Goal: Task Accomplishment & Management: Manage account settings

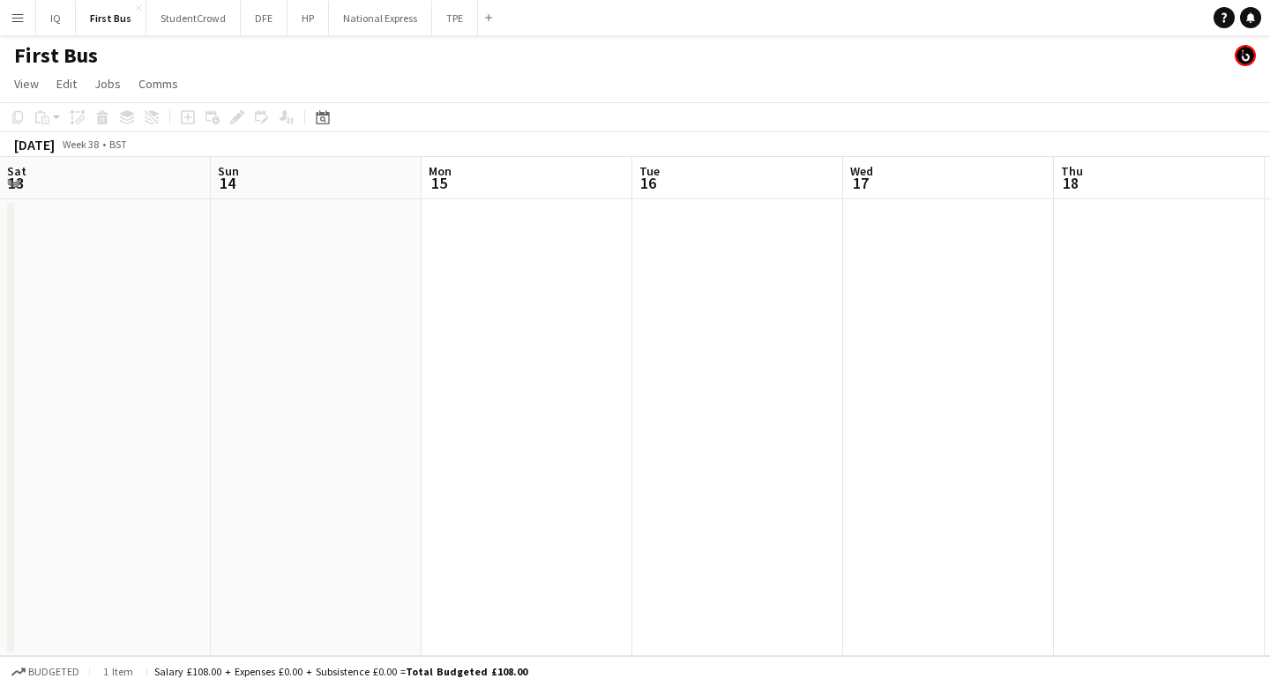
scroll to position [0, 654]
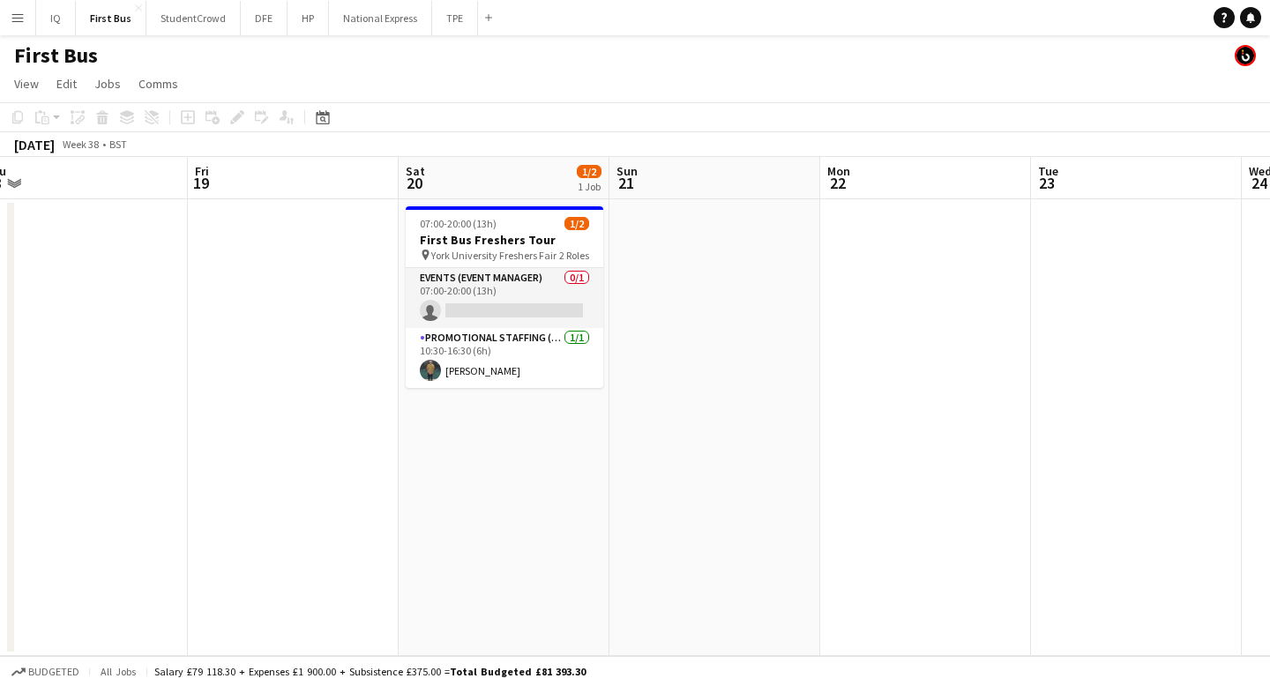
scroll to position [0, 863]
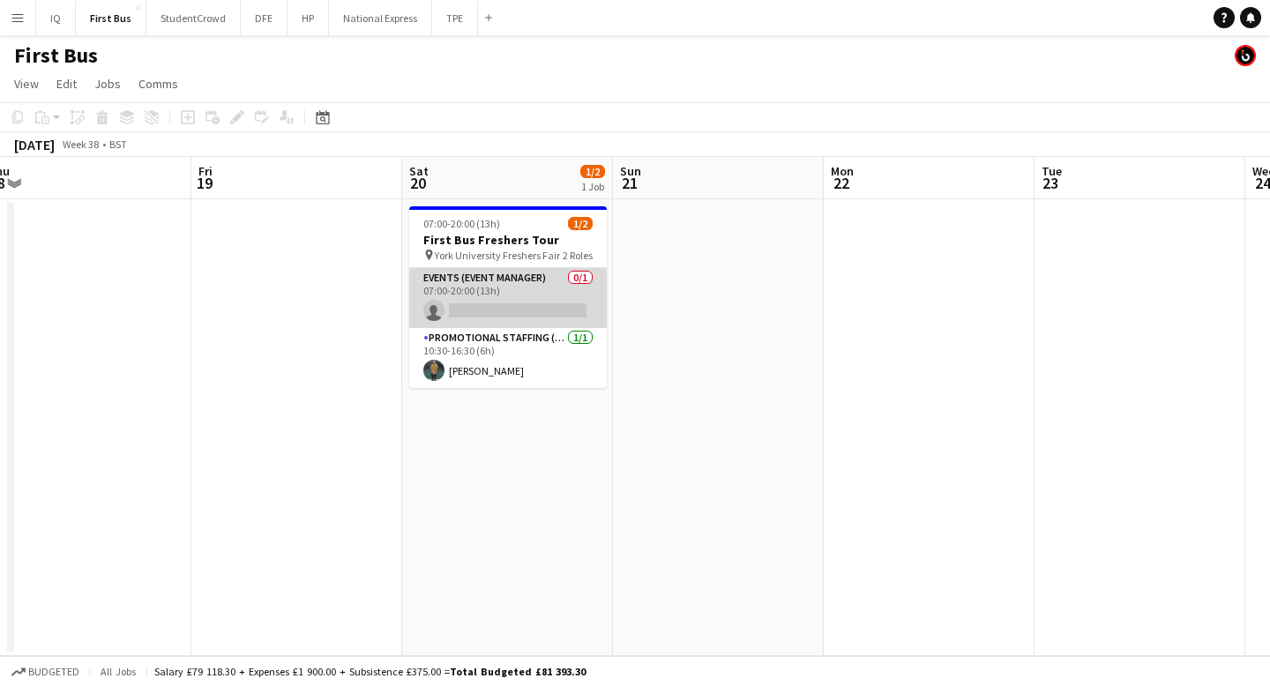
click at [500, 290] on app-card-role "Events (Event Manager) 0/1 07:00-20:00 (13h) single-neutral-actions" at bounding box center [508, 298] width 198 height 60
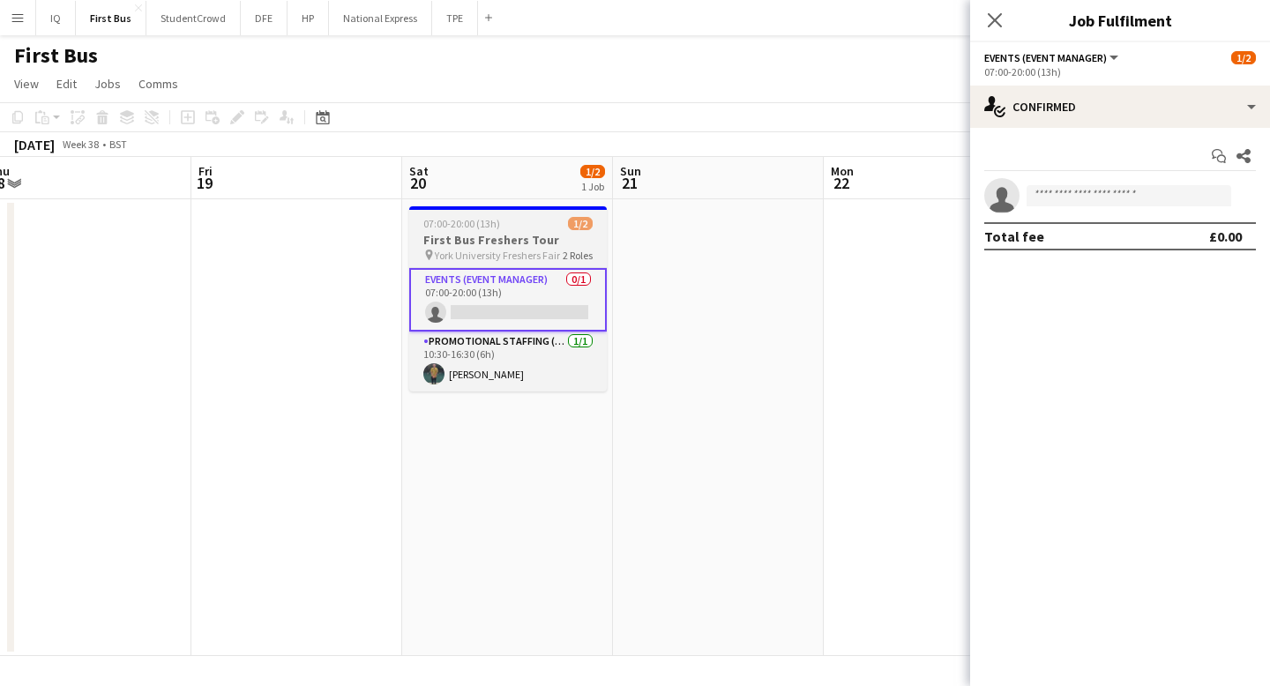
click at [516, 250] on span "York University Freshers Fair" at bounding box center [497, 255] width 125 height 13
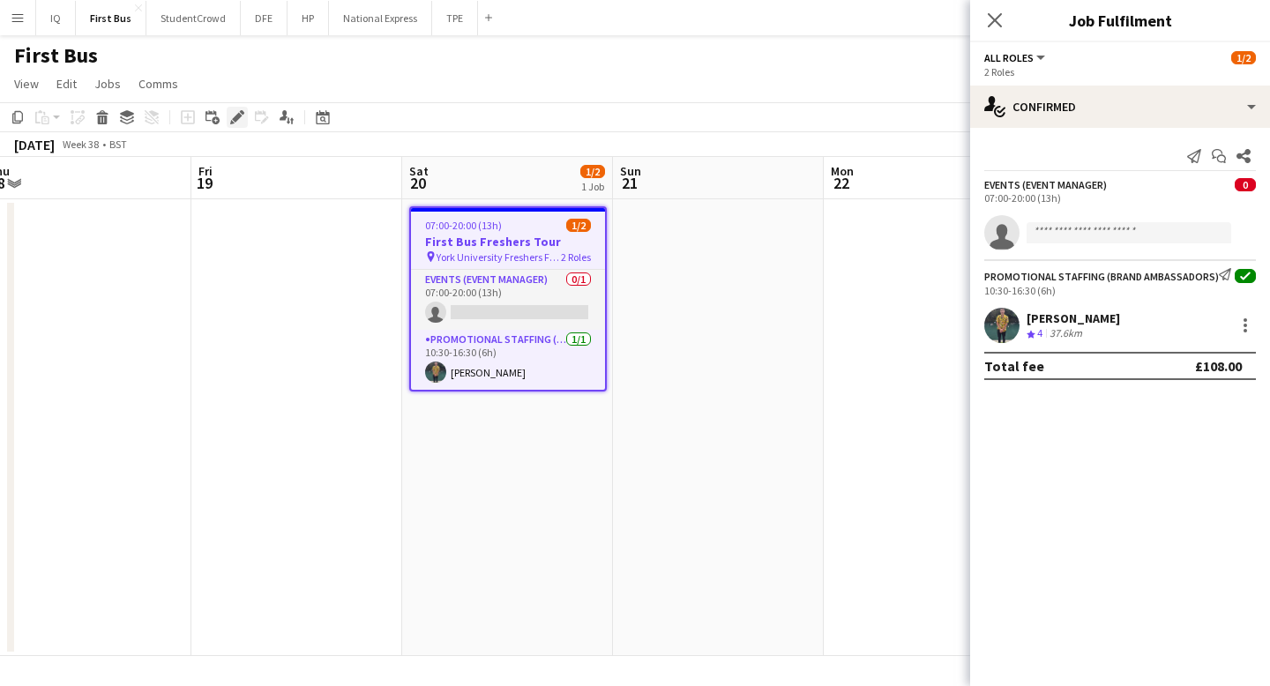
click at [238, 118] on icon at bounding box center [237, 118] width 10 height 10
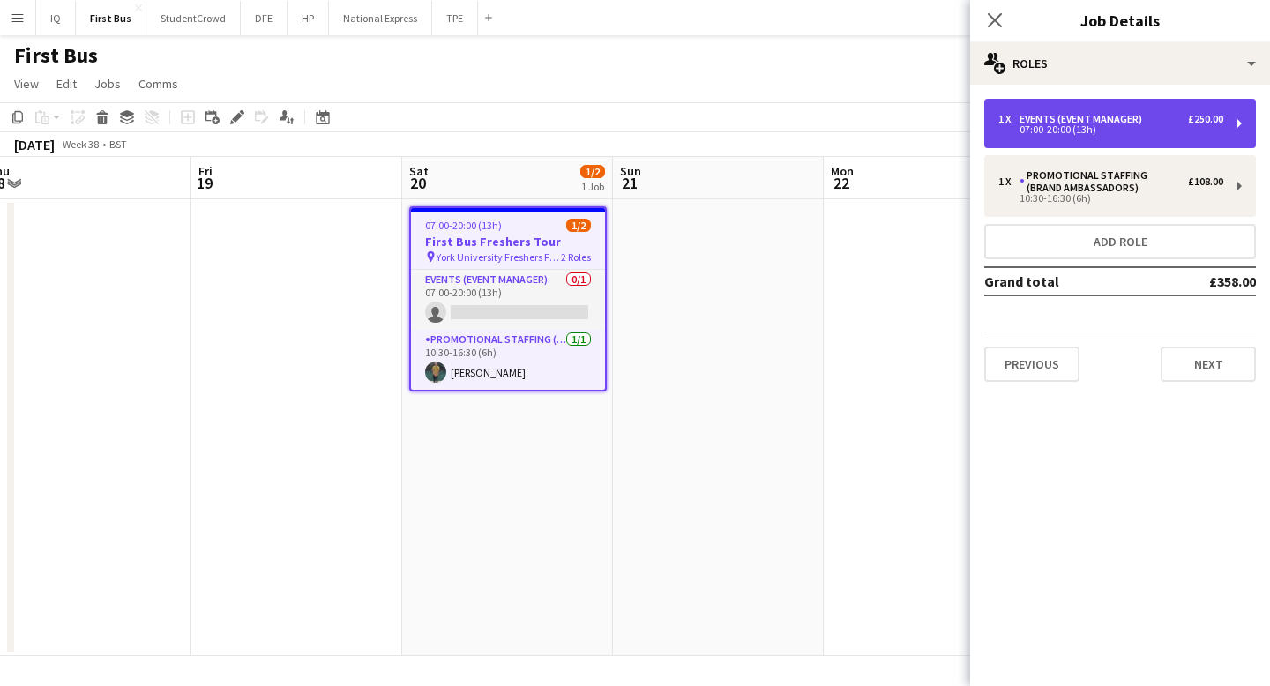
click at [1167, 131] on div "07:00-20:00 (13h)" at bounding box center [1110, 129] width 225 height 9
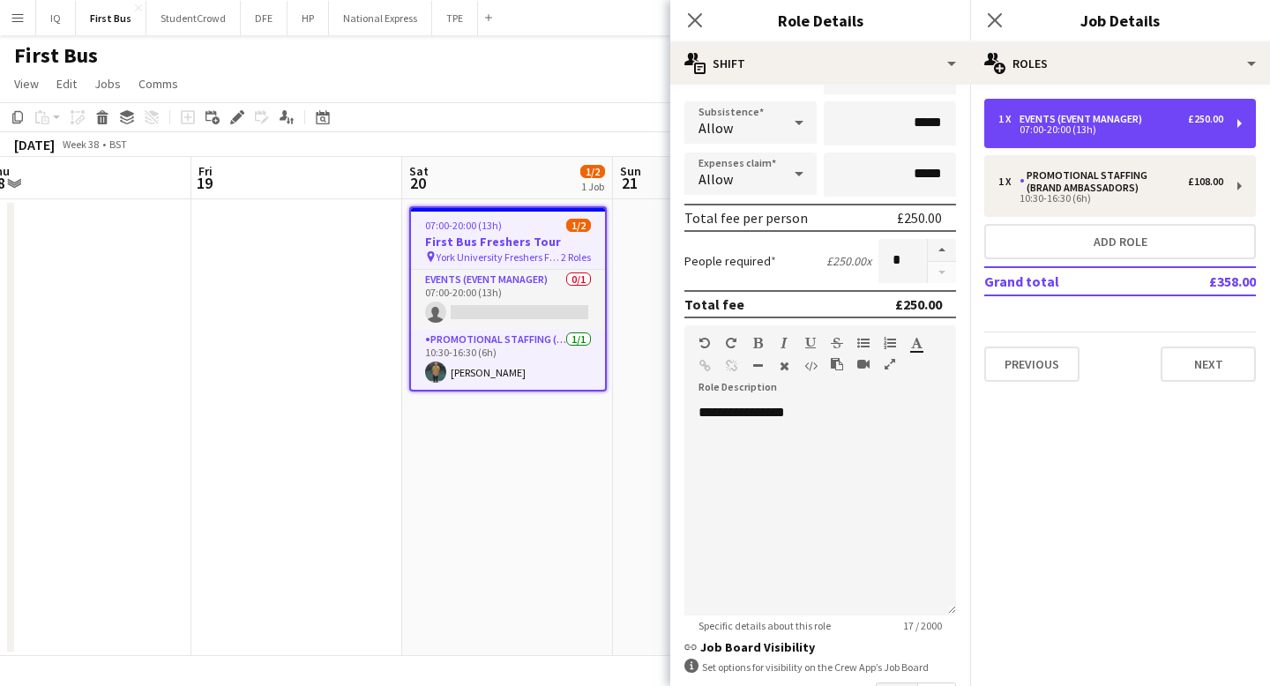
scroll to position [332, 0]
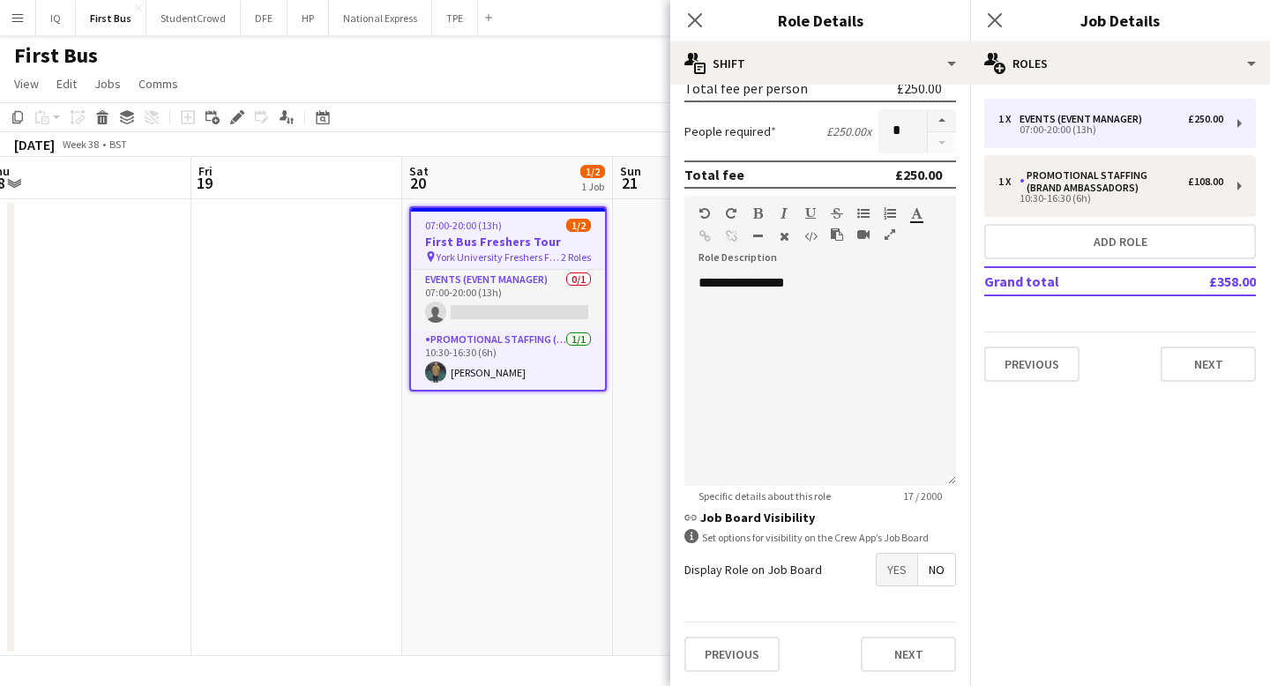
click at [946, 572] on span "No" at bounding box center [936, 570] width 37 height 32
click at [698, 20] on icon "Close pop-in" at bounding box center [694, 19] width 17 height 17
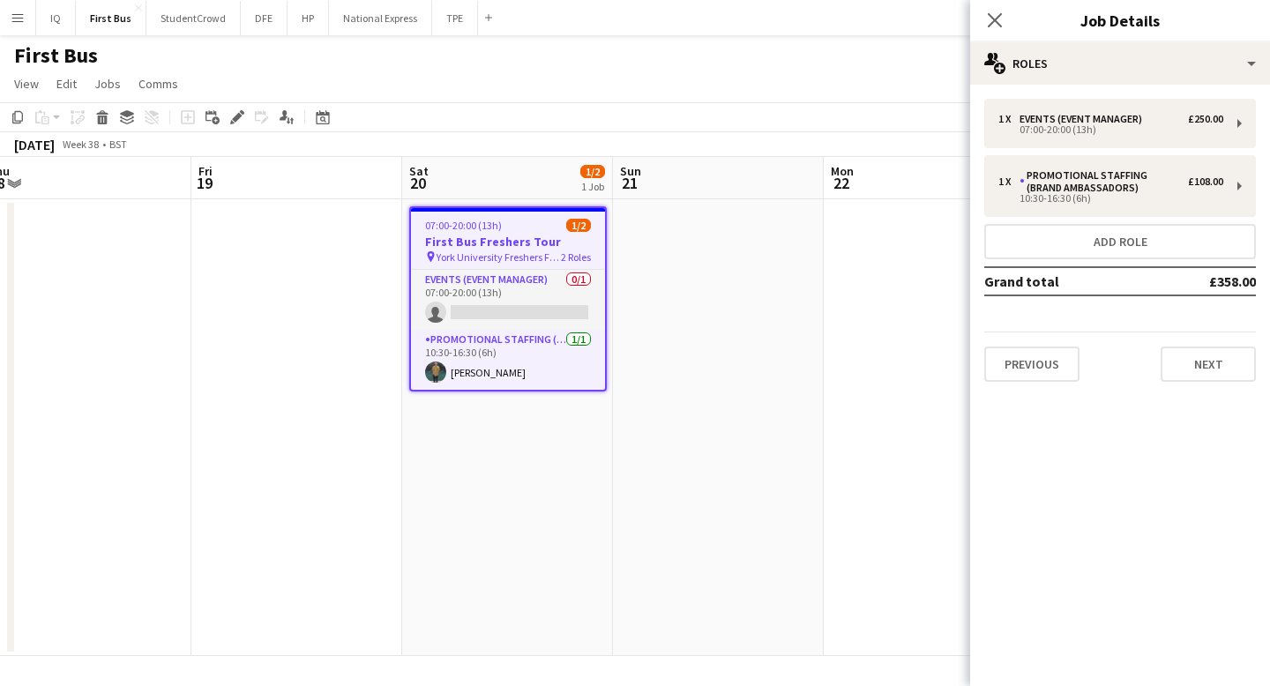
click at [19, 20] on app-icon "Menu" at bounding box center [18, 18] width 14 height 14
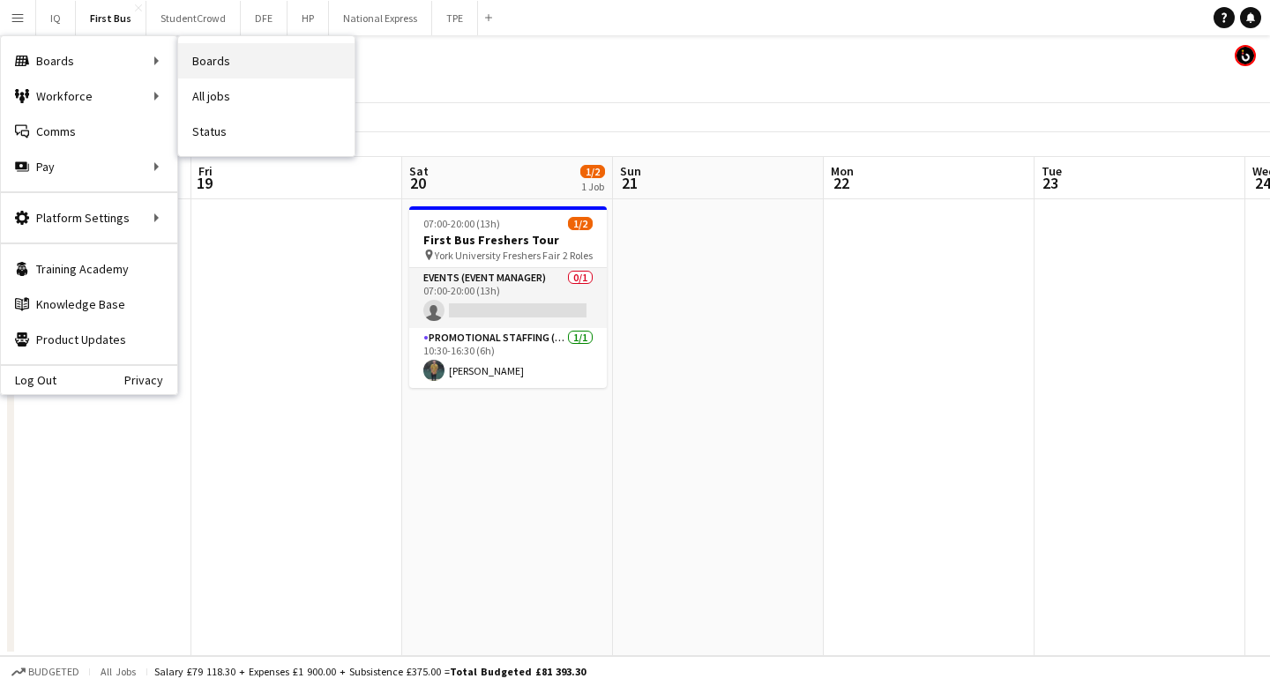
click at [278, 63] on link "Boards" at bounding box center [266, 60] width 176 height 35
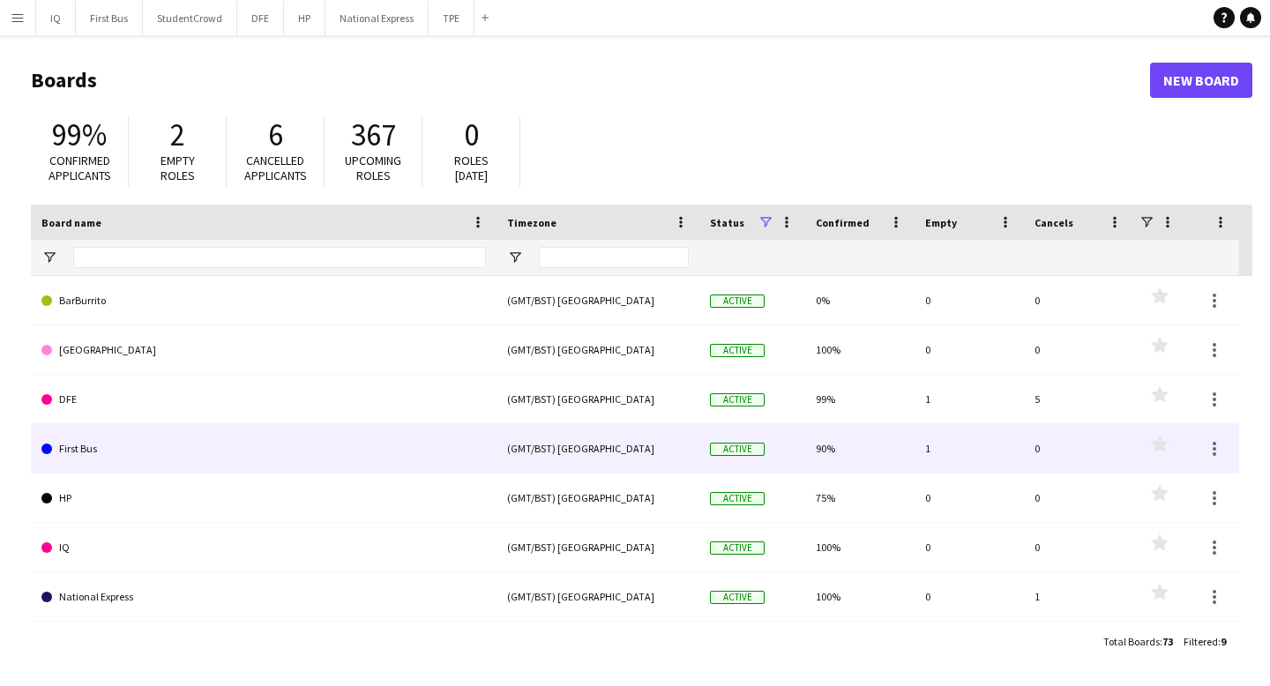
click at [369, 441] on link "First Bus" at bounding box center [263, 448] width 444 height 49
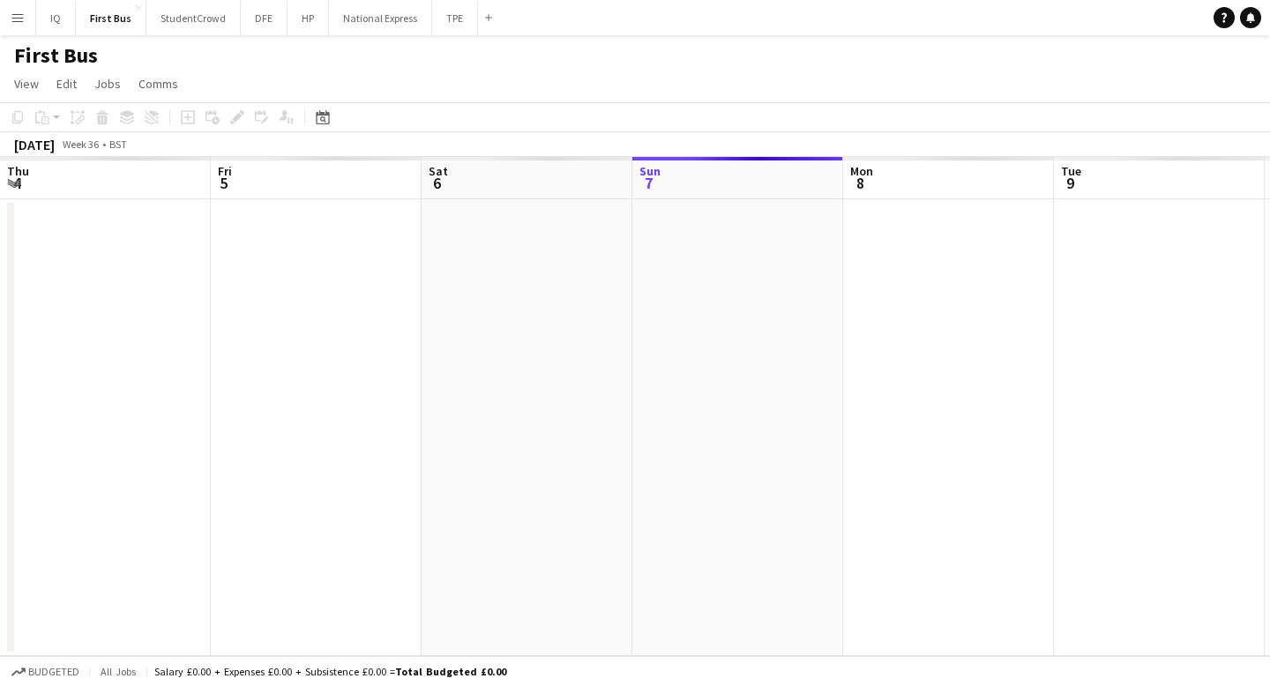
scroll to position [0, 422]
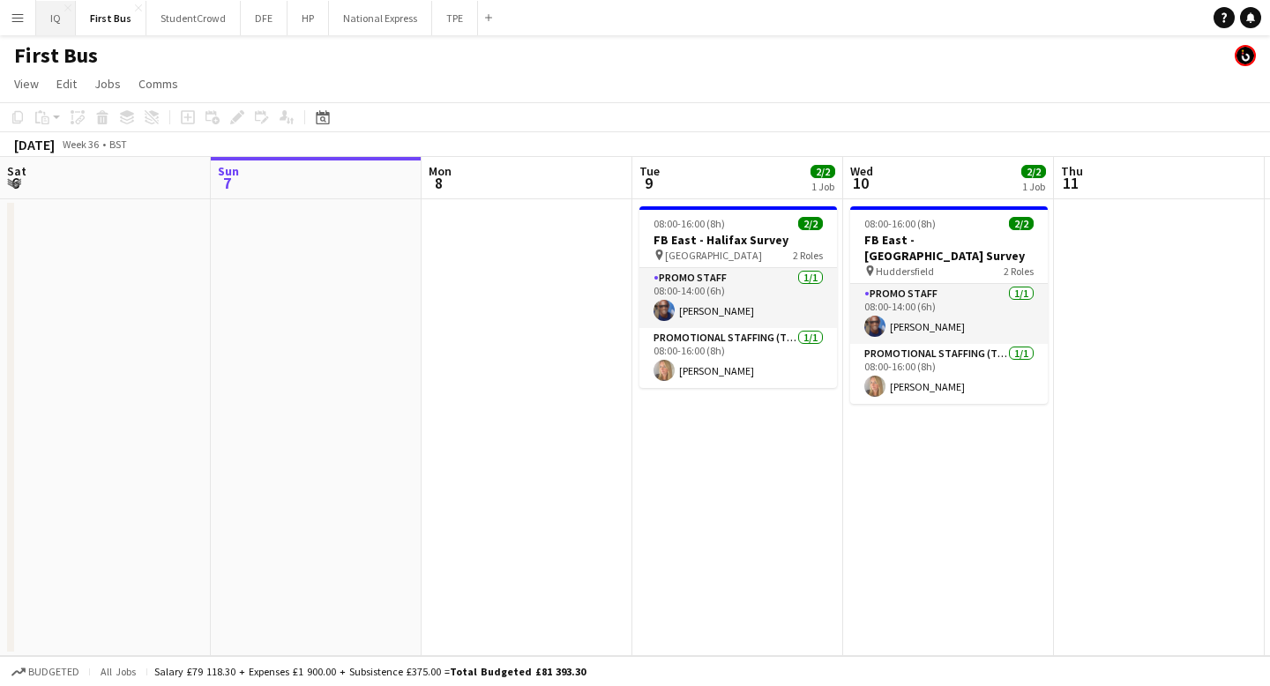
click at [36, 18] on button "IQ Close" at bounding box center [56, 18] width 40 height 34
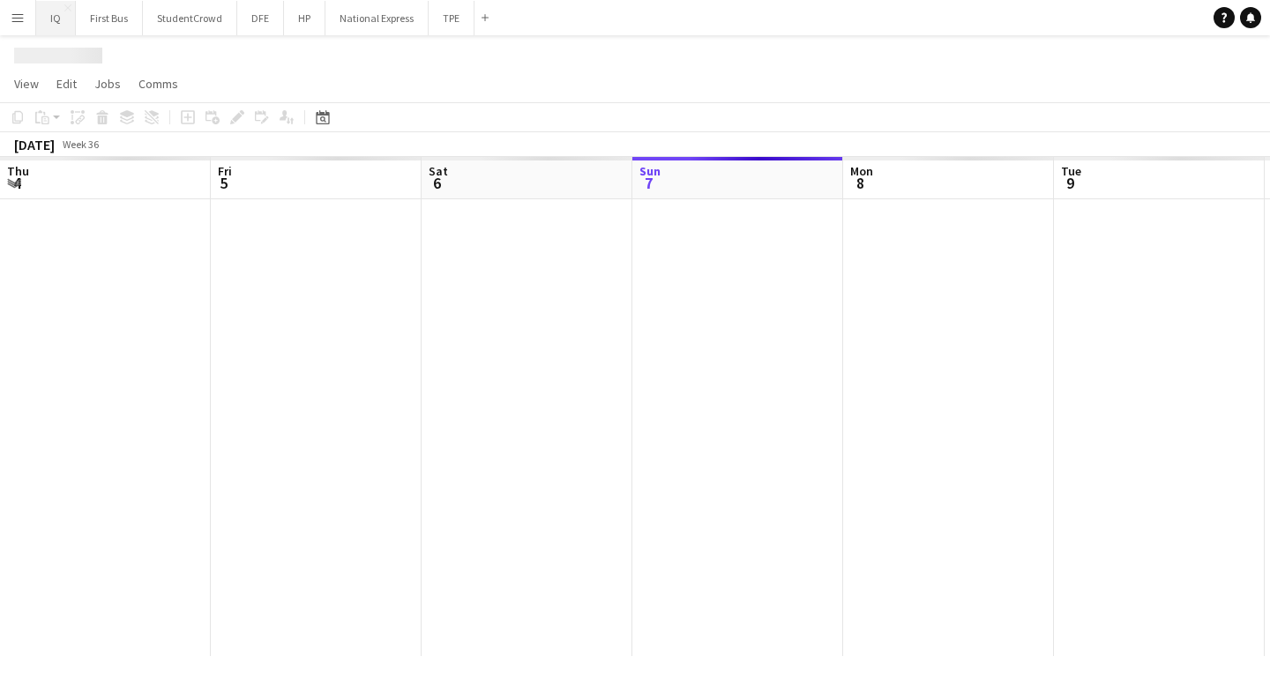
scroll to position [0, 422]
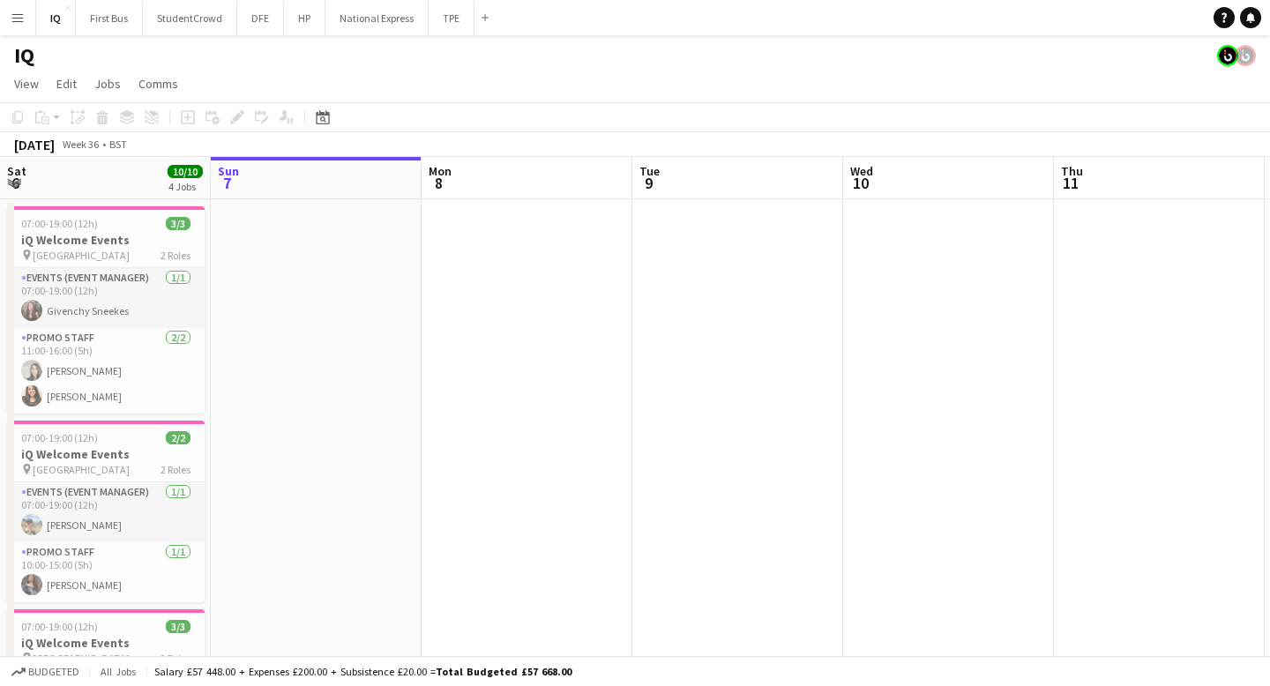
click at [11, 19] on app-icon "Menu" at bounding box center [18, 18] width 14 height 14
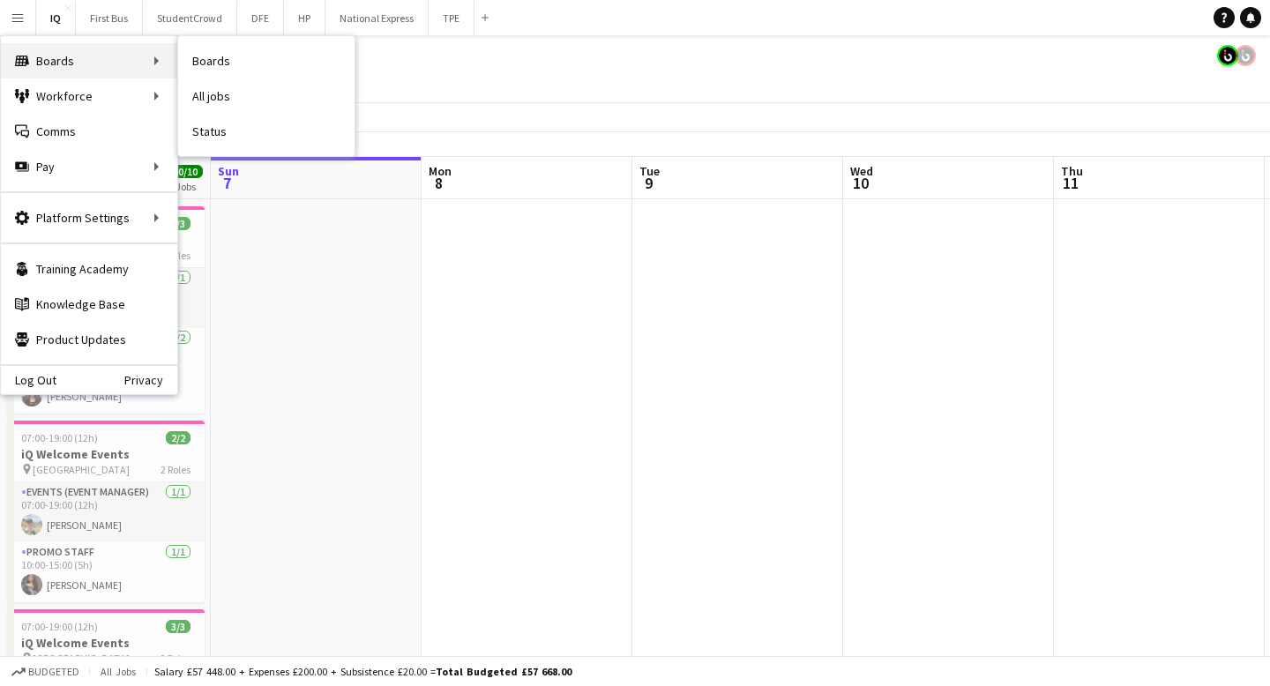
click at [63, 65] on div "Boards Boards" at bounding box center [89, 60] width 176 height 35
click at [205, 62] on link "Boards" at bounding box center [266, 60] width 176 height 35
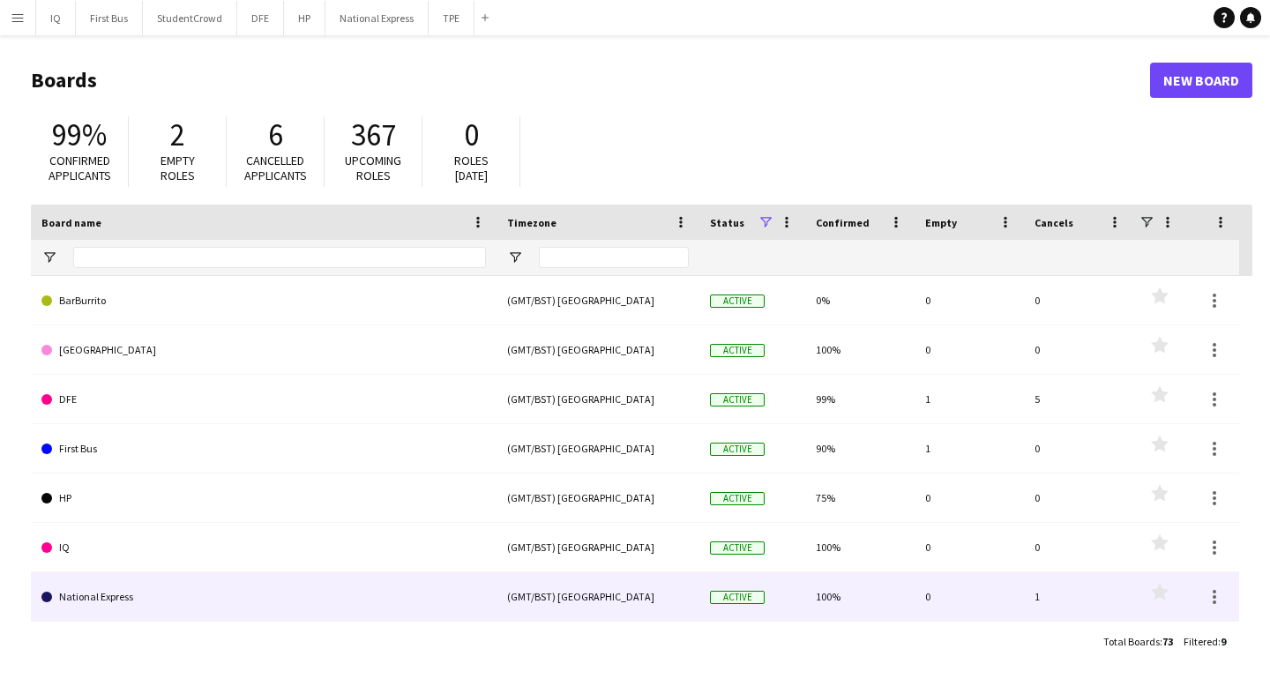
click at [563, 600] on div "(GMT/BST) [GEOGRAPHIC_DATA]" at bounding box center [598, 596] width 203 height 49
click at [82, 596] on link "National Express" at bounding box center [263, 596] width 444 height 49
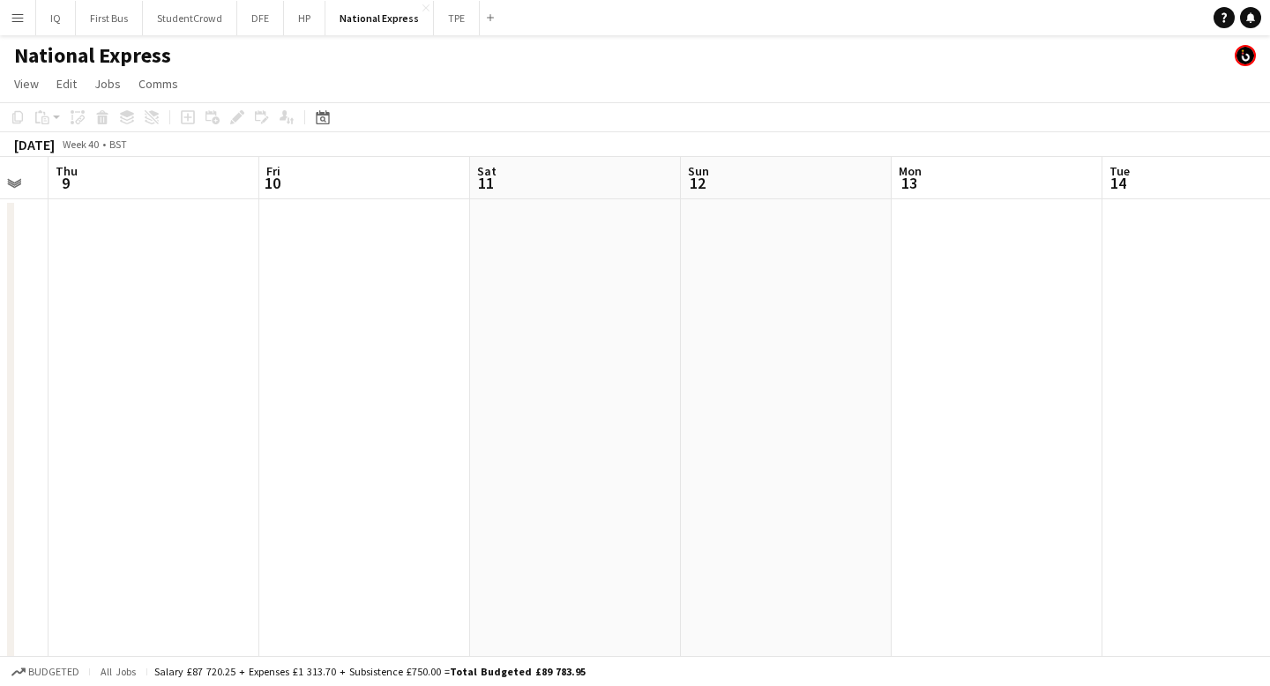
scroll to position [0, 870]
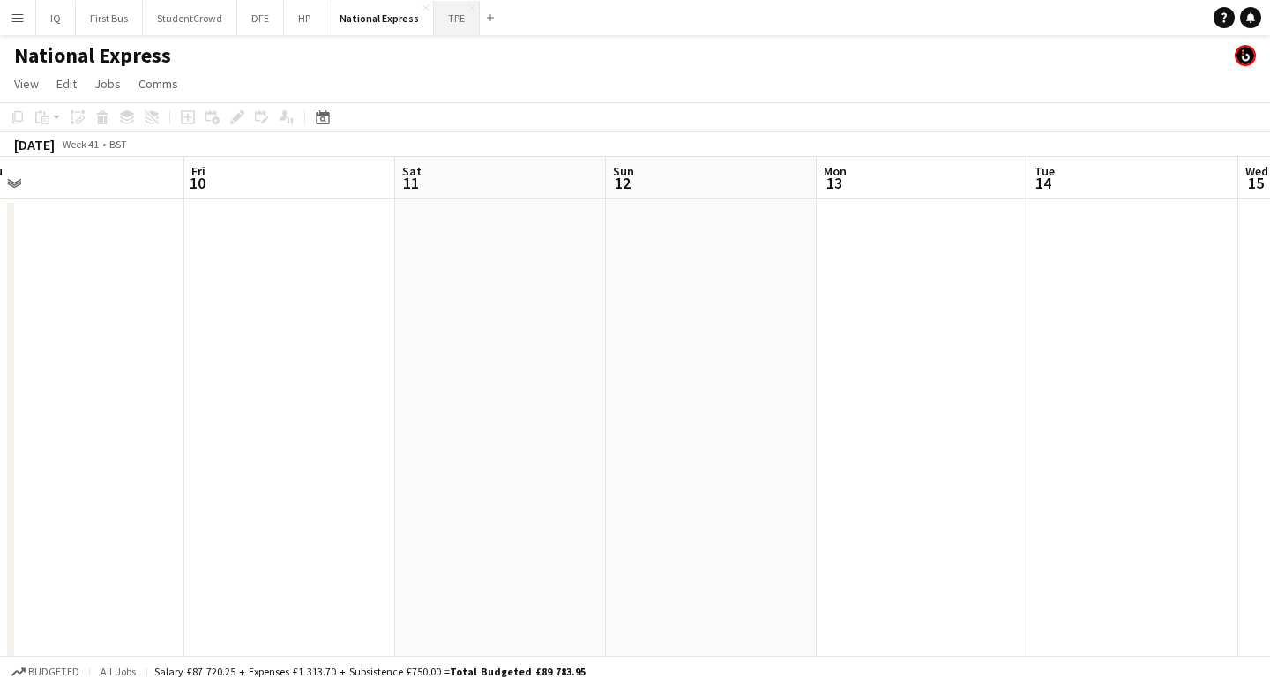
click at [451, 19] on button "TPE Close" at bounding box center [457, 18] width 46 height 34
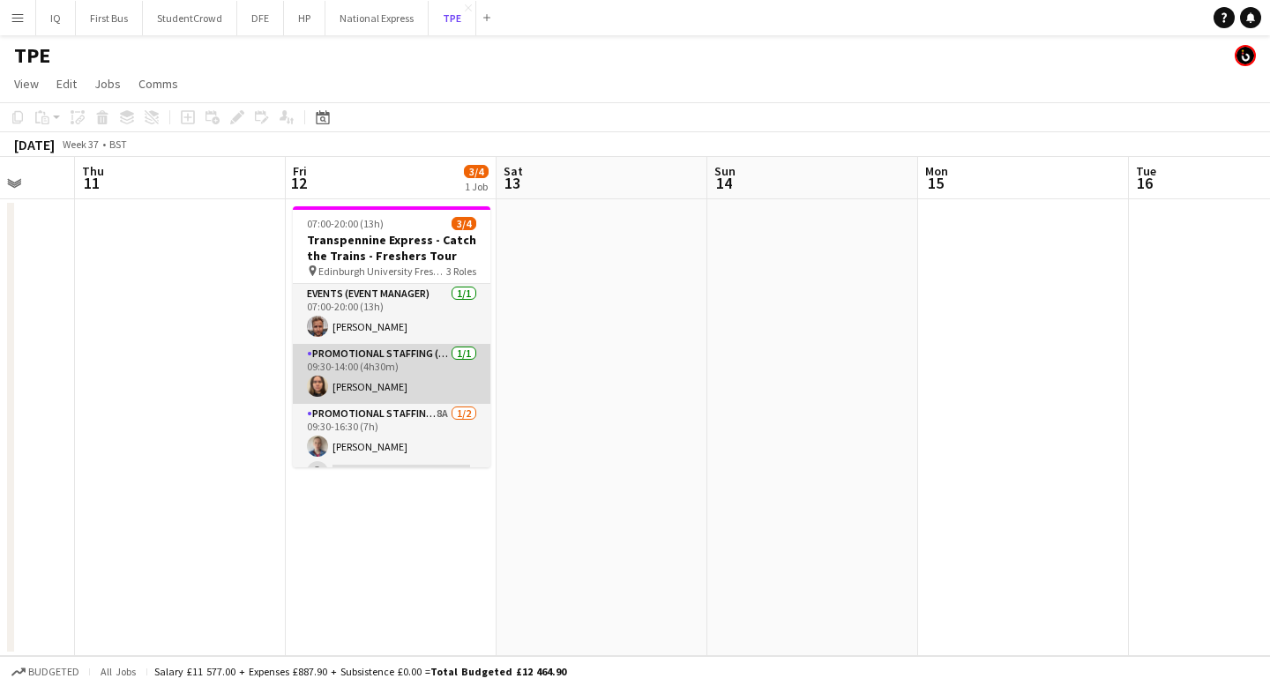
scroll to position [22, 0]
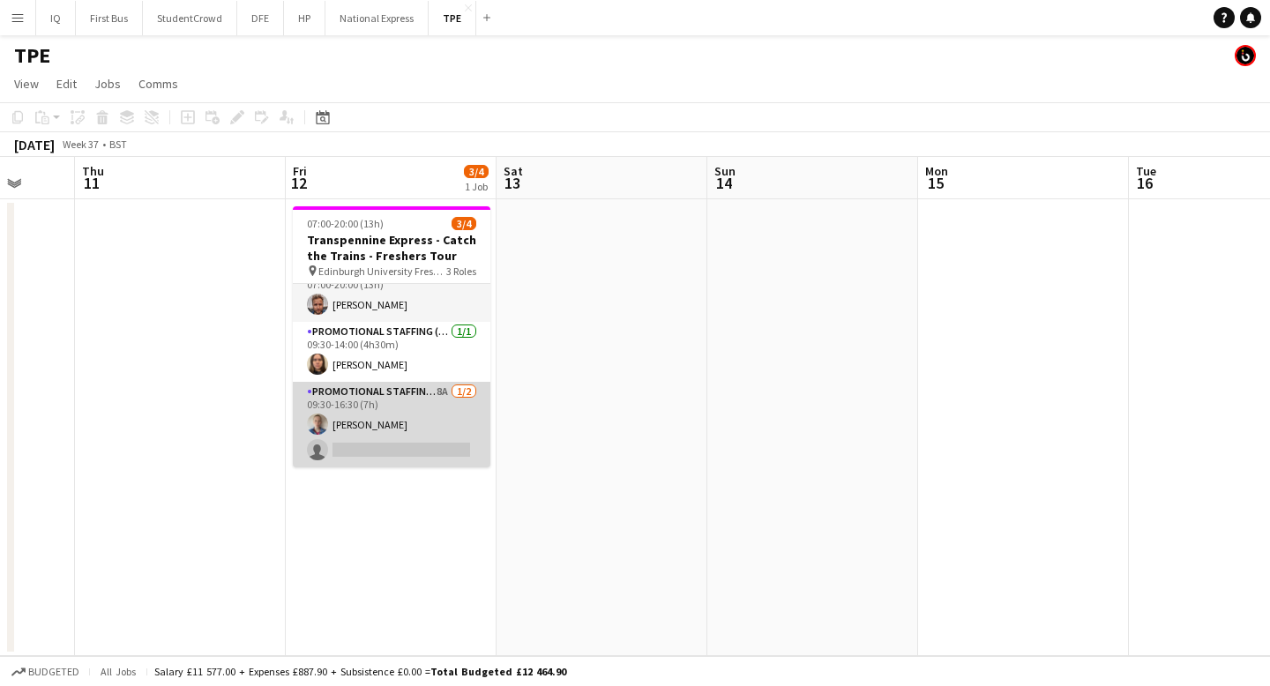
click at [364, 444] on app-card-role "Promotional Staffing (Brand Ambassadors) 8A [DATE] 09:30-16:30 (7h) [PERSON_NAM…" at bounding box center [392, 425] width 198 height 86
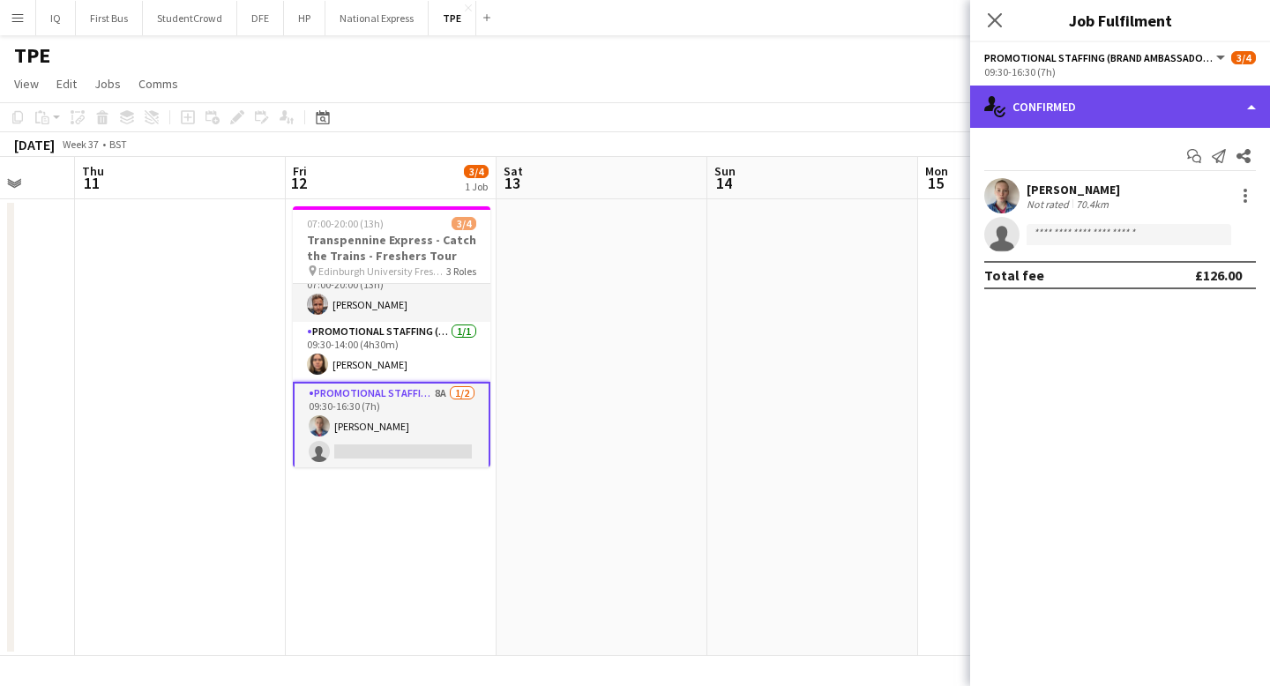
click at [1144, 108] on div "single-neutral-actions-check-2 Confirmed" at bounding box center [1120, 107] width 300 height 42
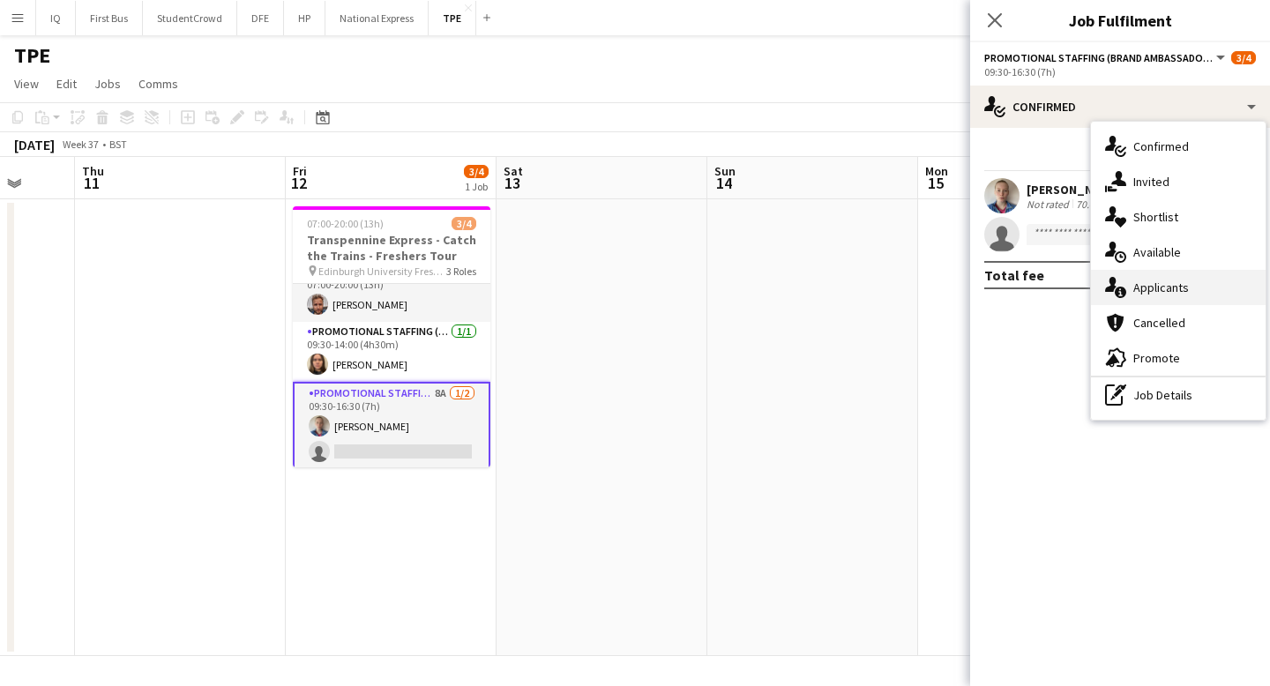
click at [1171, 288] on span "Applicants" at bounding box center [1161, 288] width 56 height 16
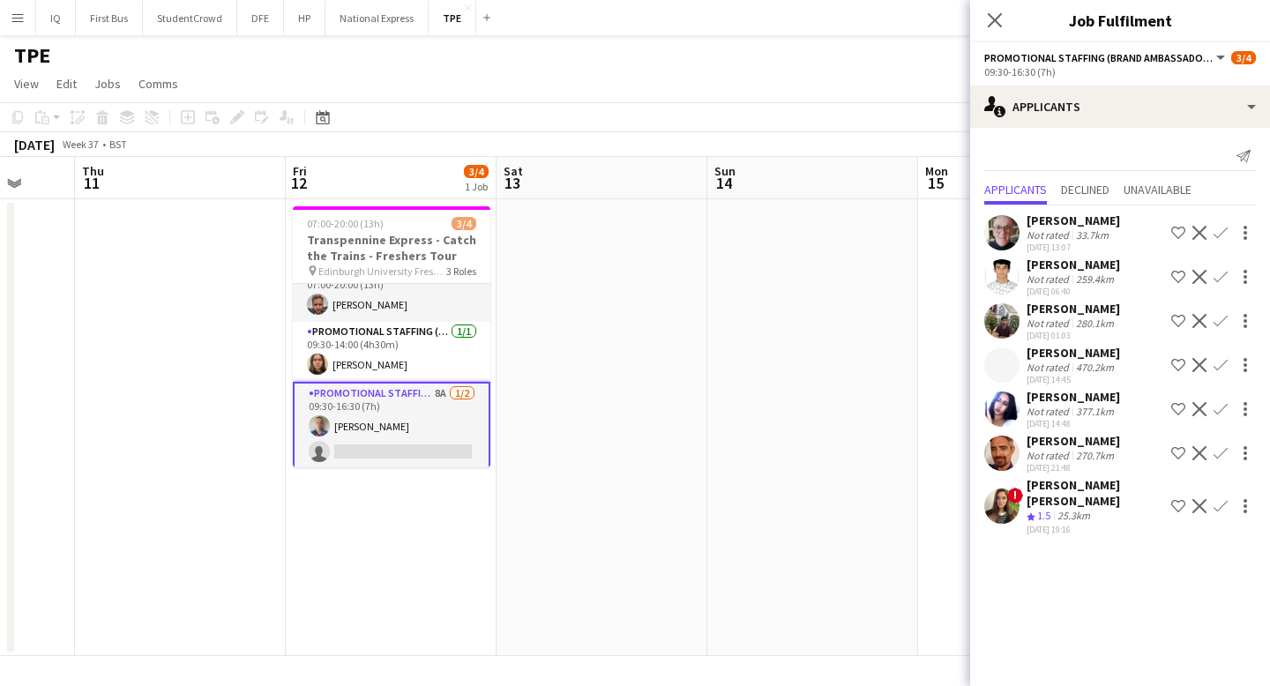
click at [1072, 509] on div "25.3km" at bounding box center [1074, 516] width 40 height 15
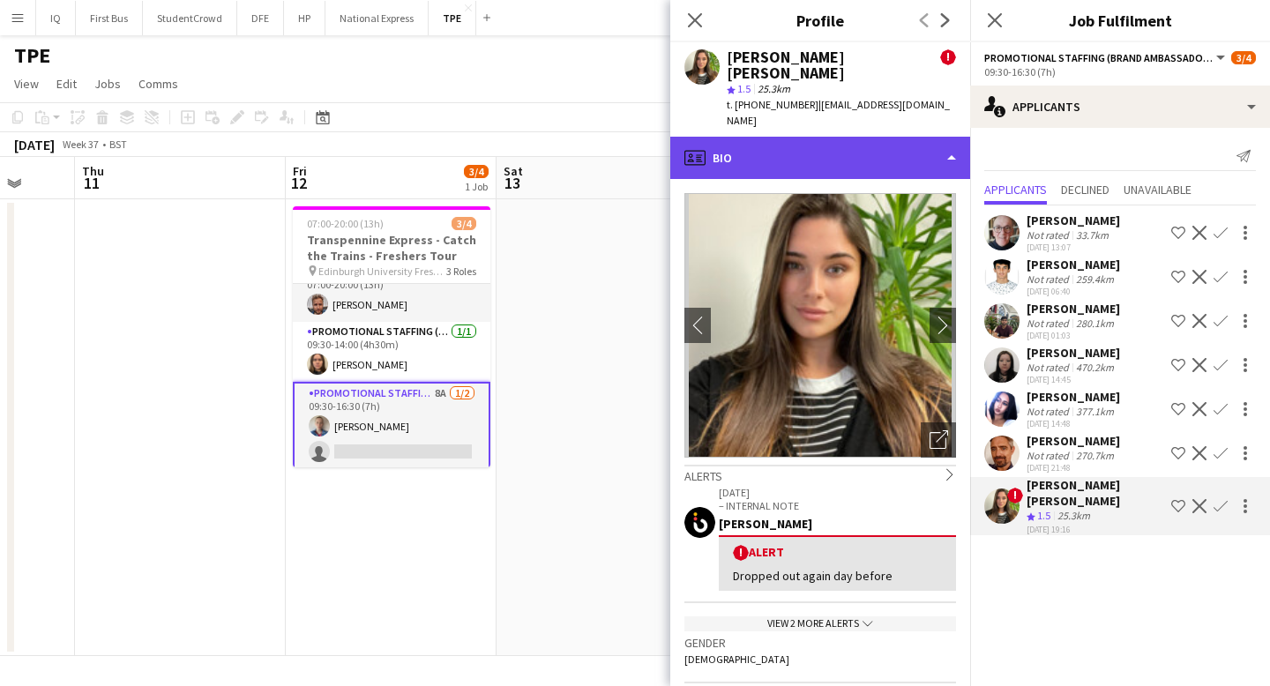
click at [855, 137] on div "profile Bio" at bounding box center [820, 158] width 300 height 42
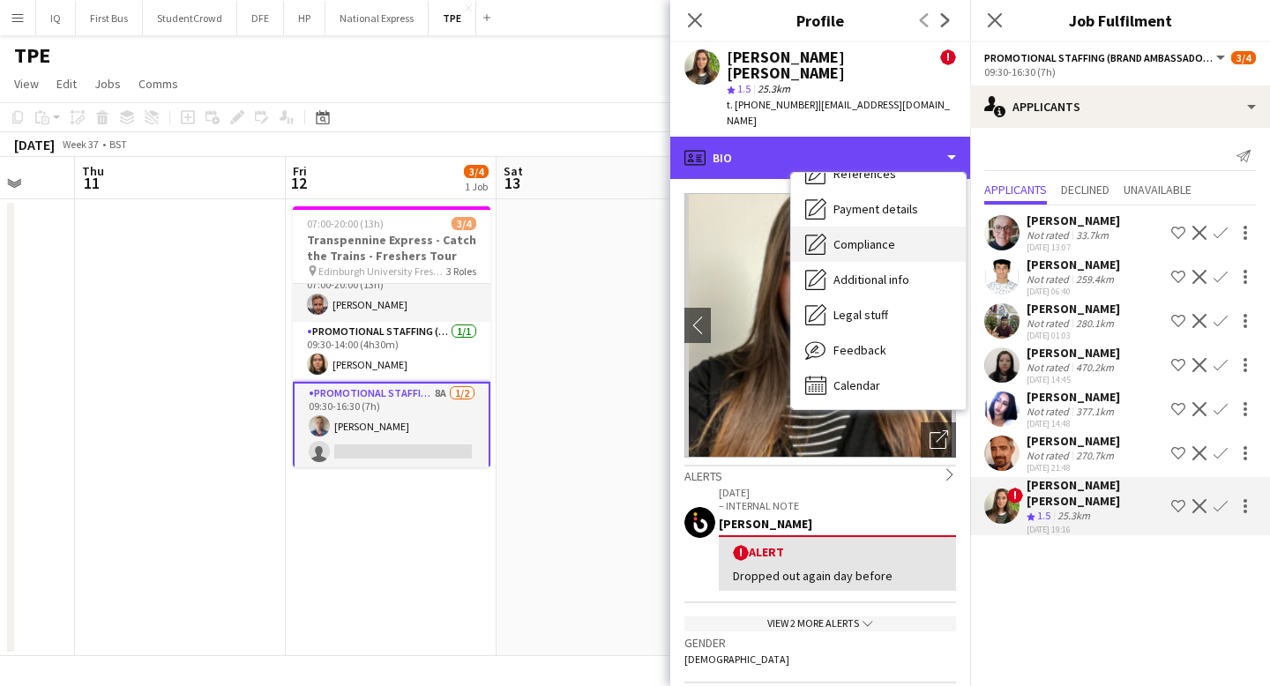
scroll to position [201, 0]
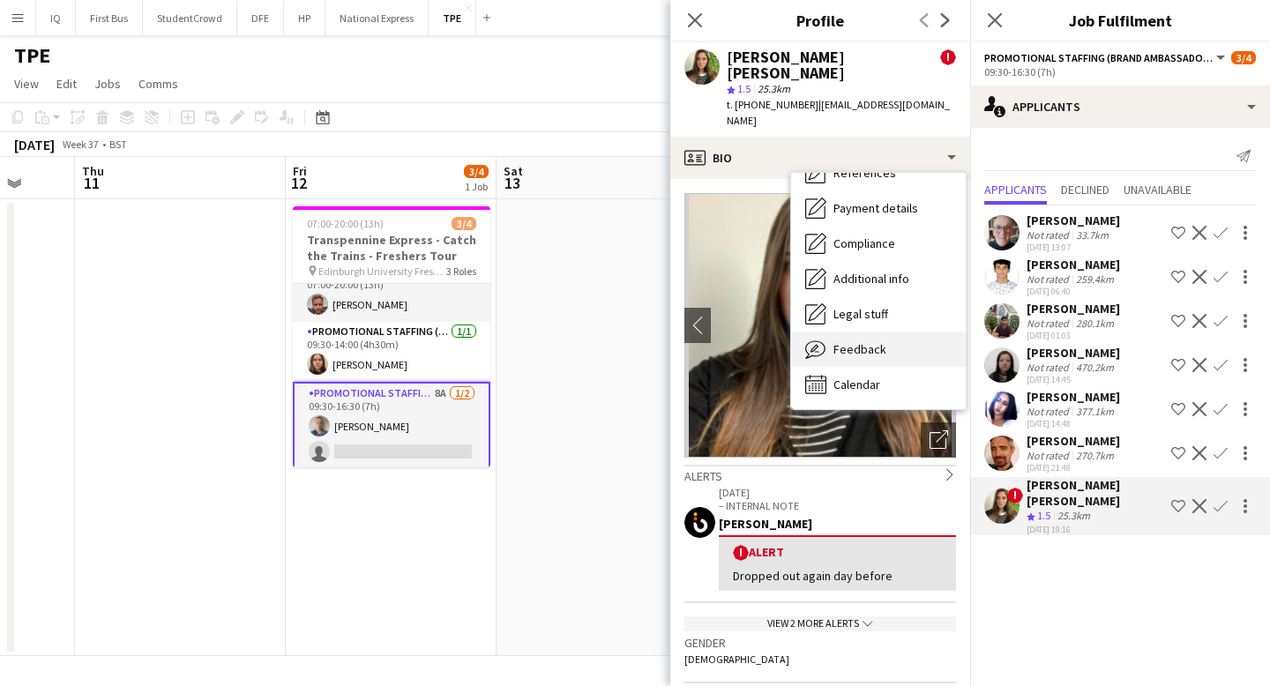
click at [859, 341] on span "Feedback" at bounding box center [859, 349] width 53 height 16
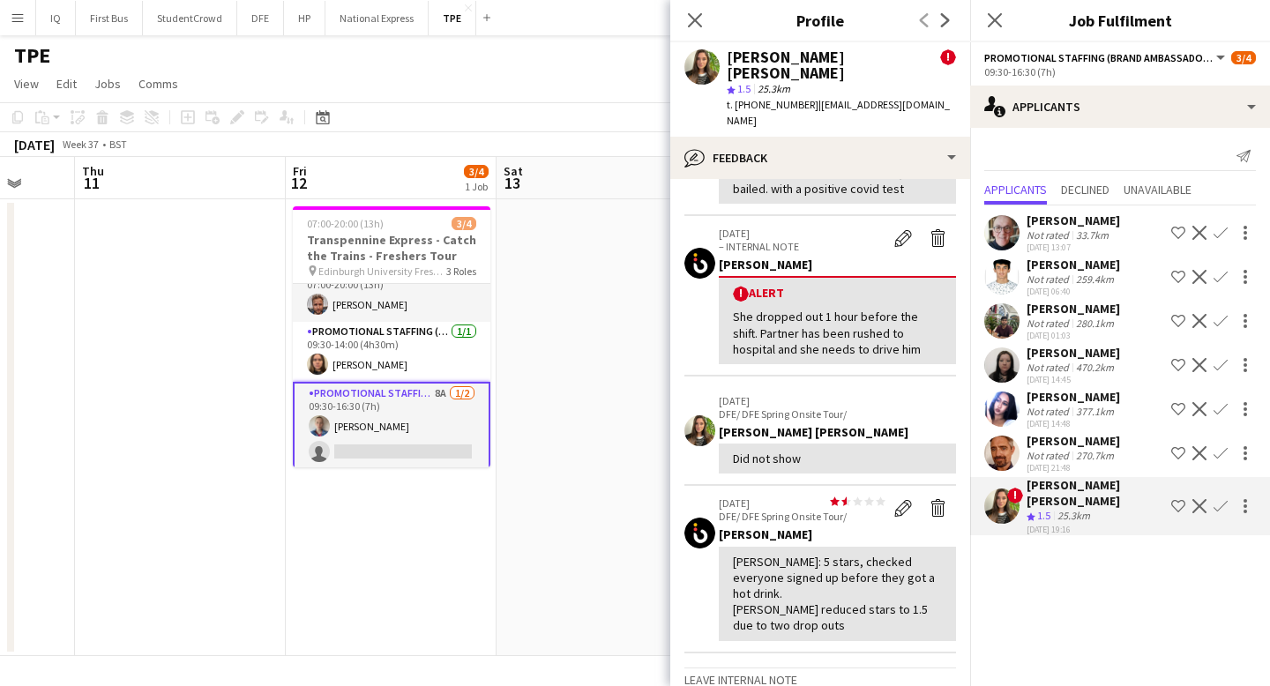
scroll to position [355, 0]
click at [1095, 488] on div "[PERSON_NAME] [PERSON_NAME]" at bounding box center [1096, 493] width 138 height 32
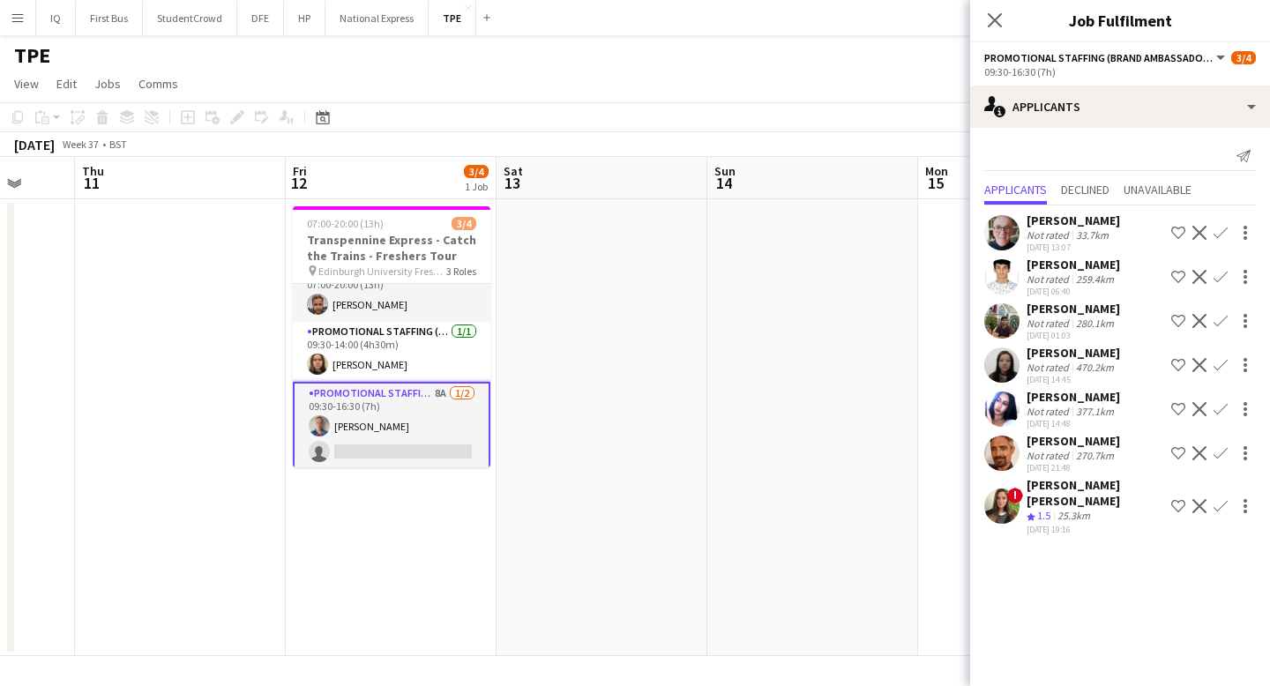
click at [1095, 488] on div "[PERSON_NAME] [PERSON_NAME]" at bounding box center [1096, 493] width 138 height 32
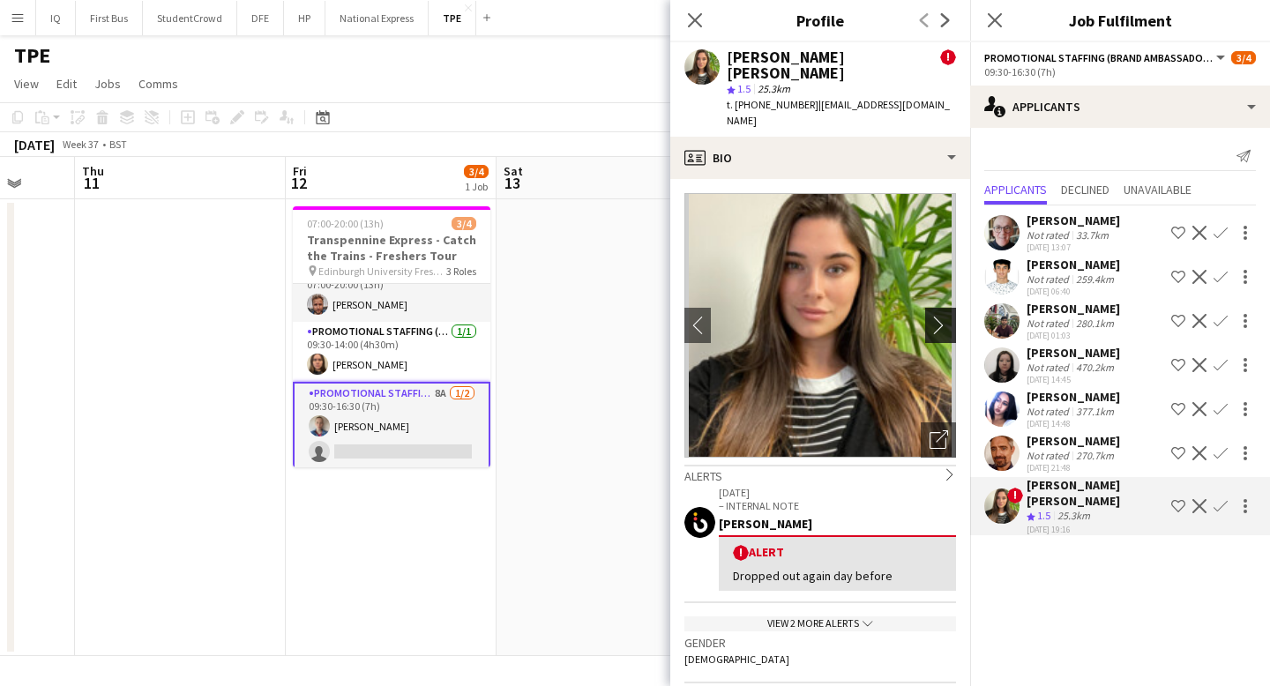
click at [942, 316] on app-icon "chevron-right" at bounding box center [943, 325] width 27 height 19
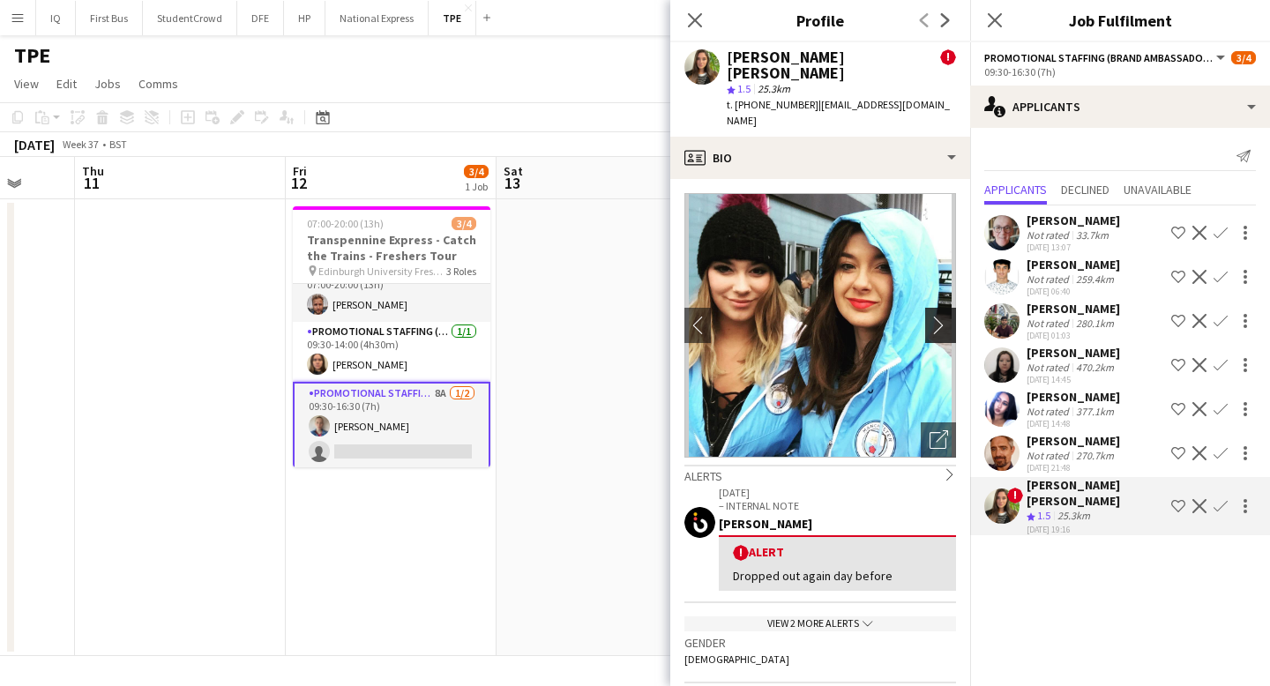
click at [945, 316] on app-icon "chevron-right" at bounding box center [943, 325] width 27 height 19
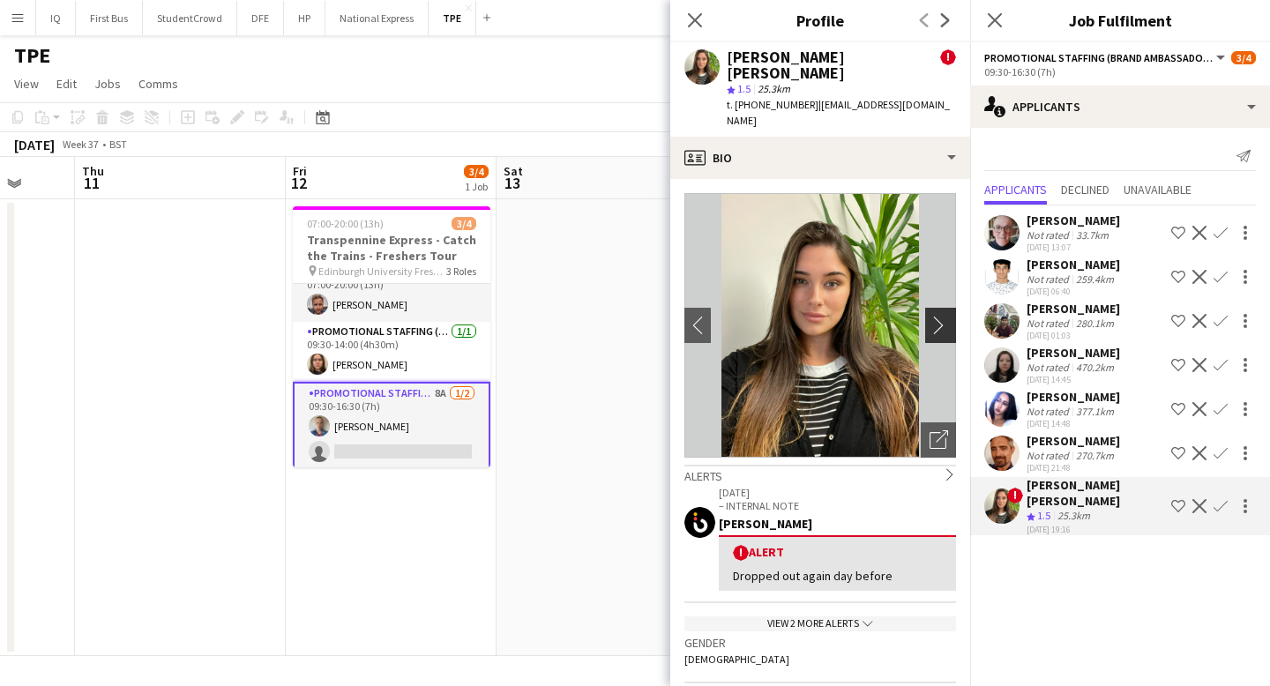
click at [945, 316] on app-icon "chevron-right" at bounding box center [943, 325] width 27 height 19
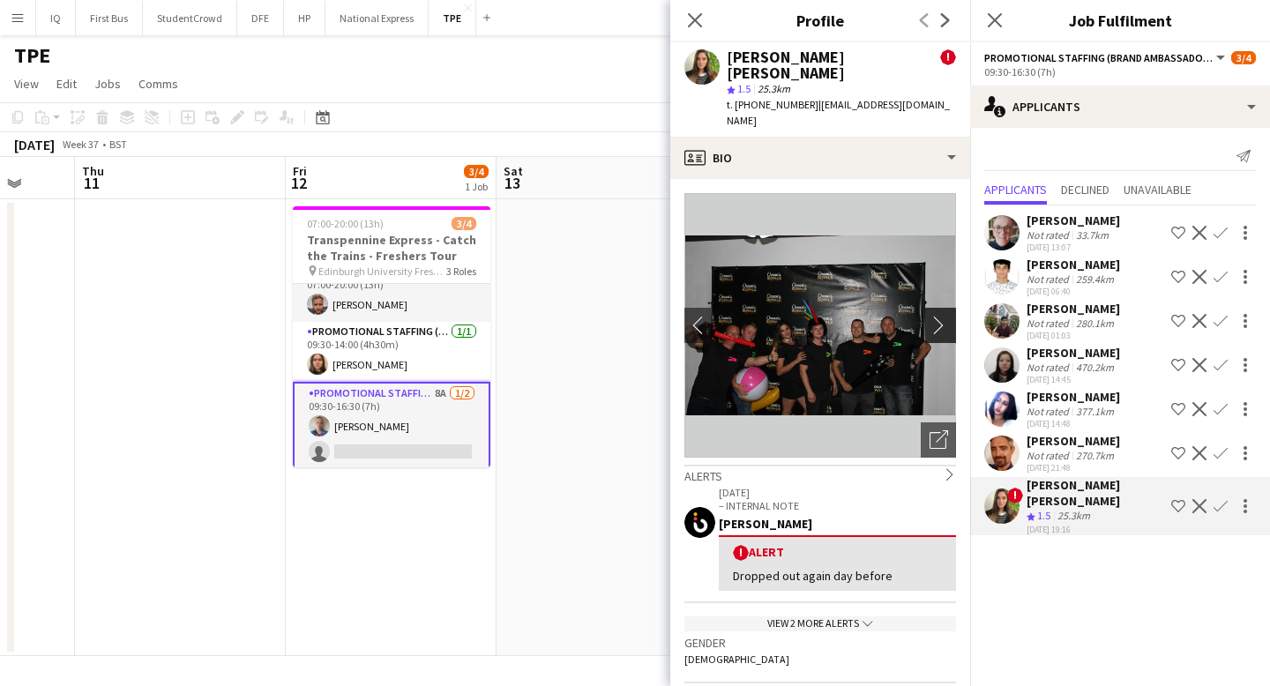
click at [945, 316] on app-icon "chevron-right" at bounding box center [943, 325] width 27 height 19
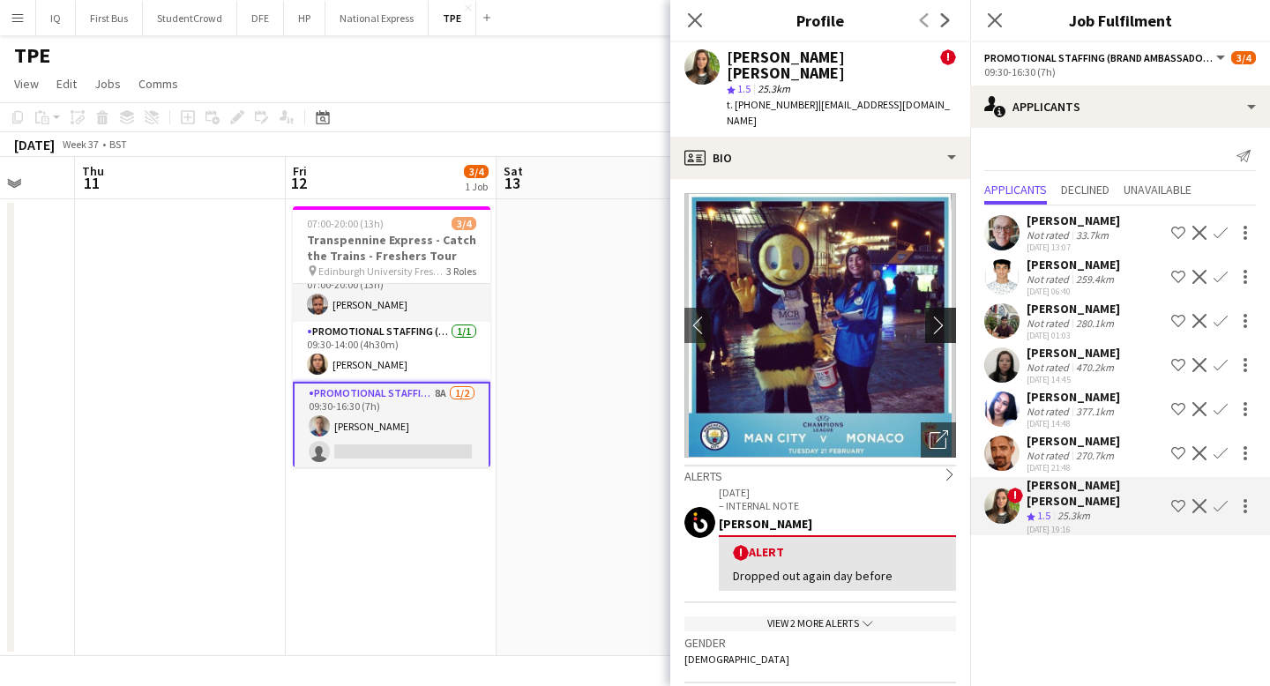
click at [945, 316] on app-icon "chevron-right" at bounding box center [943, 325] width 27 height 19
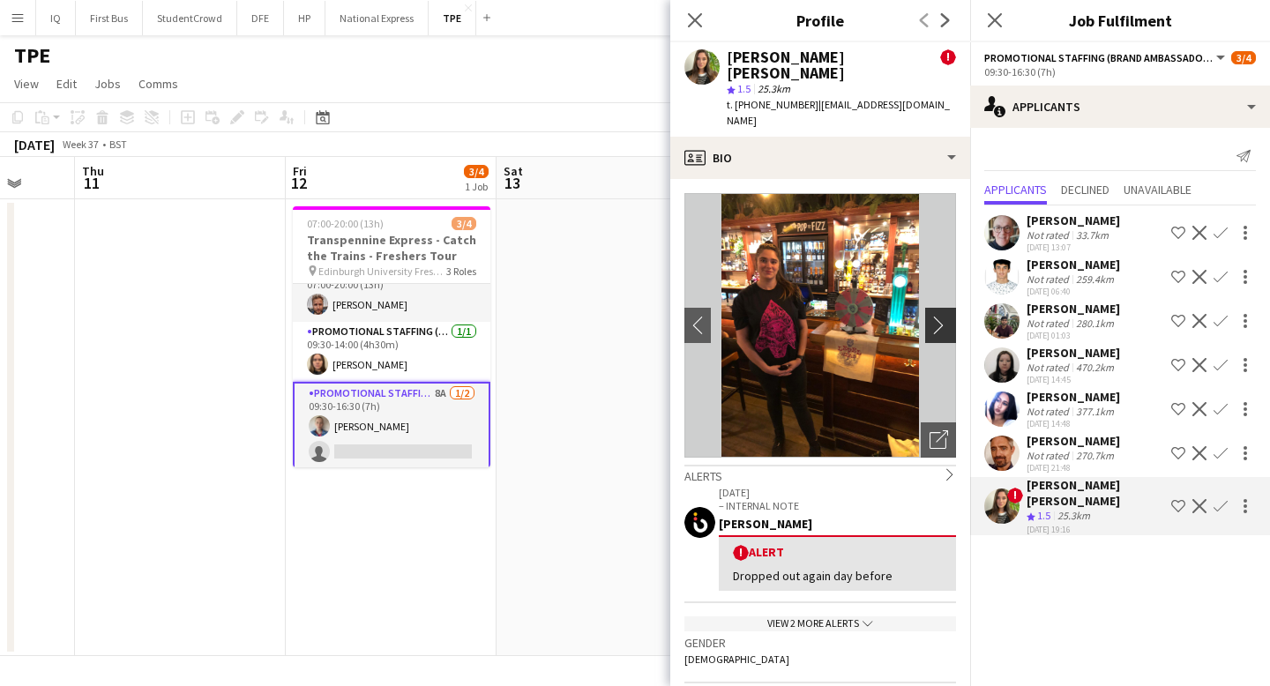
click at [945, 316] on app-icon "chevron-right" at bounding box center [943, 325] width 27 height 19
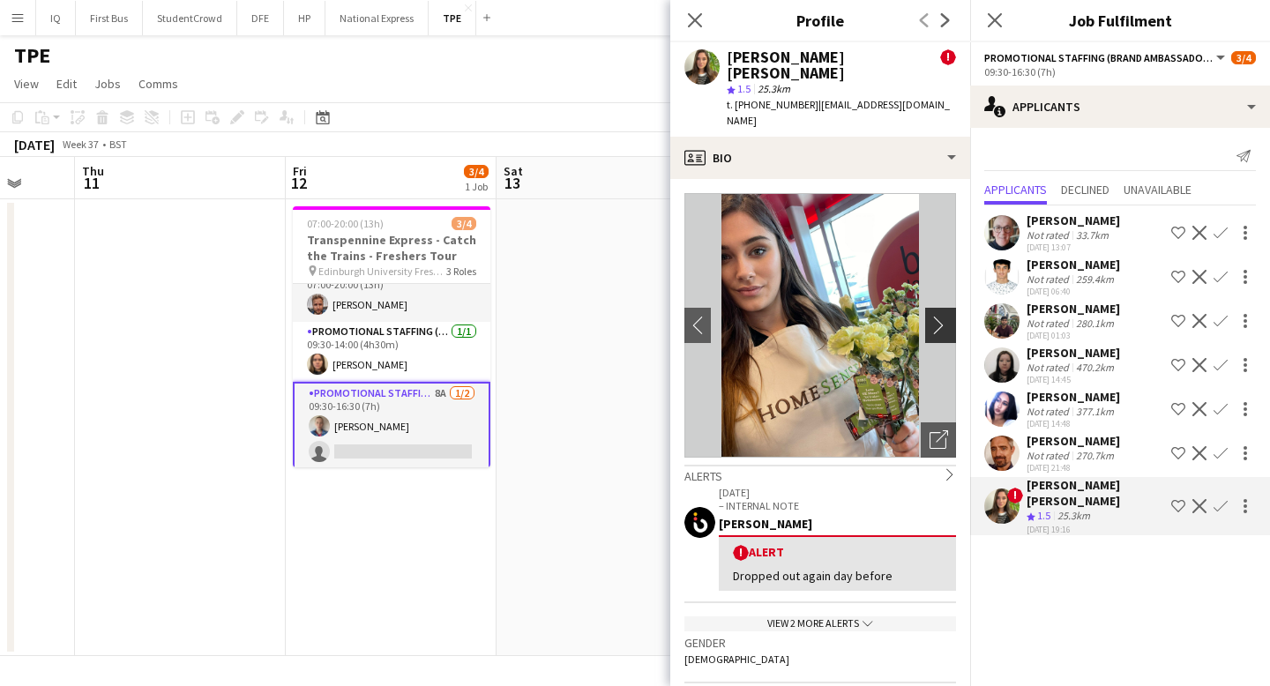
click at [945, 316] on app-icon "chevron-right" at bounding box center [943, 325] width 27 height 19
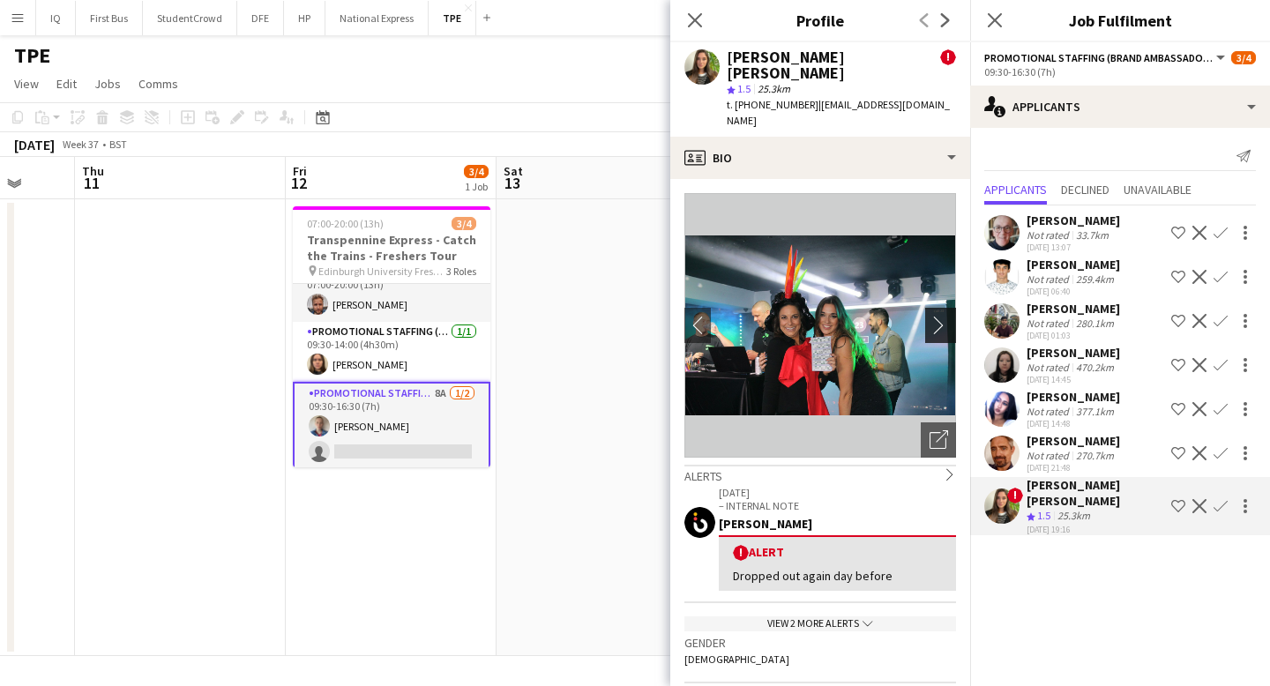
click at [945, 316] on app-icon "chevron-right" at bounding box center [943, 325] width 27 height 19
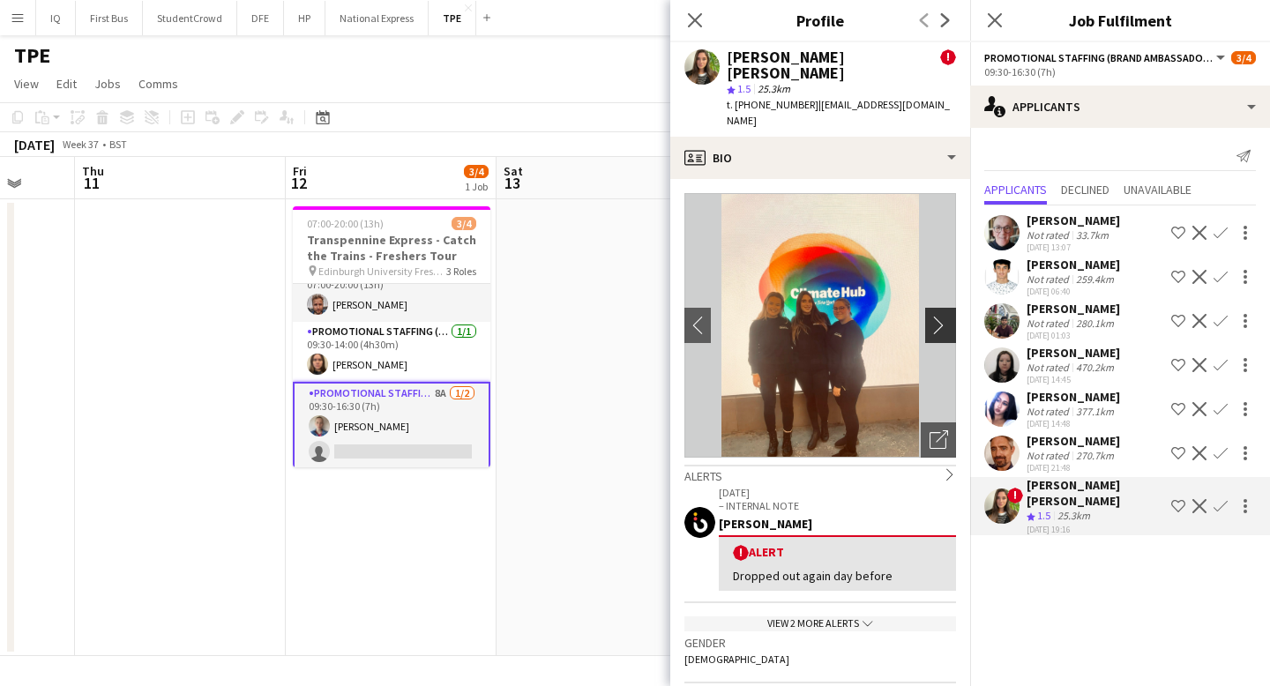
click at [945, 316] on app-icon "chevron-right" at bounding box center [943, 325] width 27 height 19
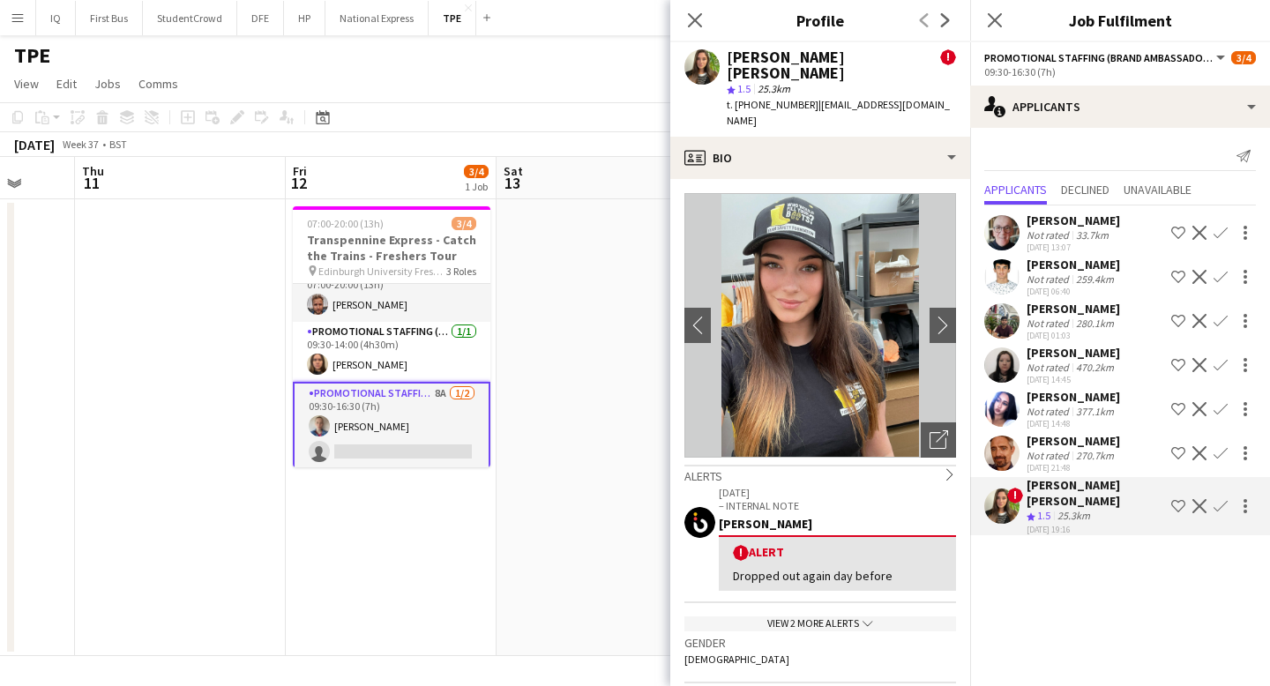
click at [1215, 503] on app-icon "Confirm" at bounding box center [1221, 506] width 14 height 14
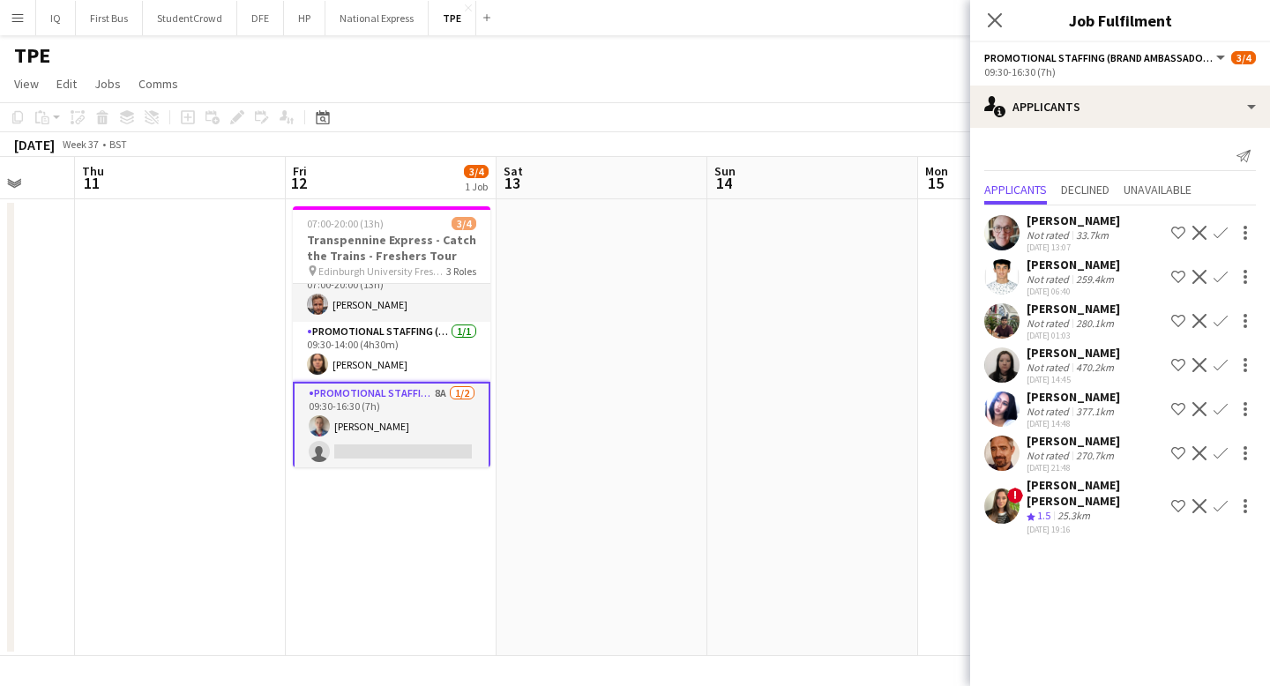
click at [1215, 503] on app-icon "Confirm" at bounding box center [1221, 506] width 14 height 14
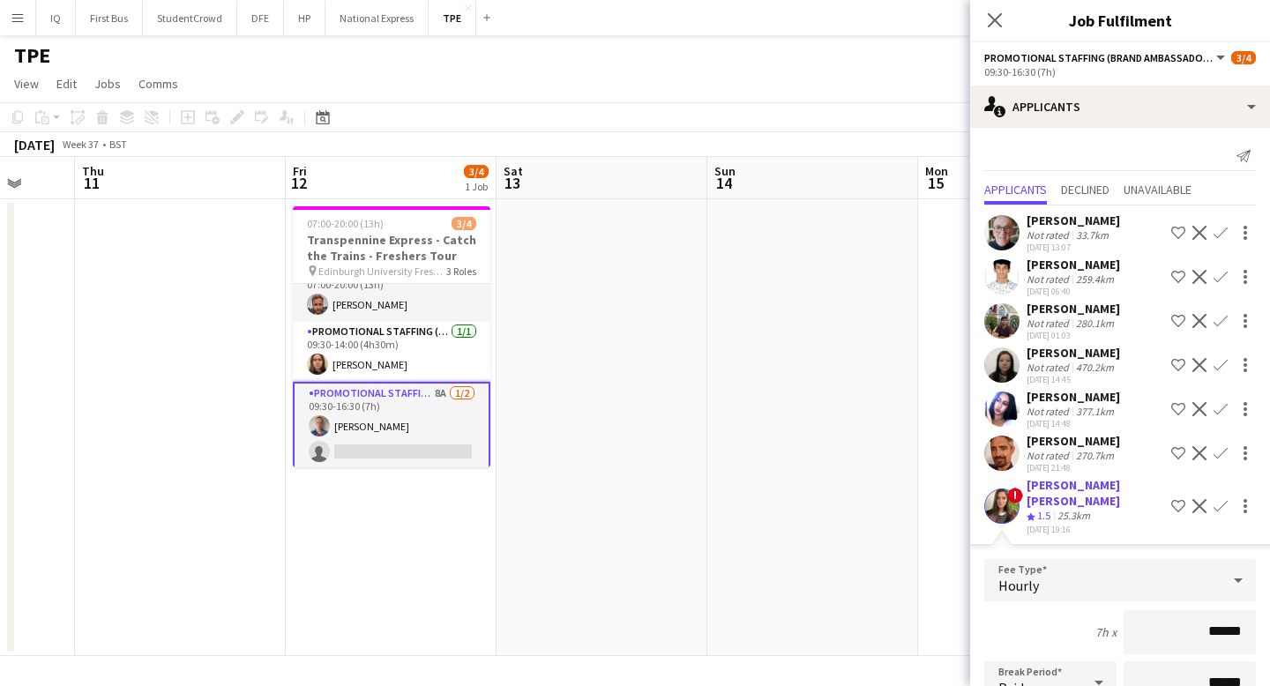
scroll to position [250, 0]
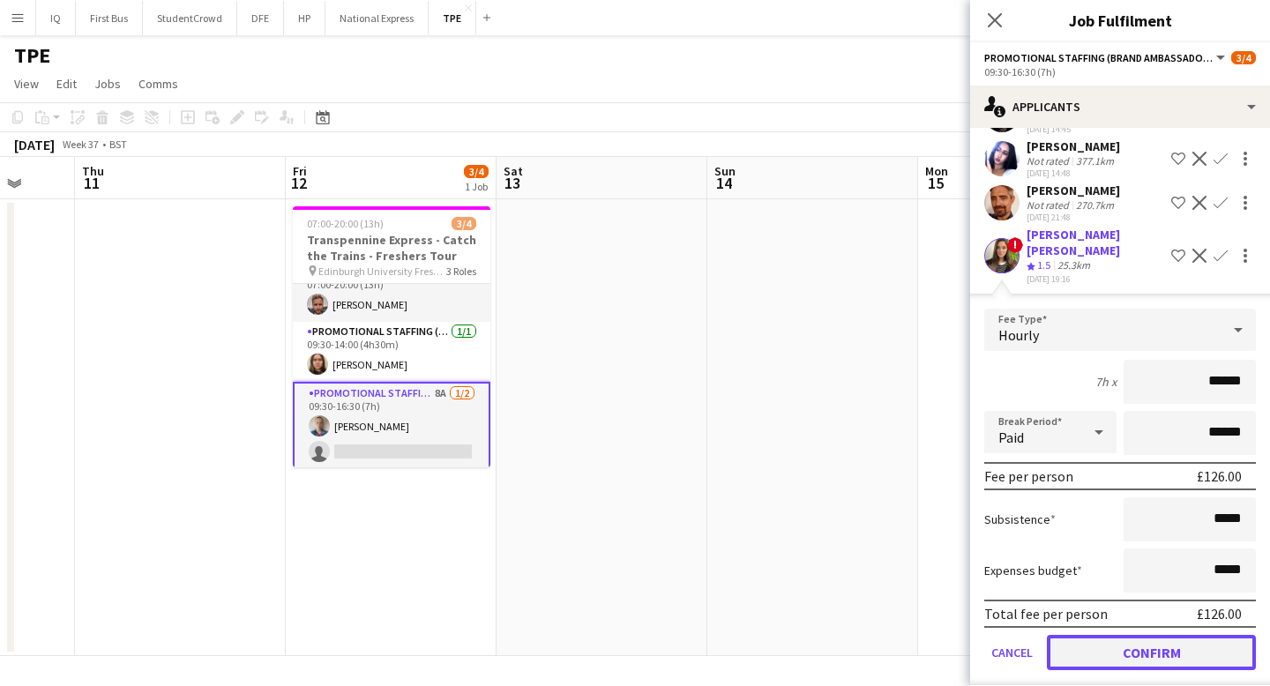
click at [1158, 642] on button "Confirm" at bounding box center [1151, 652] width 209 height 35
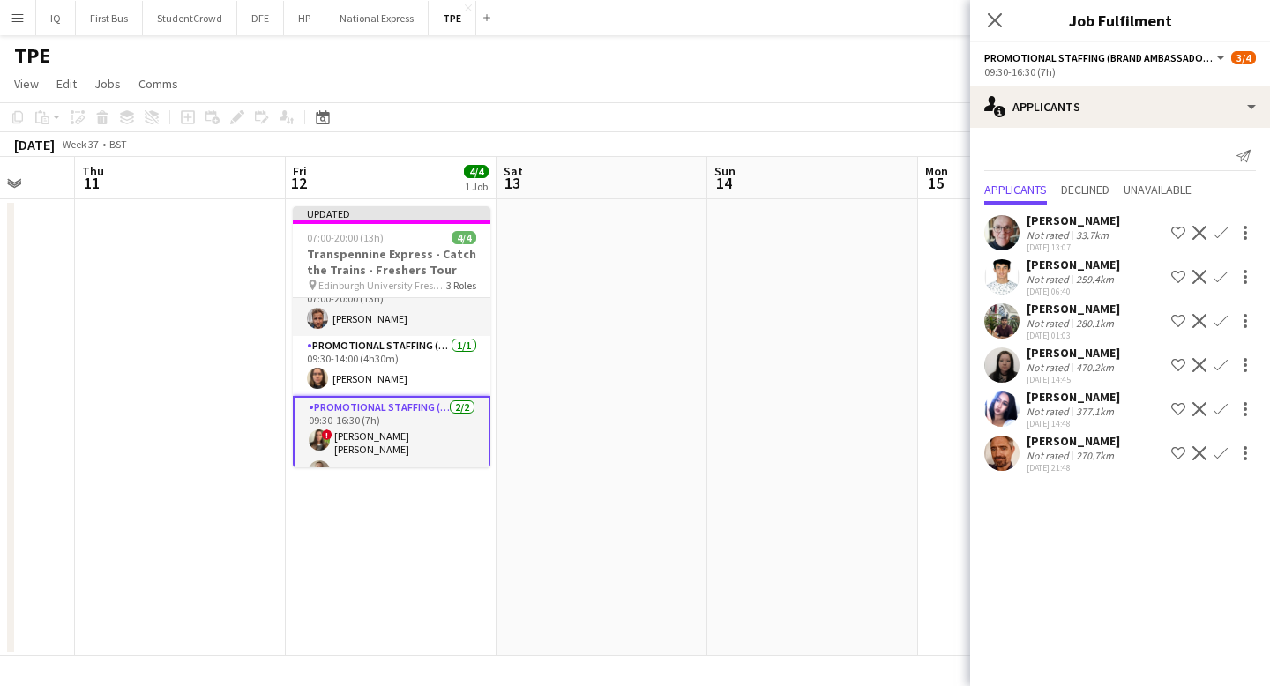
scroll to position [0, 0]
click at [985, 20] on app-icon "Close pop-in" at bounding box center [995, 21] width 26 height 26
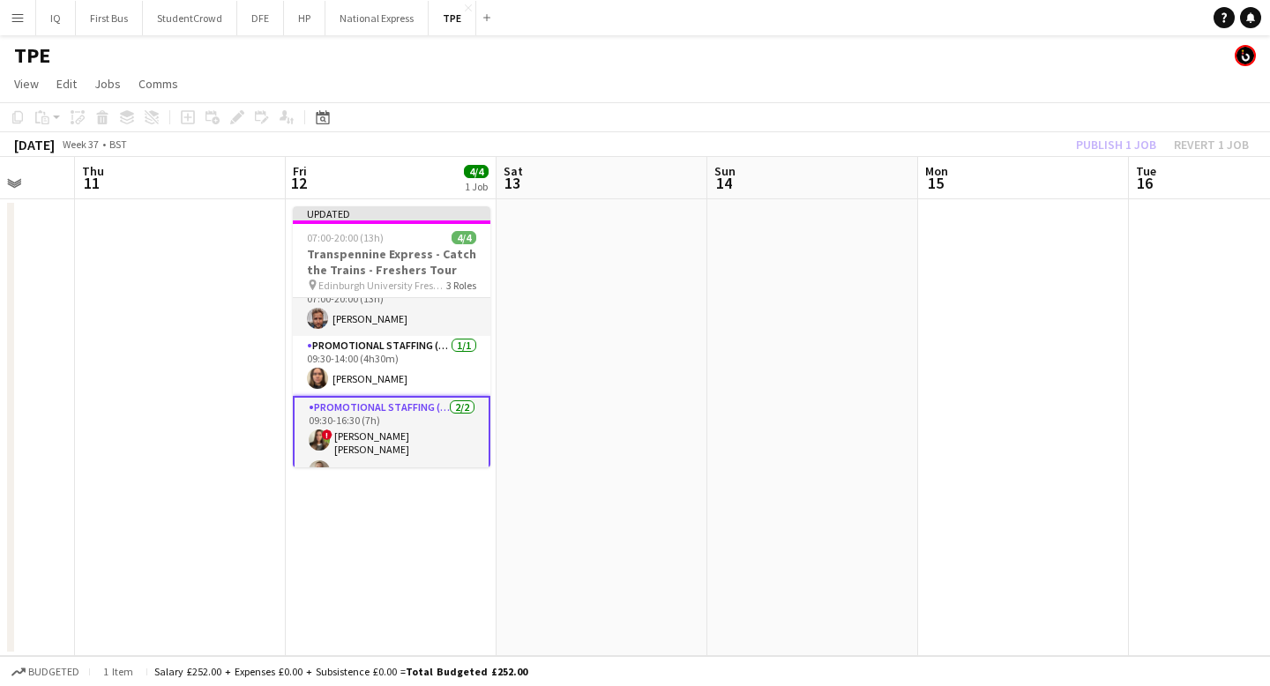
click at [1117, 149] on div "Publish 1 job Revert 1 job" at bounding box center [1162, 144] width 215 height 23
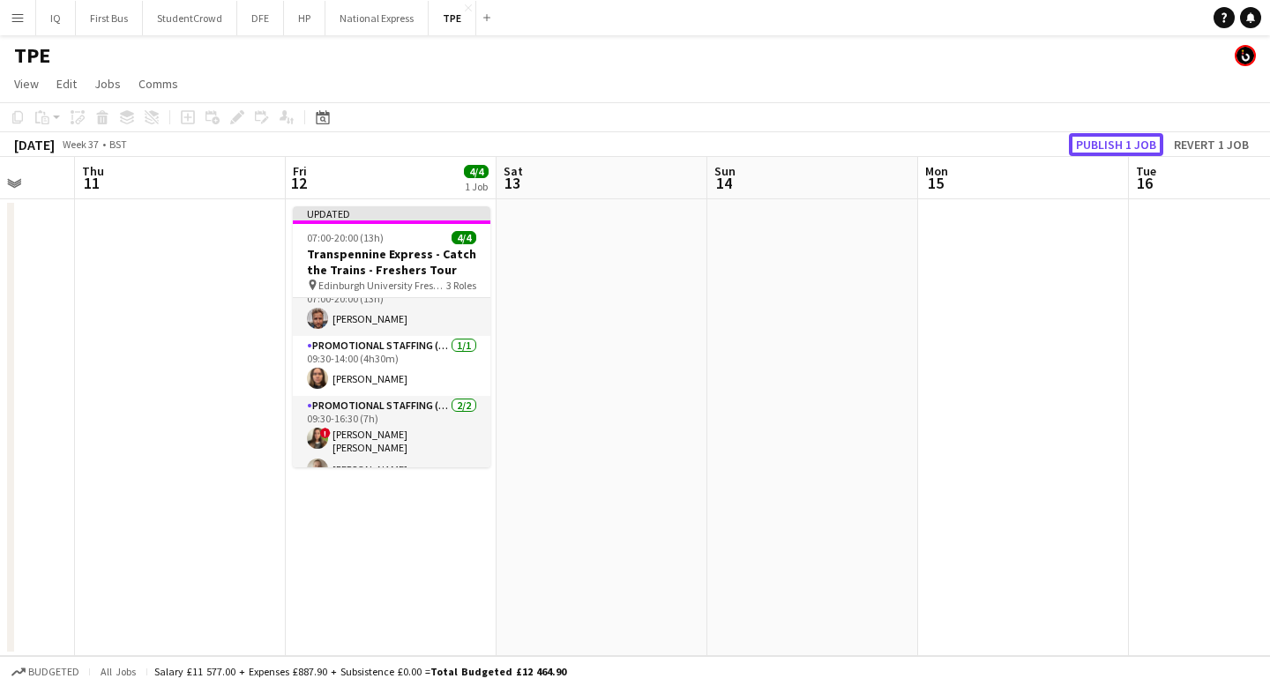
click at [1117, 149] on button "Publish 1 job" at bounding box center [1116, 144] width 94 height 23
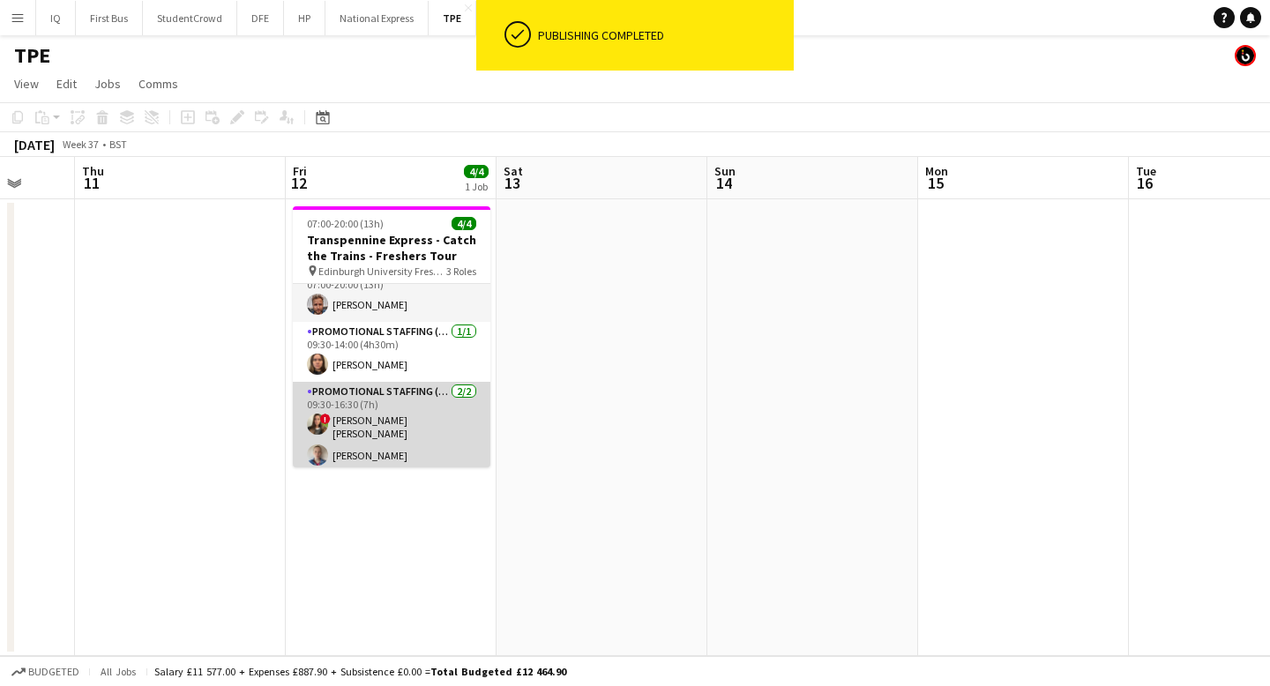
click at [370, 421] on app-card-role "Promotional Staffing (Brand Ambassadors) [DATE] 09:30-16:30 (7h) ! [PERSON_NAME…" at bounding box center [392, 427] width 198 height 91
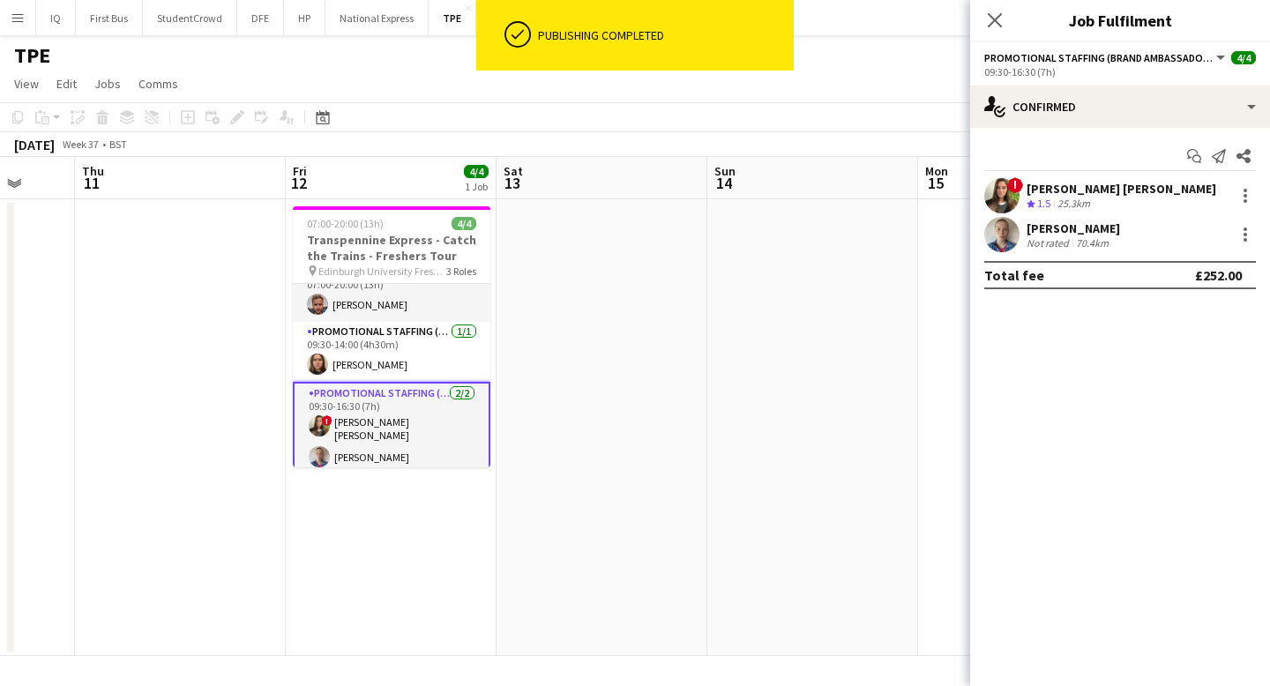
click at [1094, 190] on div "[PERSON_NAME] [PERSON_NAME]" at bounding box center [1122, 189] width 190 height 16
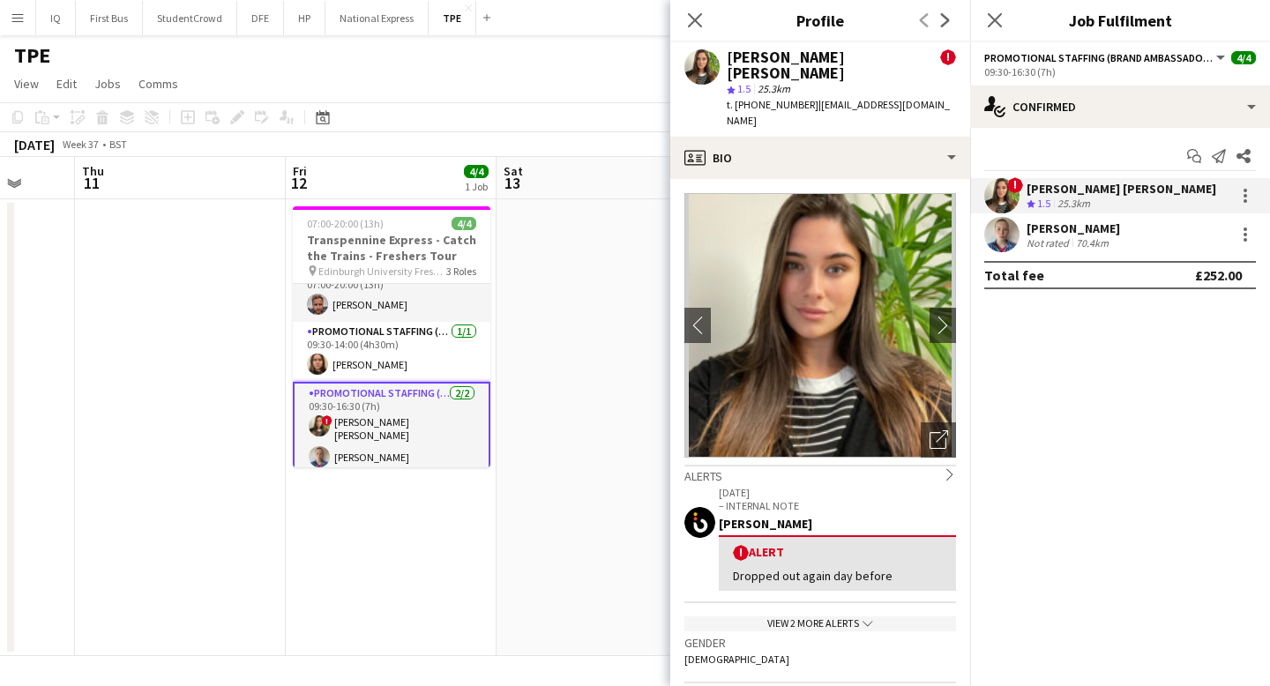
drag, startPoint x: 947, startPoint y: 94, endPoint x: 710, endPoint y: 63, distance: 239.2
click at [710, 63] on div "[PERSON_NAME] [PERSON_NAME] ! star 1.5 25.3km t. [PHONE_NUMBER] | [EMAIL_ADDRES…" at bounding box center [820, 89] width 300 height 94
copy div "[PERSON_NAME] [PERSON_NAME] ! star 1.5 25.3km t. [PHONE_NUMBER] | [EMAIL_ADDRES…"
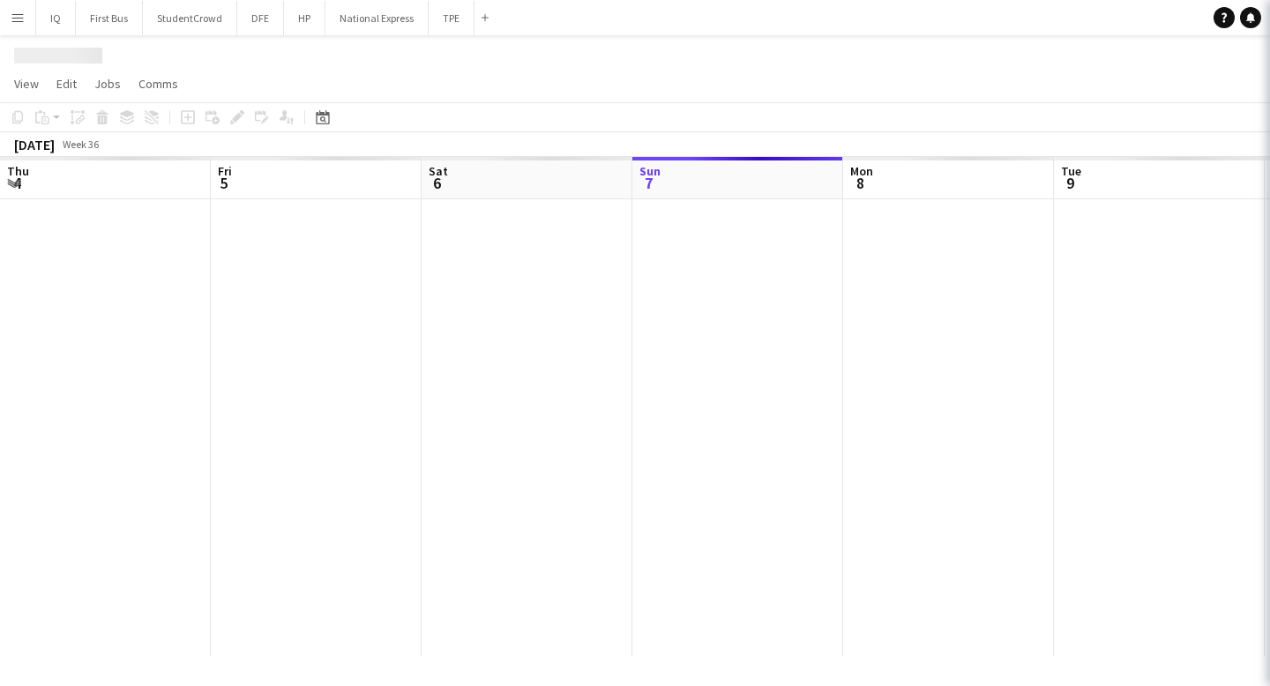
scroll to position [0, 422]
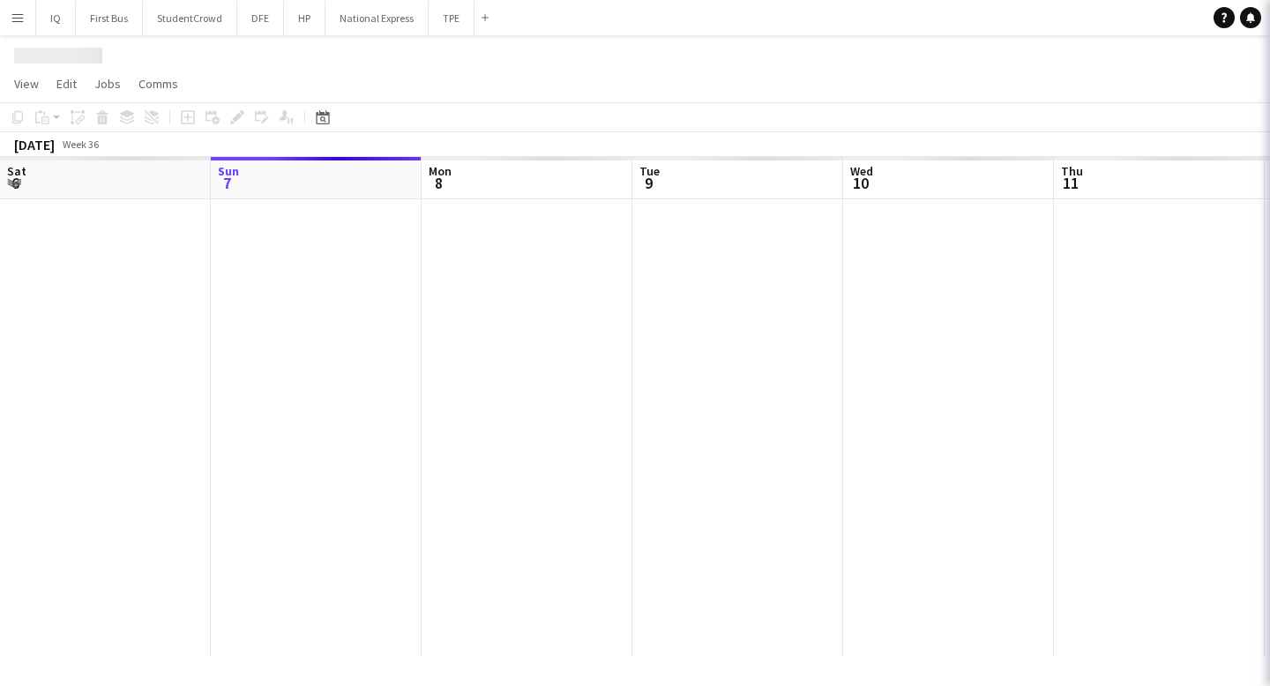
click at [694, 22] on app-navbar "Menu Boards Boards Boards All jobs Status Workforce Workforce My Workforce Recr…" at bounding box center [635, 17] width 1270 height 35
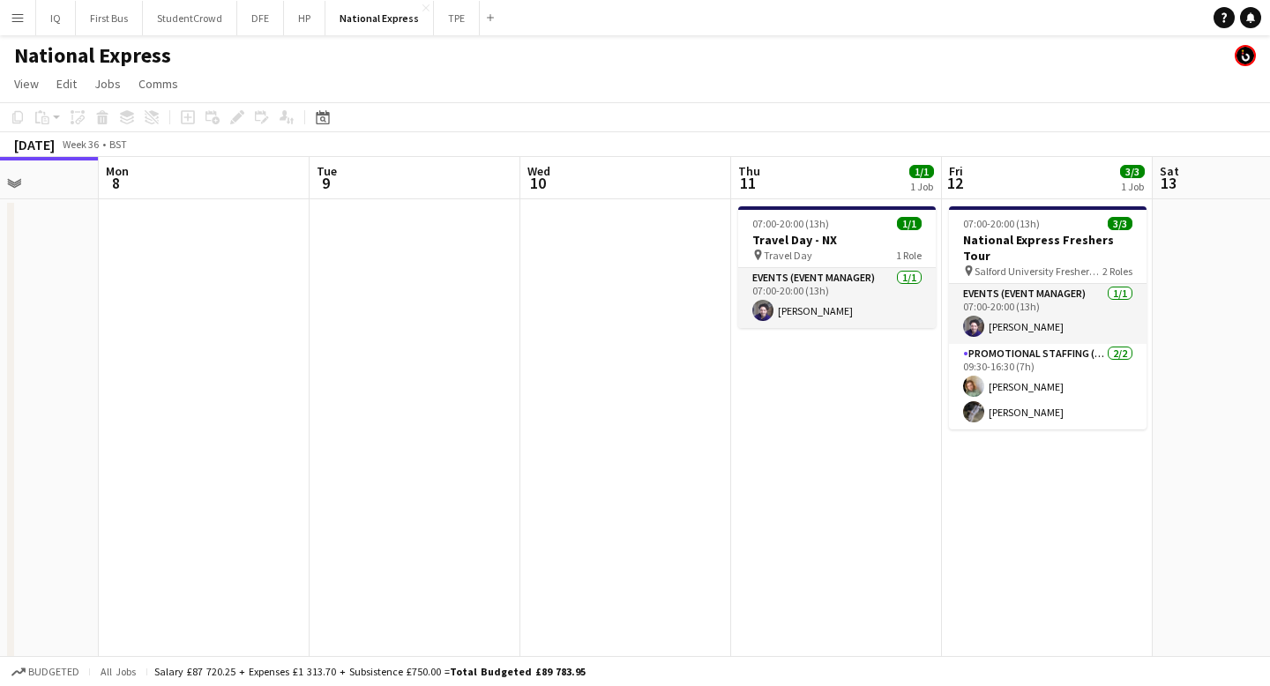
scroll to position [0, 748]
click at [452, 17] on button "TPE Close" at bounding box center [457, 18] width 46 height 34
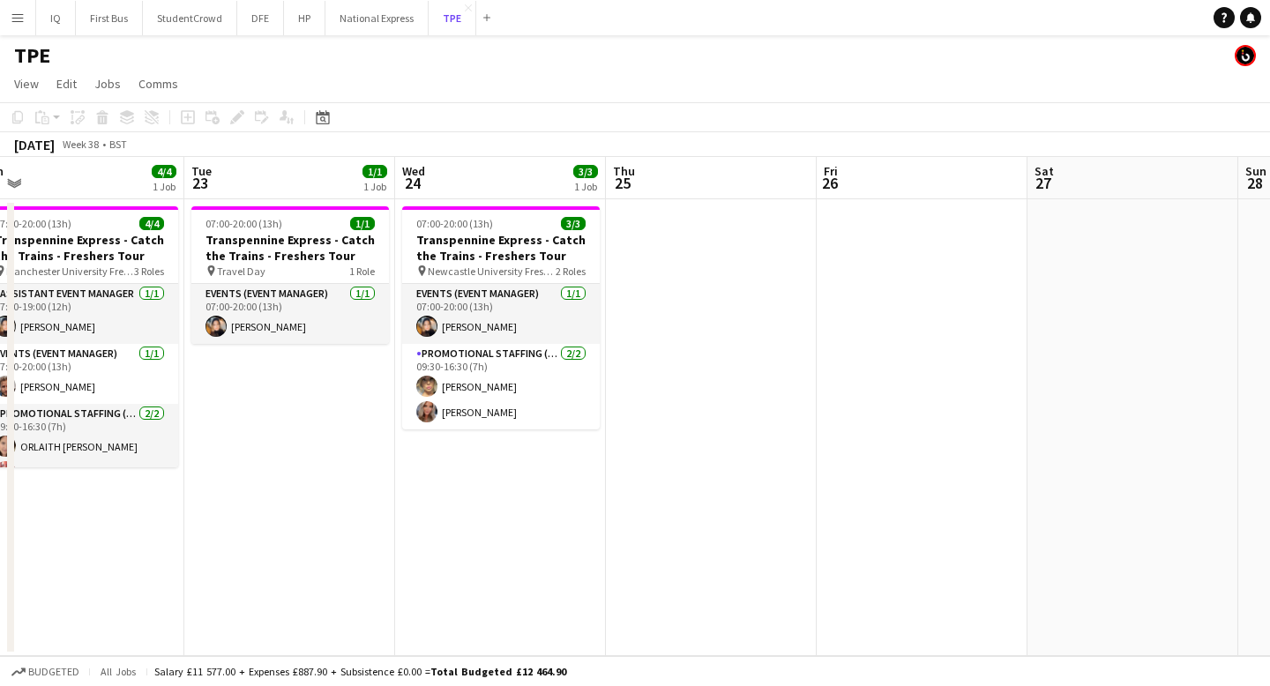
scroll to position [0, 670]
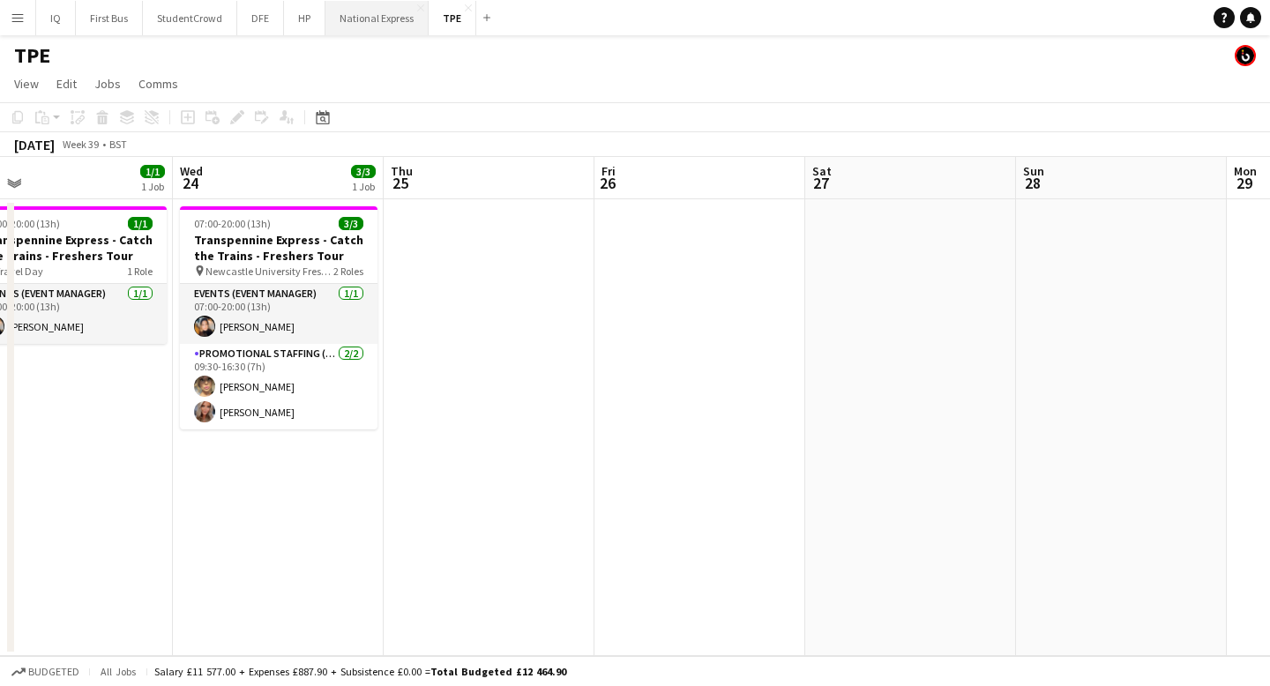
click at [391, 12] on button "National Express Close" at bounding box center [376, 18] width 103 height 34
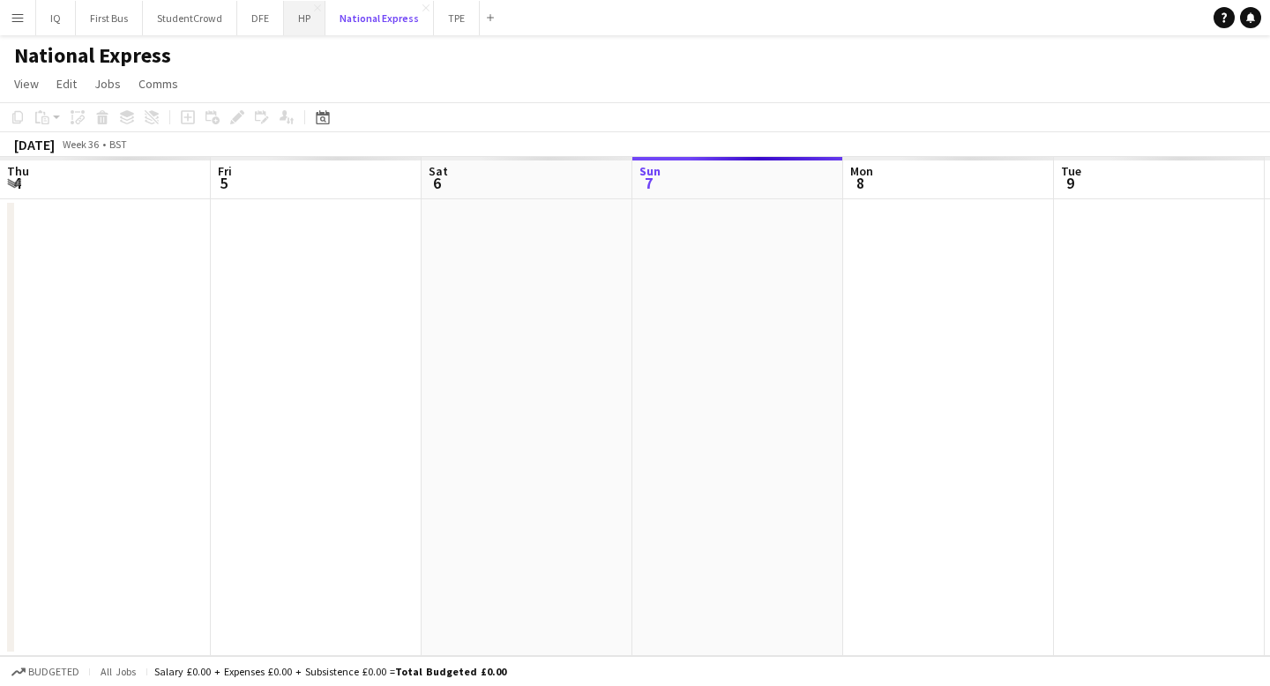
scroll to position [0, 422]
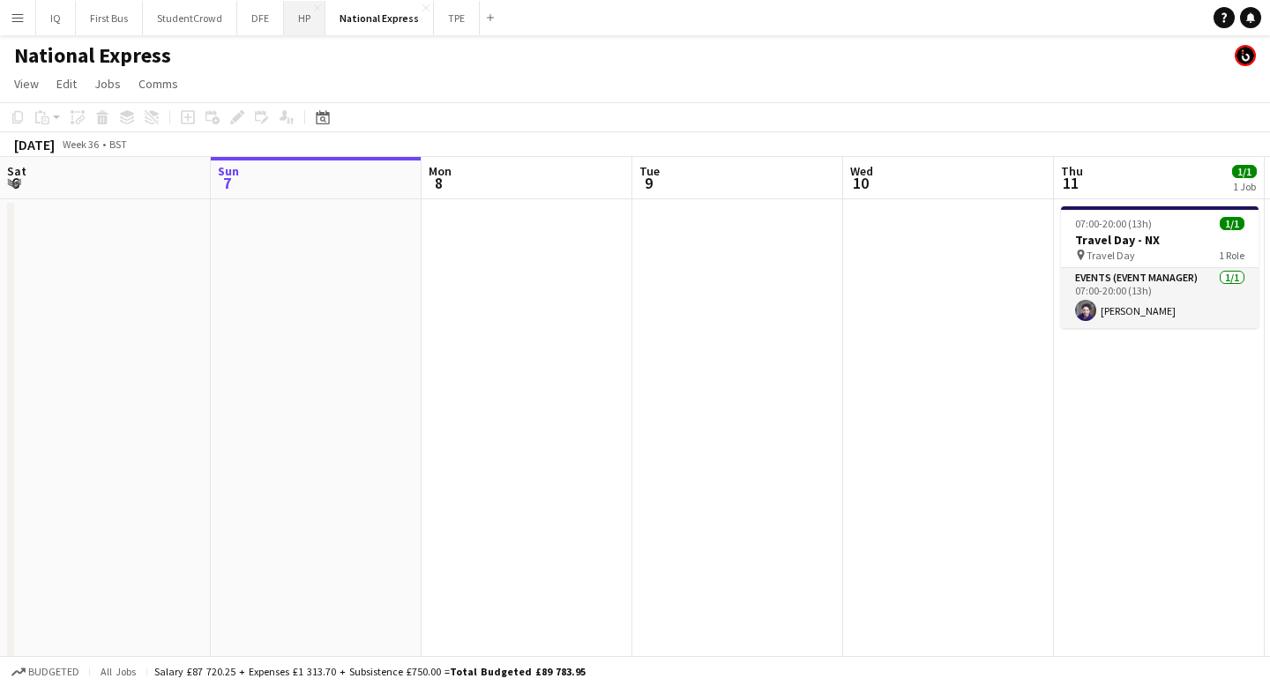
click at [304, 21] on button "HP Close" at bounding box center [304, 18] width 41 height 34
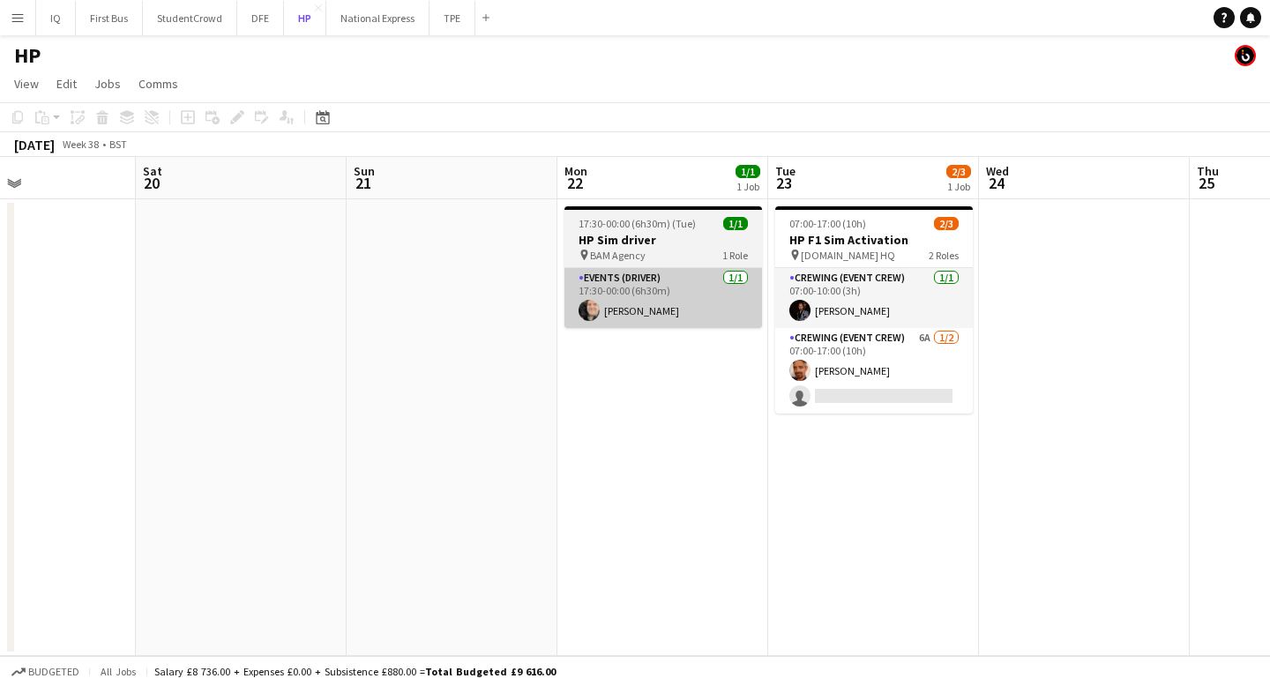
scroll to position [0, 757]
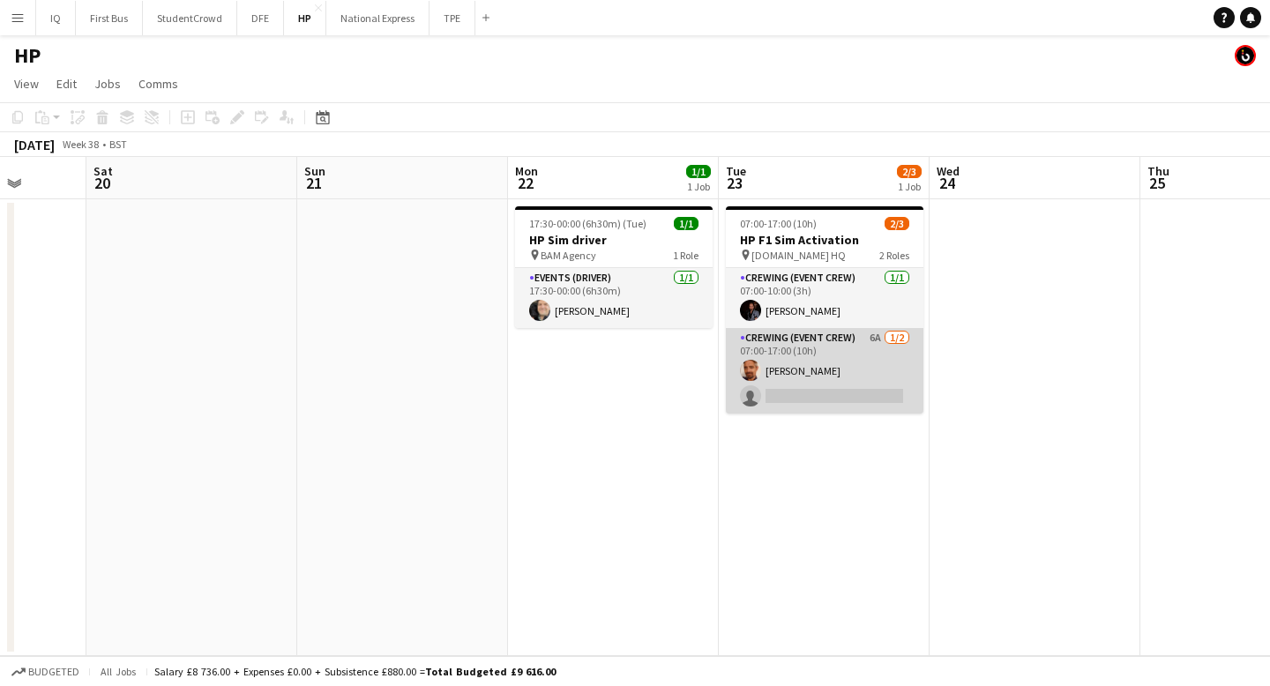
click at [789, 378] on app-card-role "Crewing (Event Crew) 6A [DATE] 07:00-17:00 (10h) [PERSON_NAME] single-neutral-a…" at bounding box center [825, 371] width 198 height 86
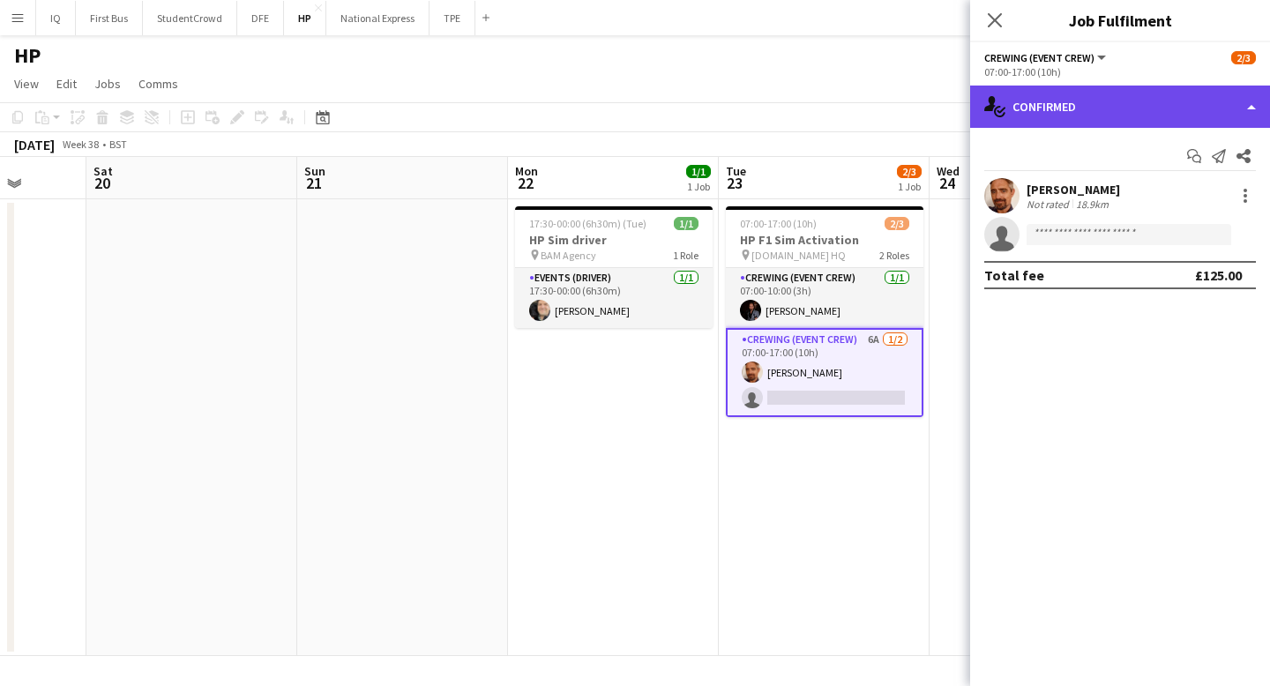
click at [1118, 101] on div "single-neutral-actions-check-2 Confirmed" at bounding box center [1120, 107] width 300 height 42
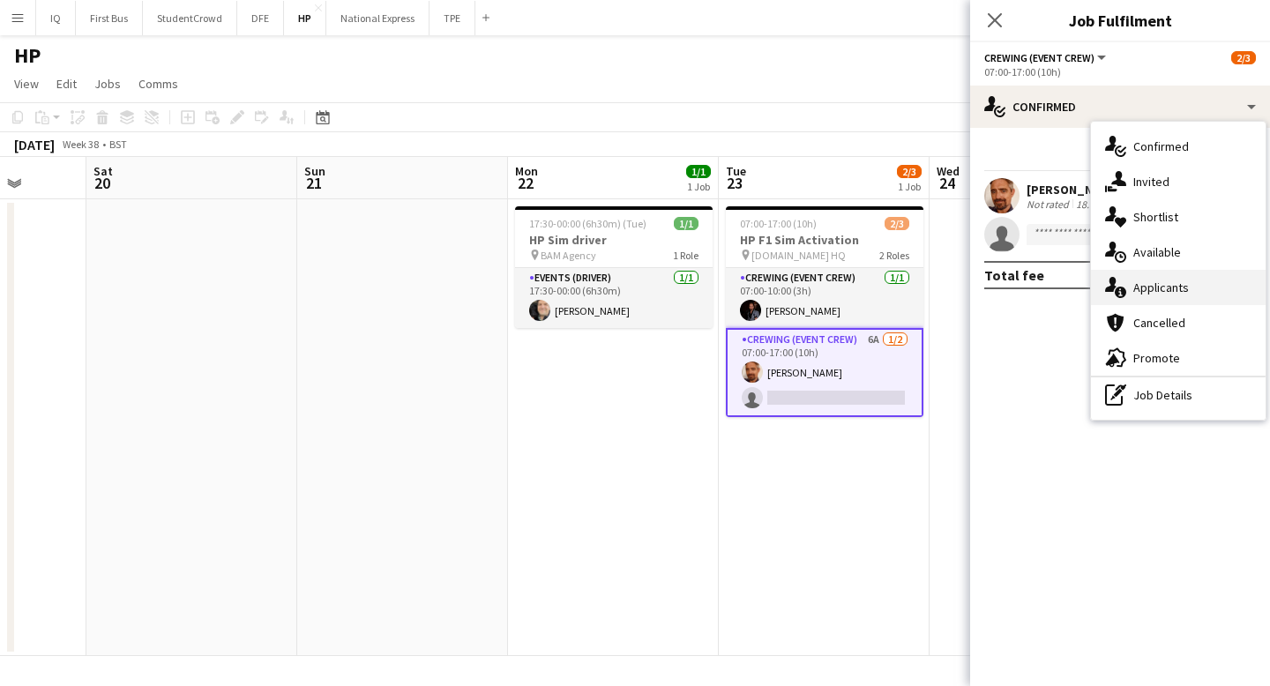
click at [1172, 283] on span "Applicants" at bounding box center [1161, 288] width 56 height 16
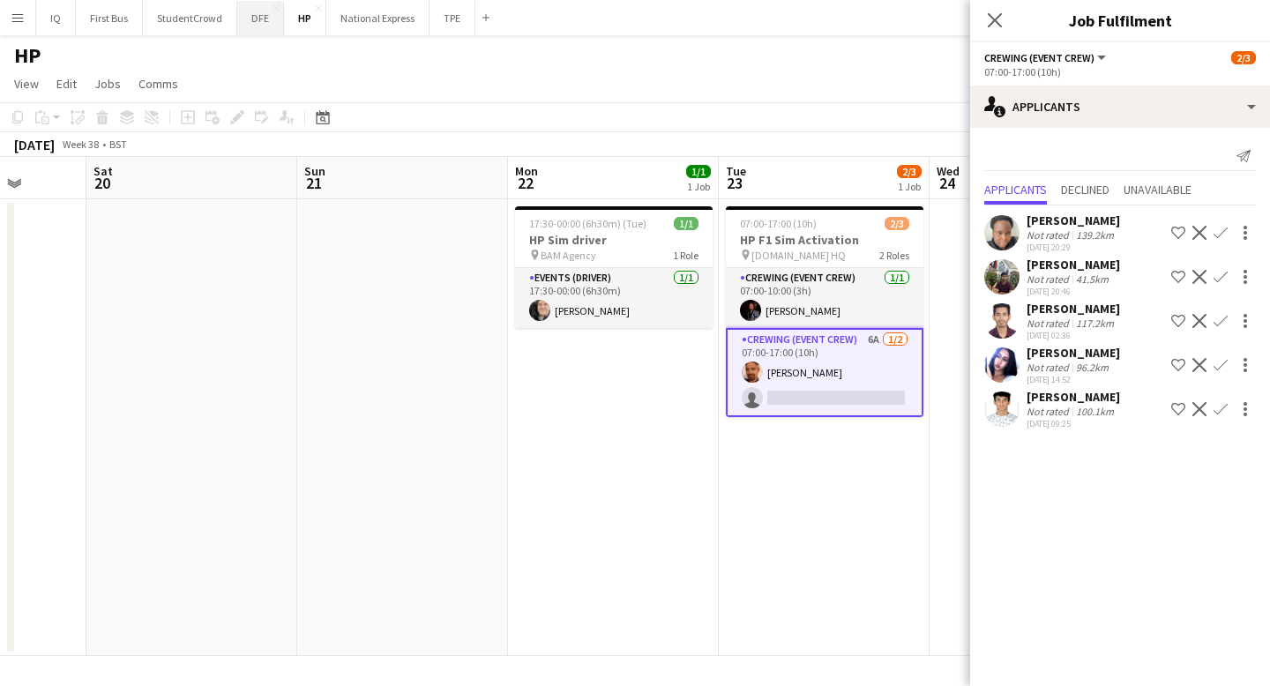
click at [261, 22] on button "DFE Close" at bounding box center [260, 18] width 47 height 34
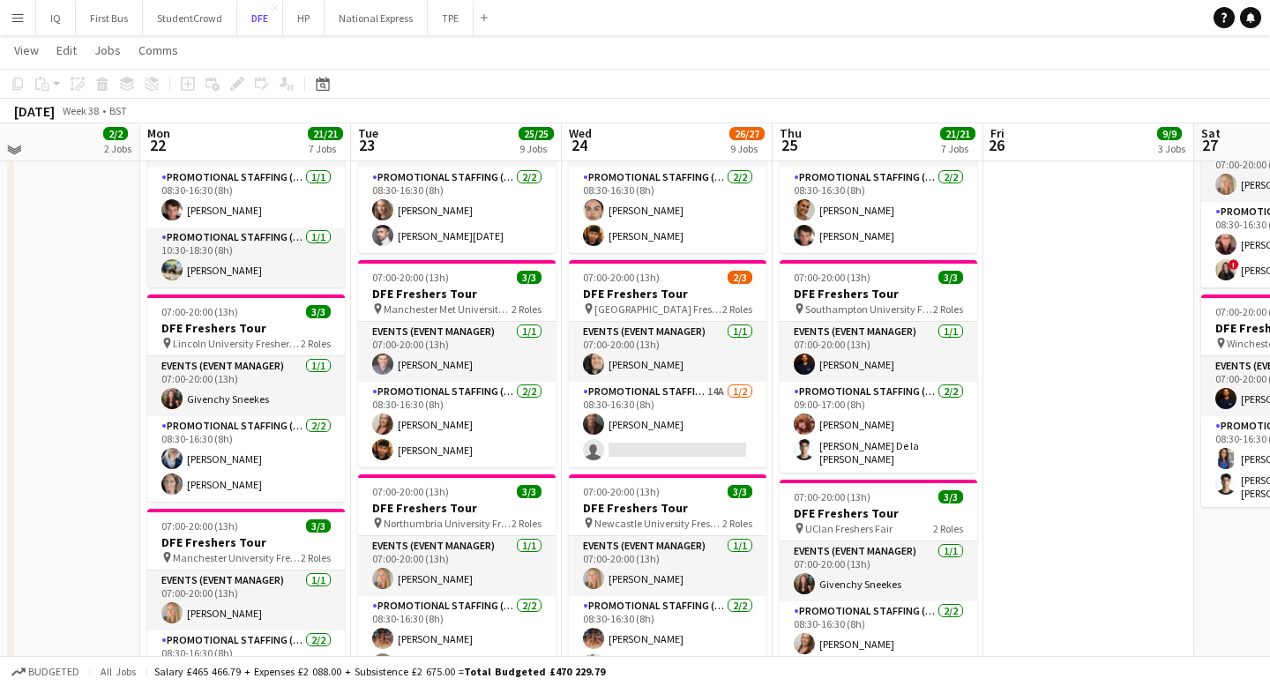
scroll to position [807, 0]
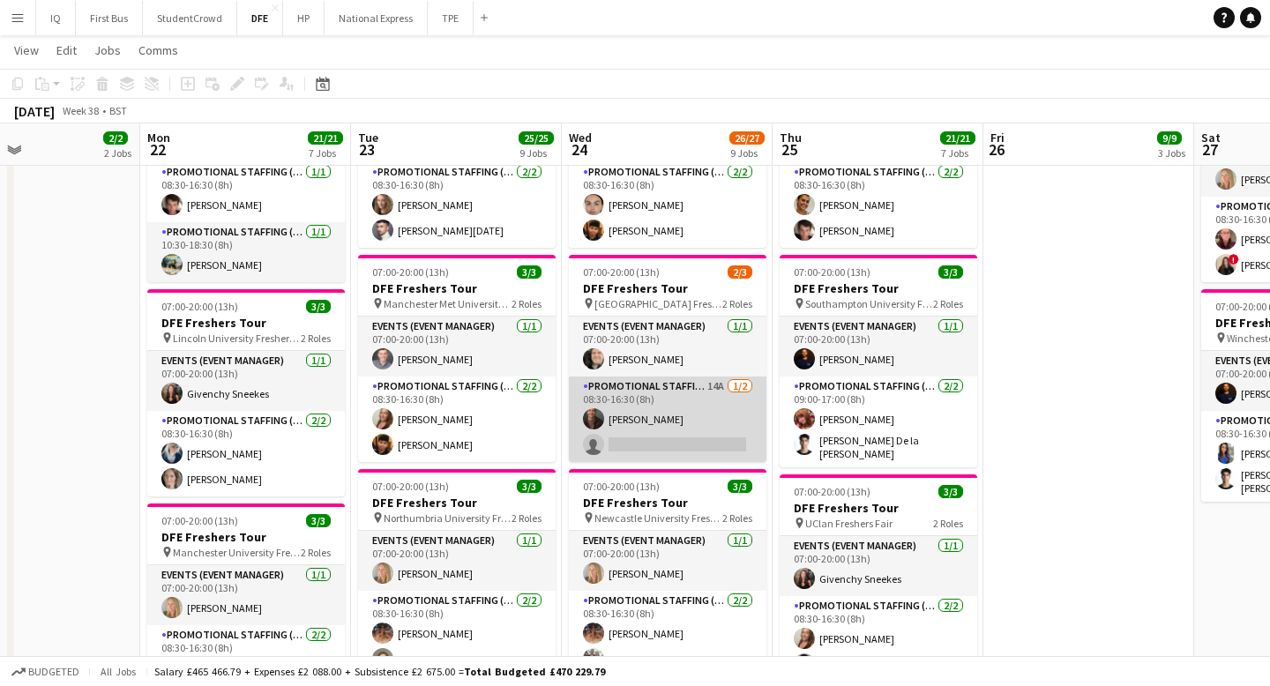
click at [677, 438] on app-card-role "Promotional Staffing (Brand Ambassadors) 14A [DATE] 08:30-16:30 (8h) [PERSON_NA…" at bounding box center [668, 420] width 198 height 86
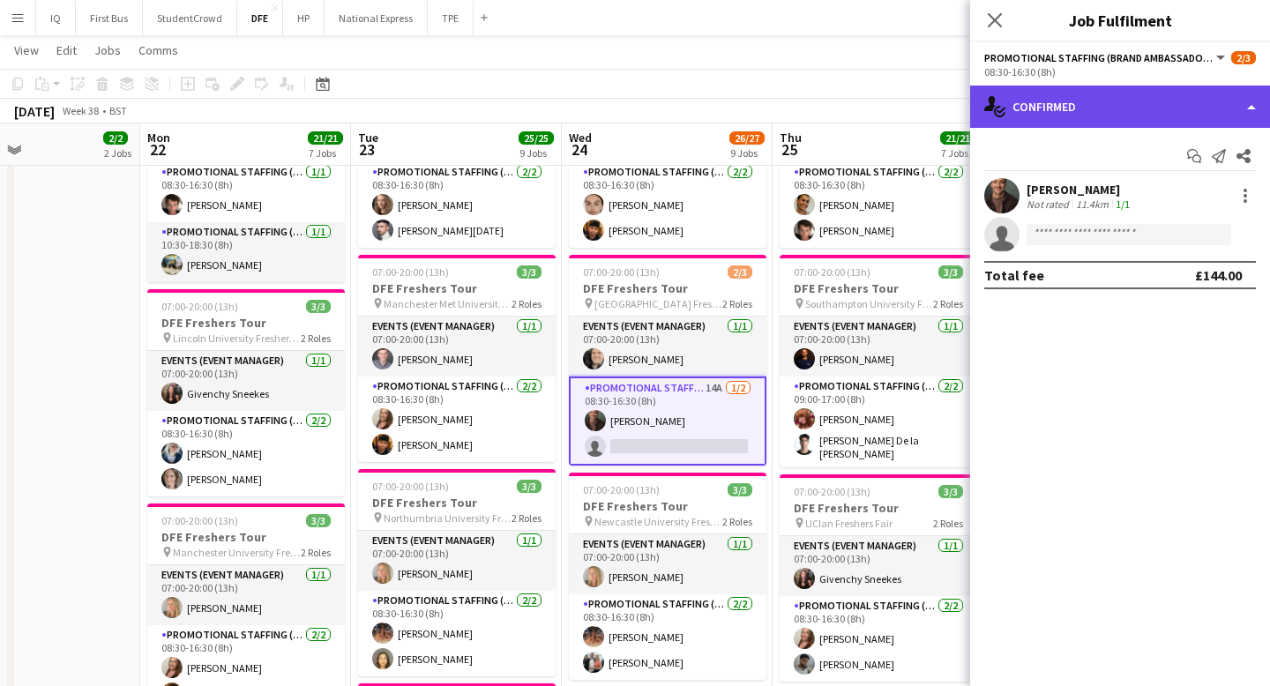
click at [1135, 116] on div "single-neutral-actions-check-2 Confirmed" at bounding box center [1120, 107] width 300 height 42
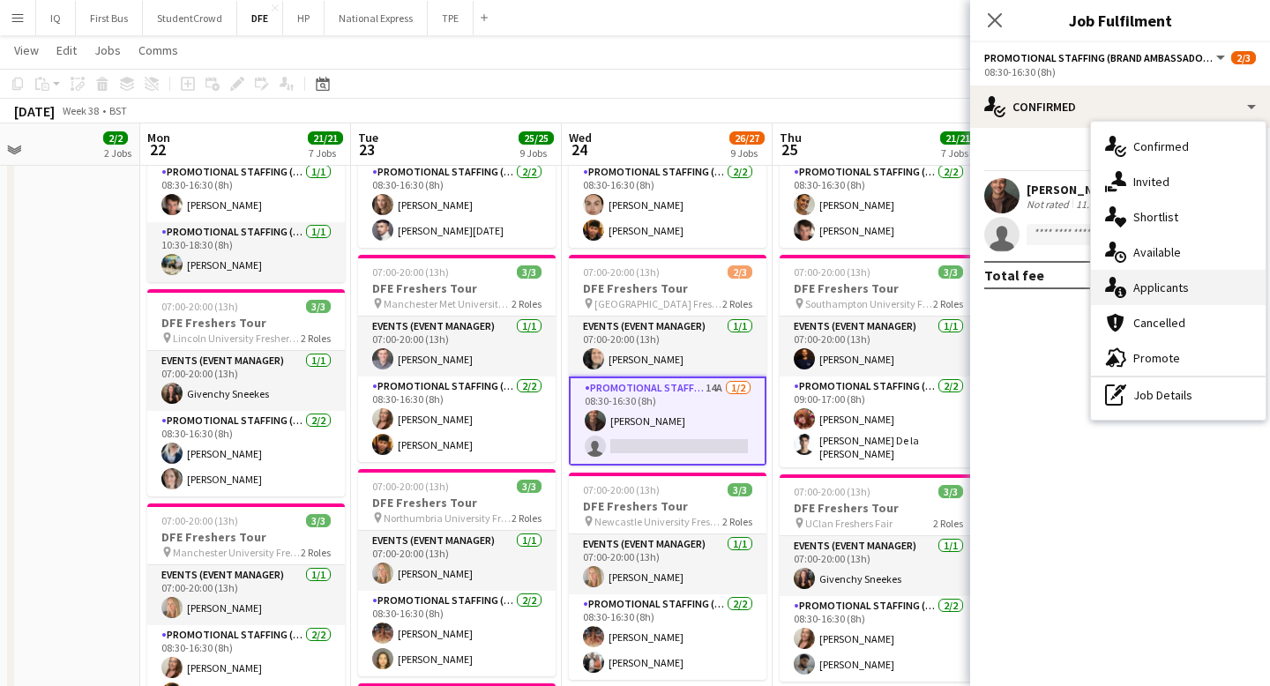
click at [1187, 284] on span "Applicants" at bounding box center [1161, 288] width 56 height 16
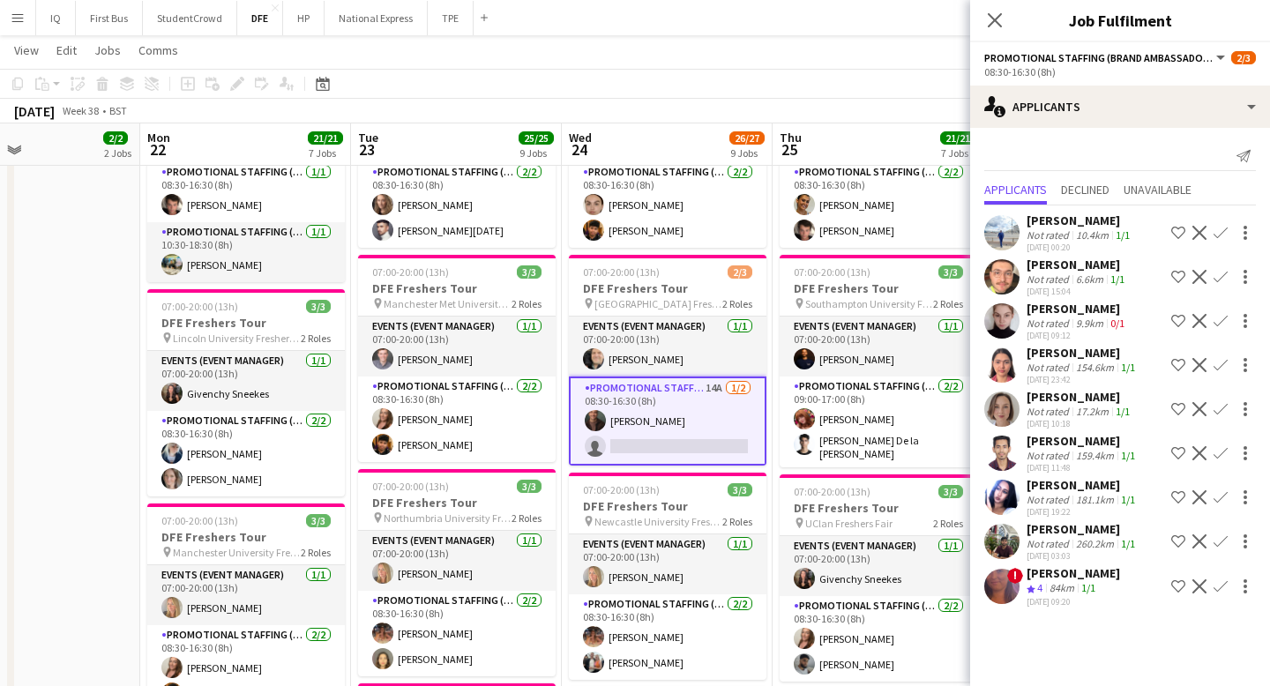
click at [1090, 570] on div "[PERSON_NAME]" at bounding box center [1073, 573] width 93 height 16
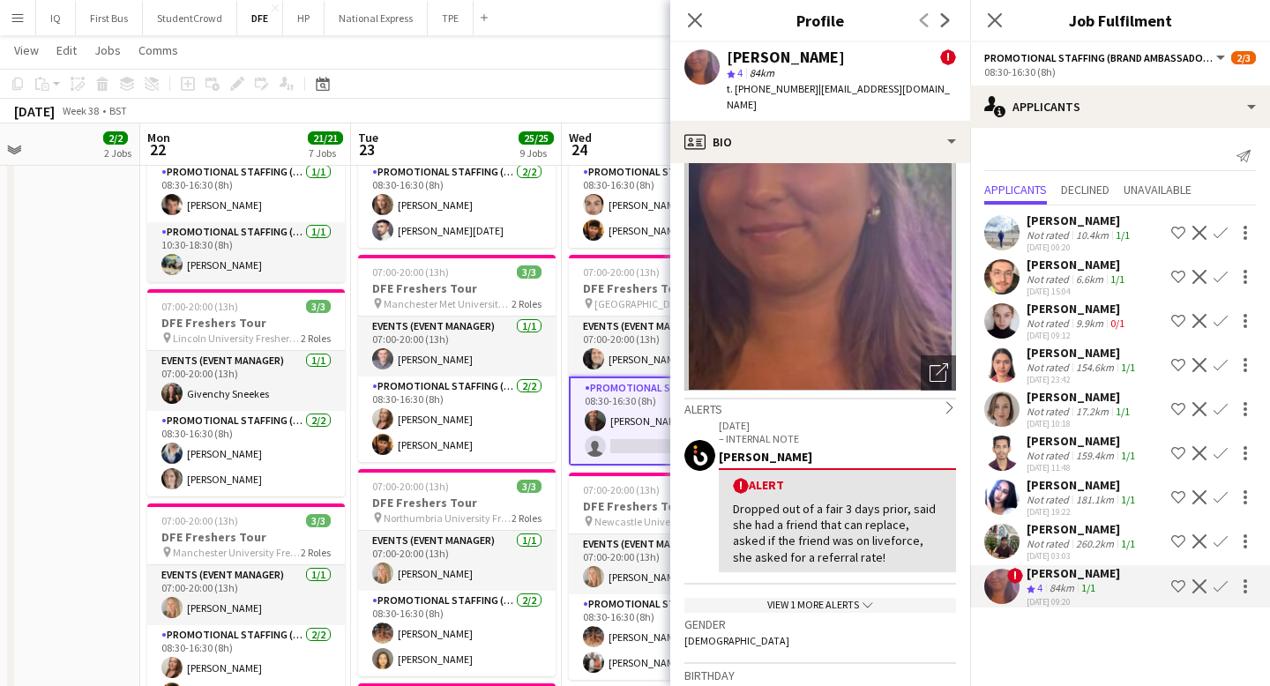
scroll to position [67, 0]
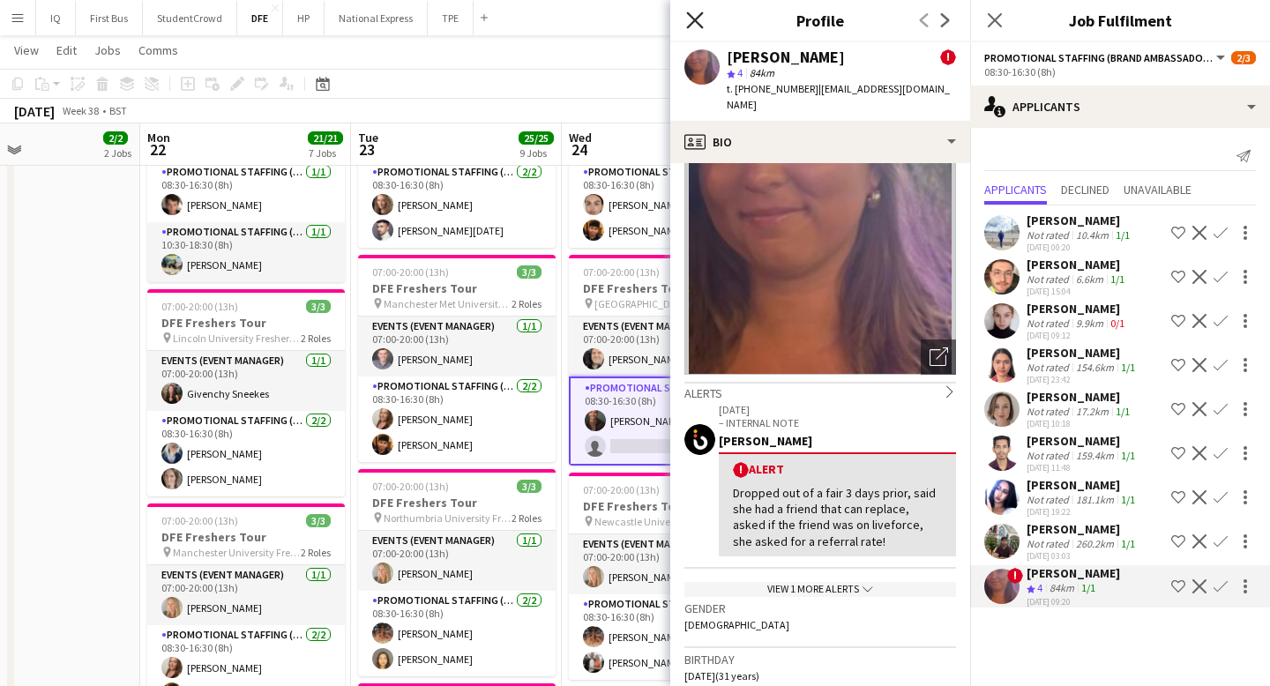
click at [696, 20] on icon at bounding box center [694, 19] width 17 height 17
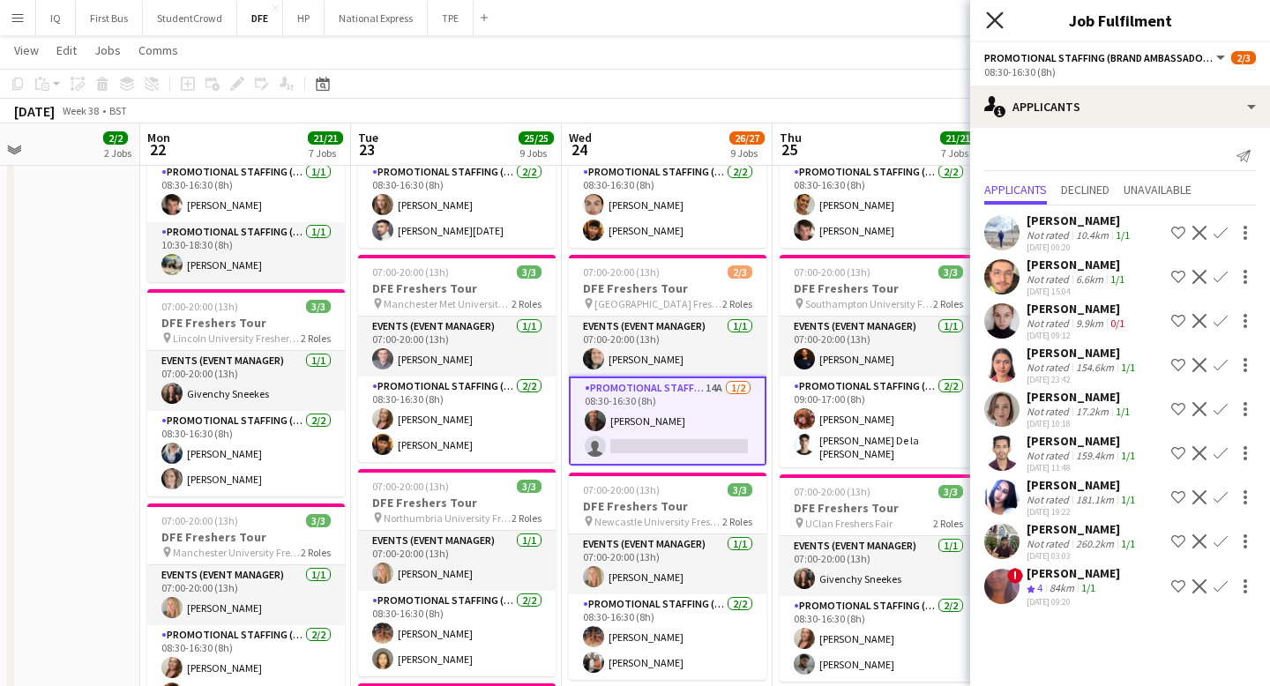
click at [990, 19] on icon "Close pop-in" at bounding box center [994, 19] width 17 height 17
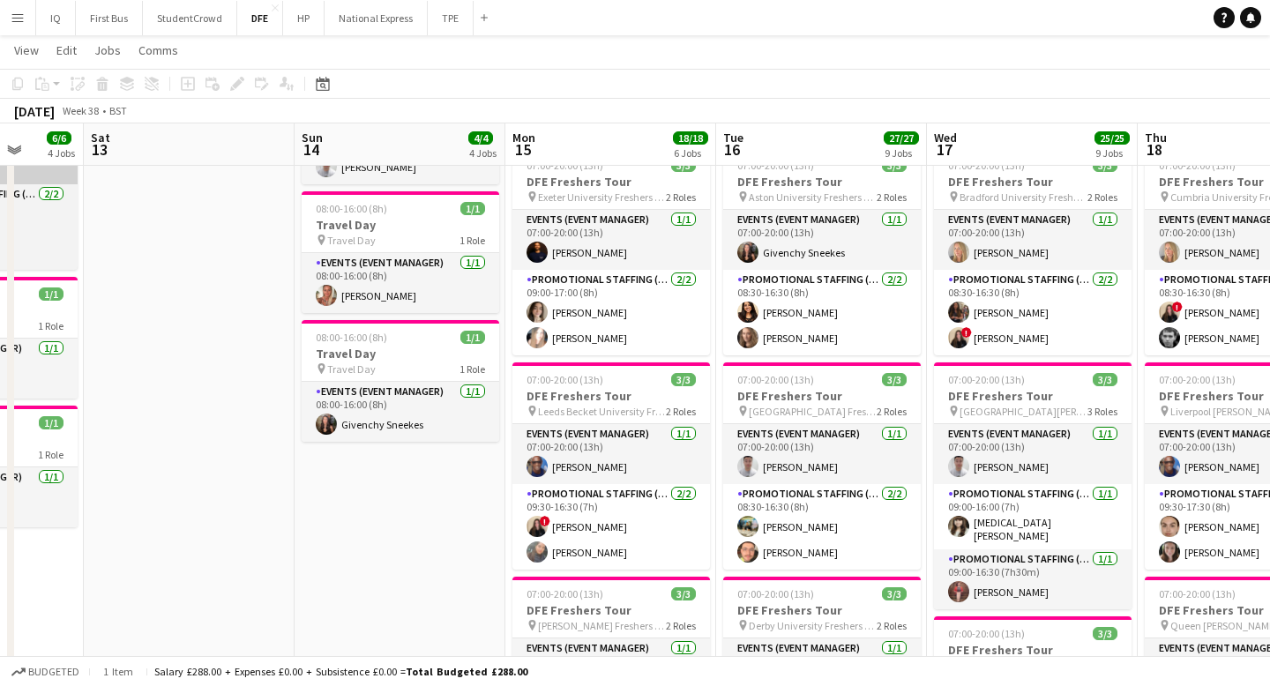
scroll to position [0, 549]
click at [188, 14] on button "StudentCrowd Close" at bounding box center [190, 18] width 94 height 34
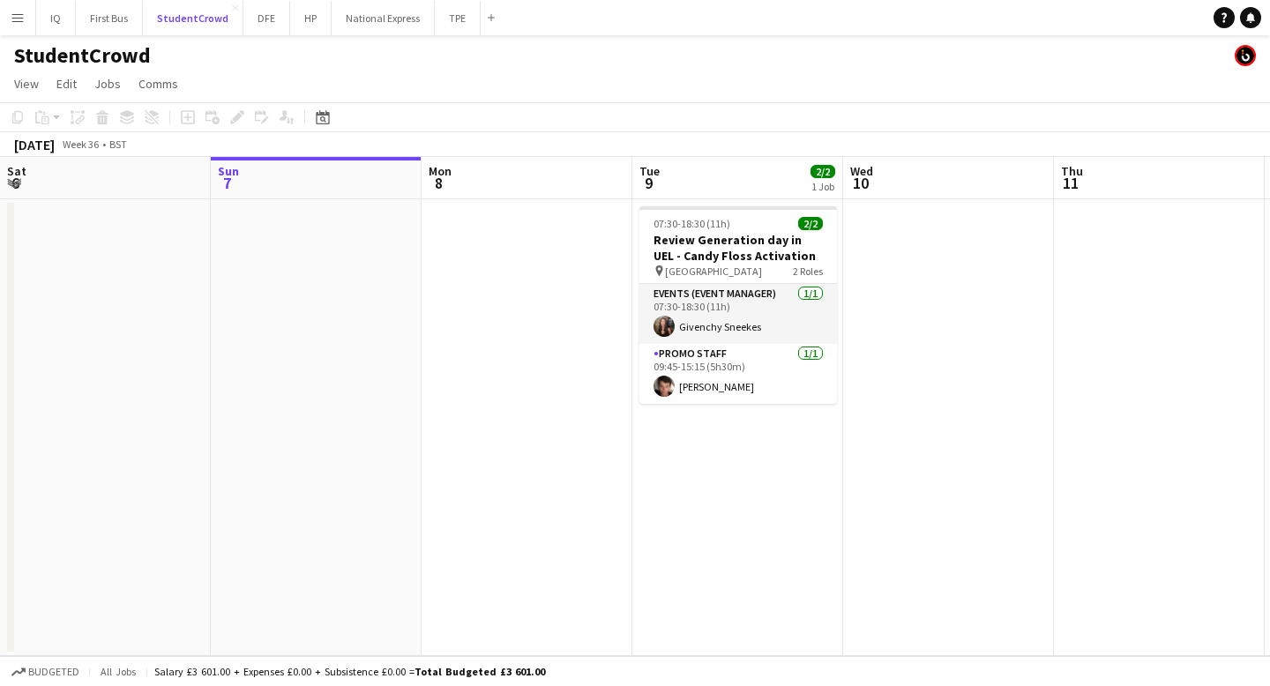
scroll to position [0, 433]
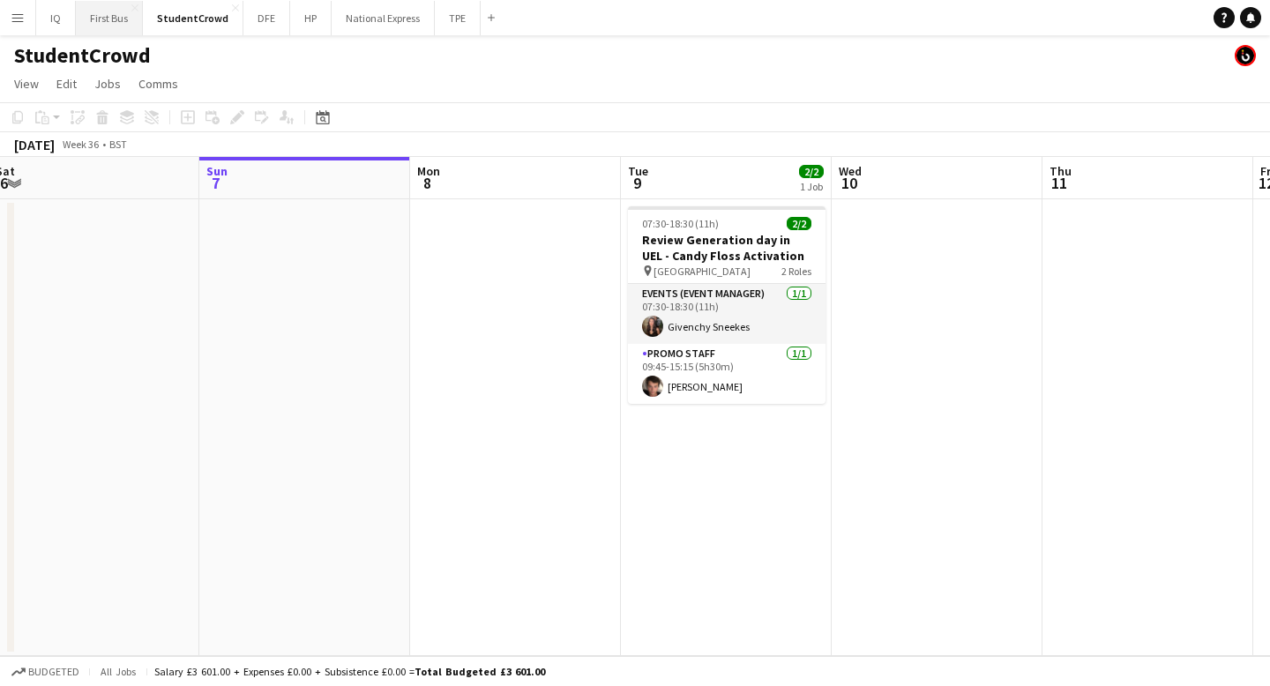
click at [106, 16] on button "First Bus Close" at bounding box center [109, 18] width 67 height 34
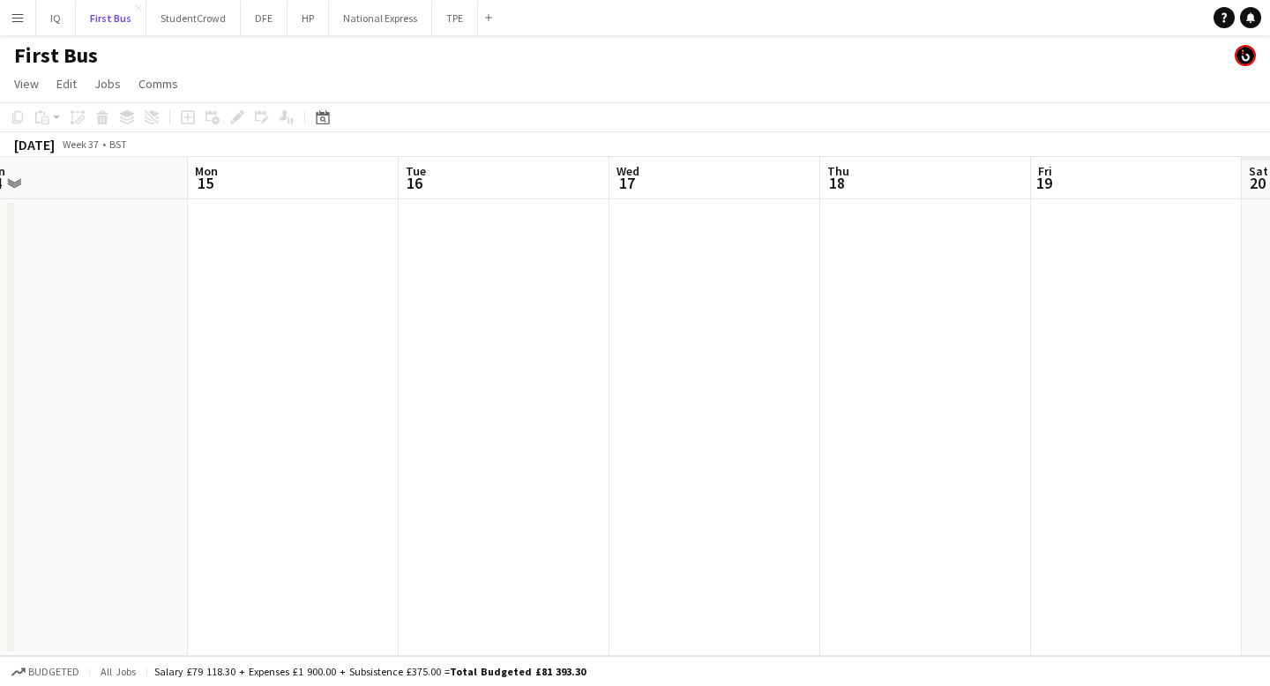
scroll to position [0, 650]
click at [55, 20] on button "IQ Close" at bounding box center [56, 18] width 40 height 34
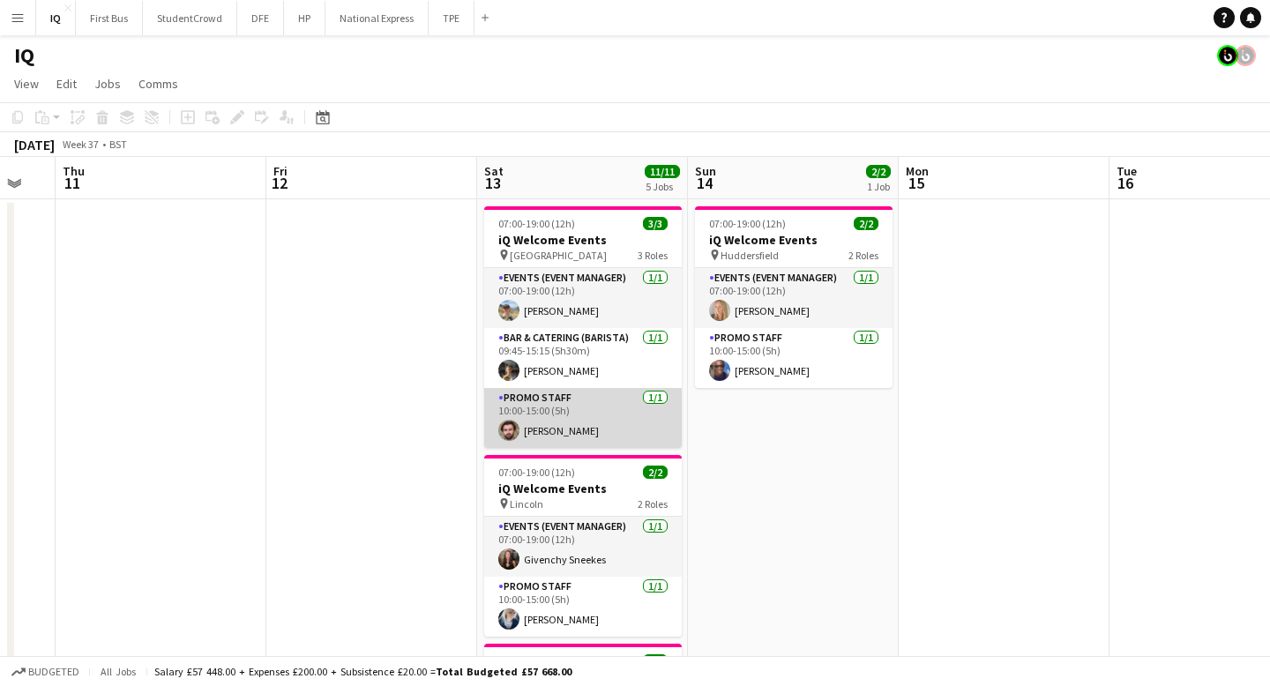
click at [552, 432] on app-card-role "Promo Staff [DATE] 10:00-15:00 (5h) [PERSON_NAME]" at bounding box center [583, 418] width 198 height 60
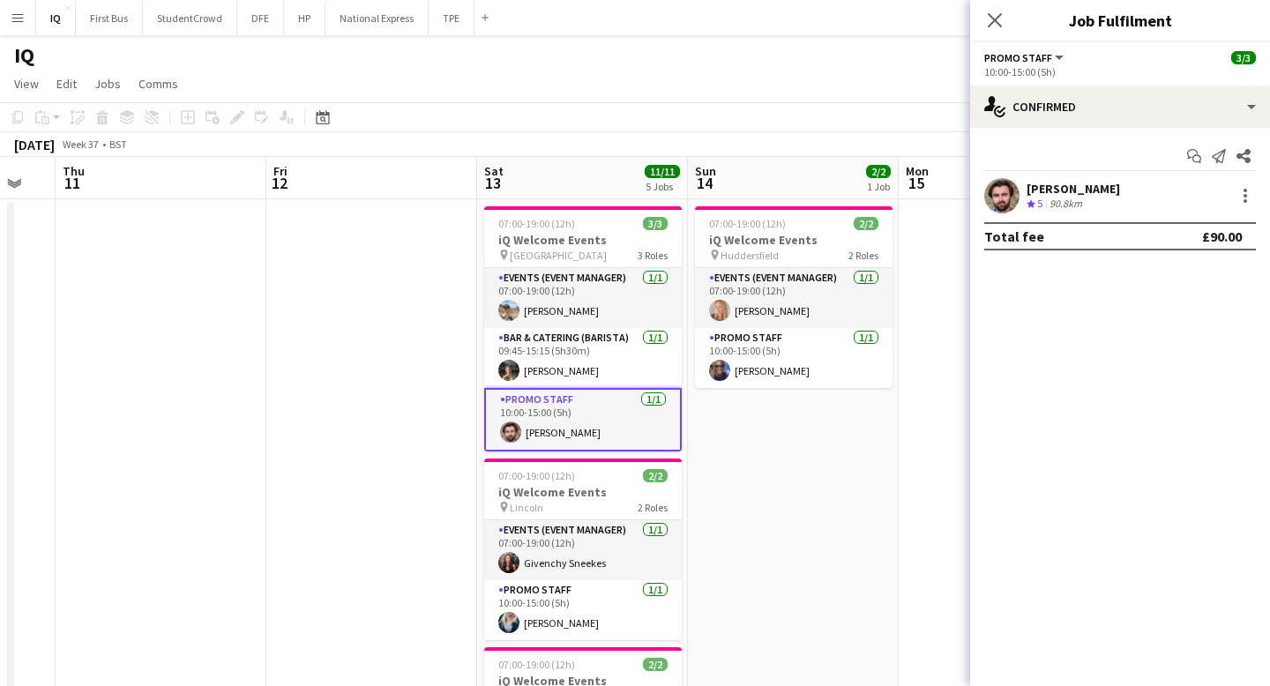
click at [1052, 190] on div "[PERSON_NAME]" at bounding box center [1073, 189] width 93 height 16
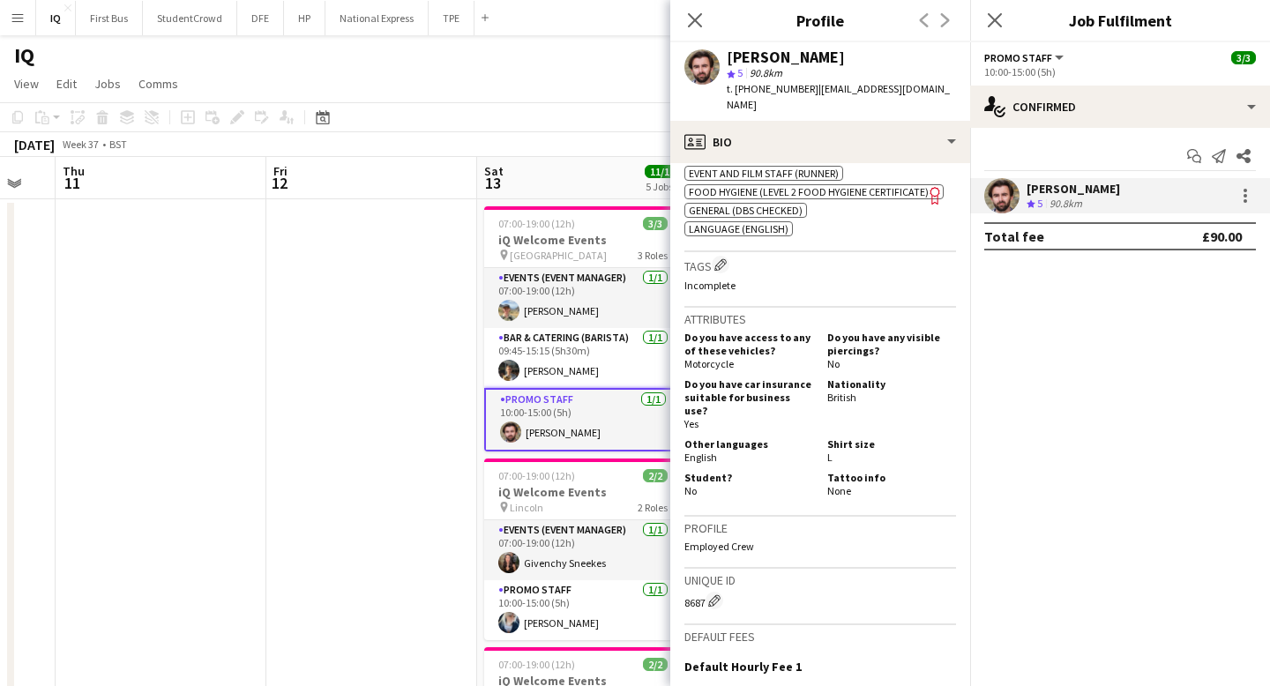
scroll to position [828, 0]
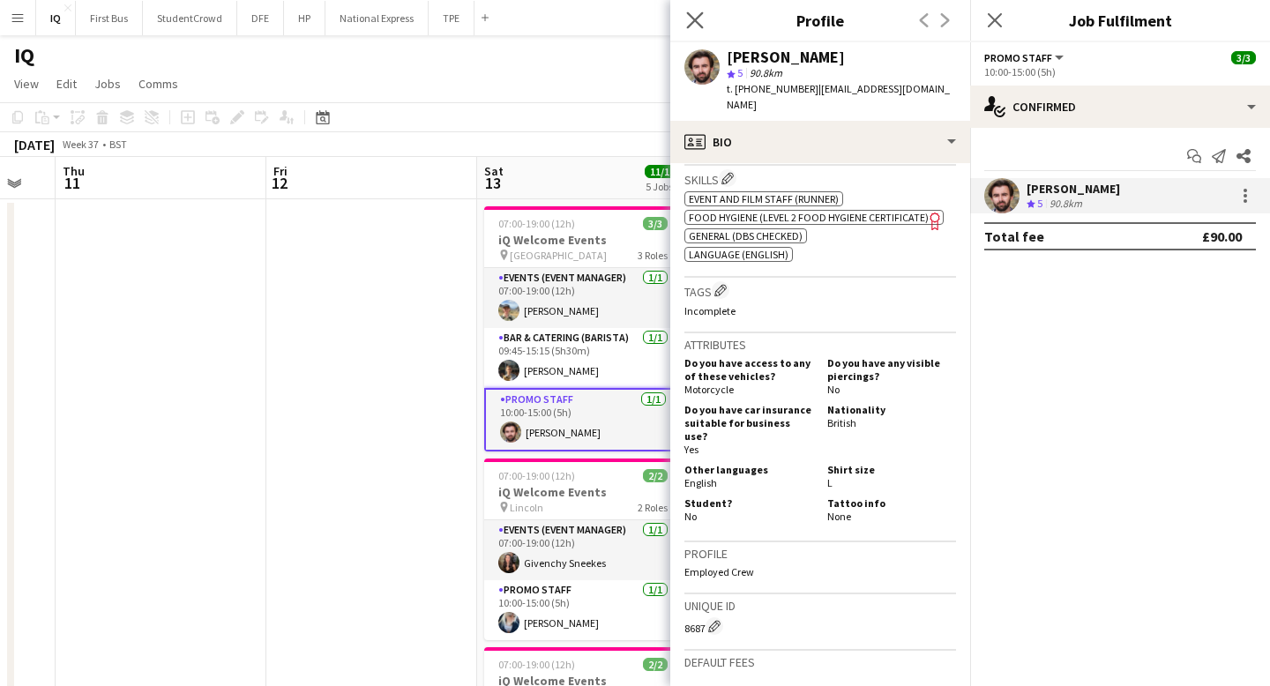
click at [684, 23] on app-icon "Close pop-in" at bounding box center [696, 21] width 26 height 26
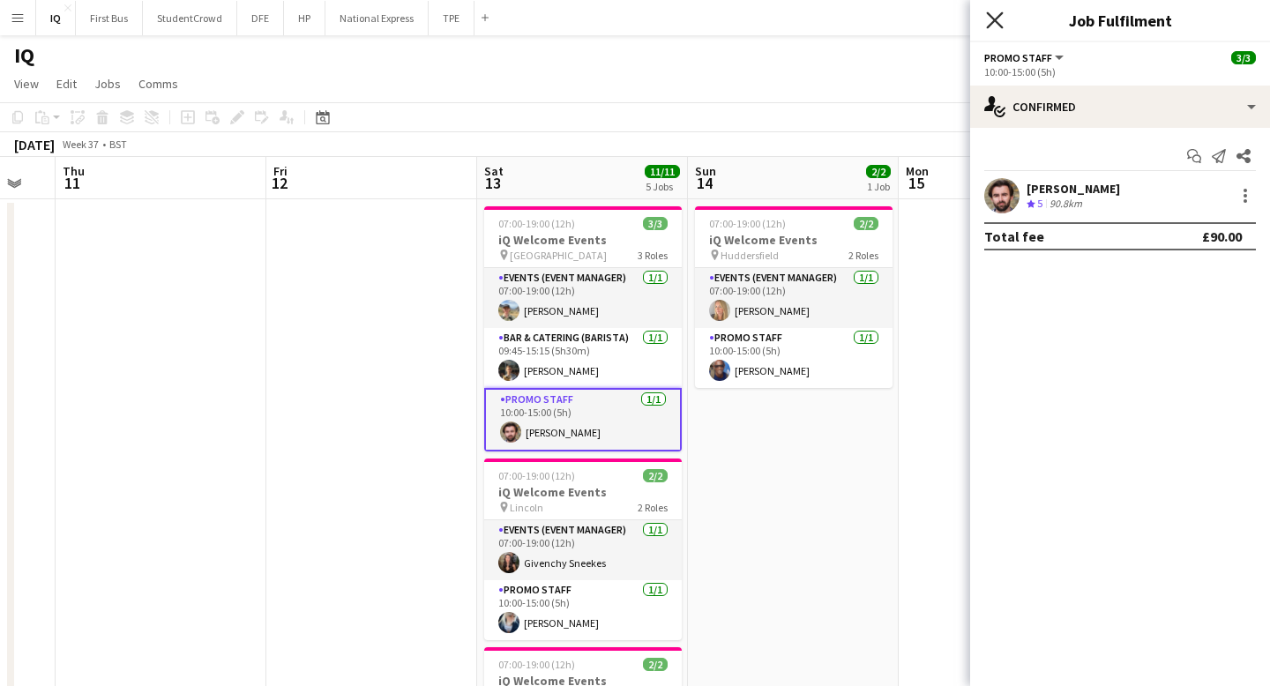
click at [990, 24] on icon at bounding box center [994, 19] width 17 height 17
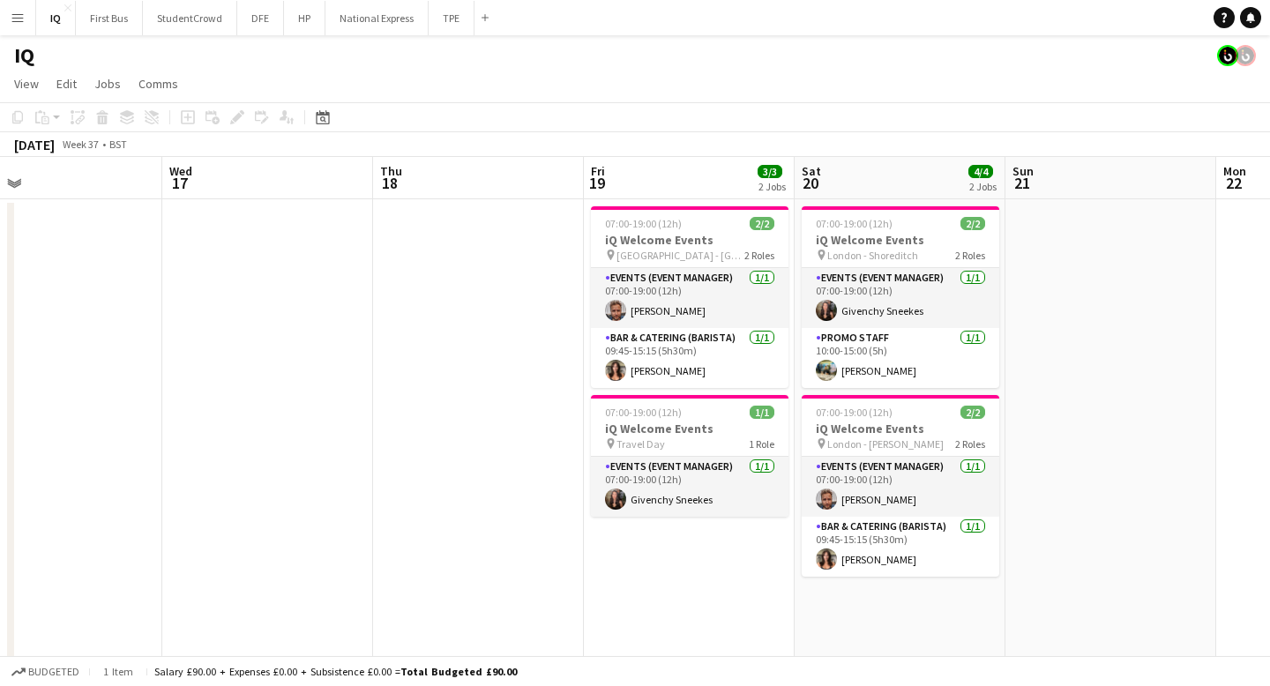
scroll to position [0, 646]
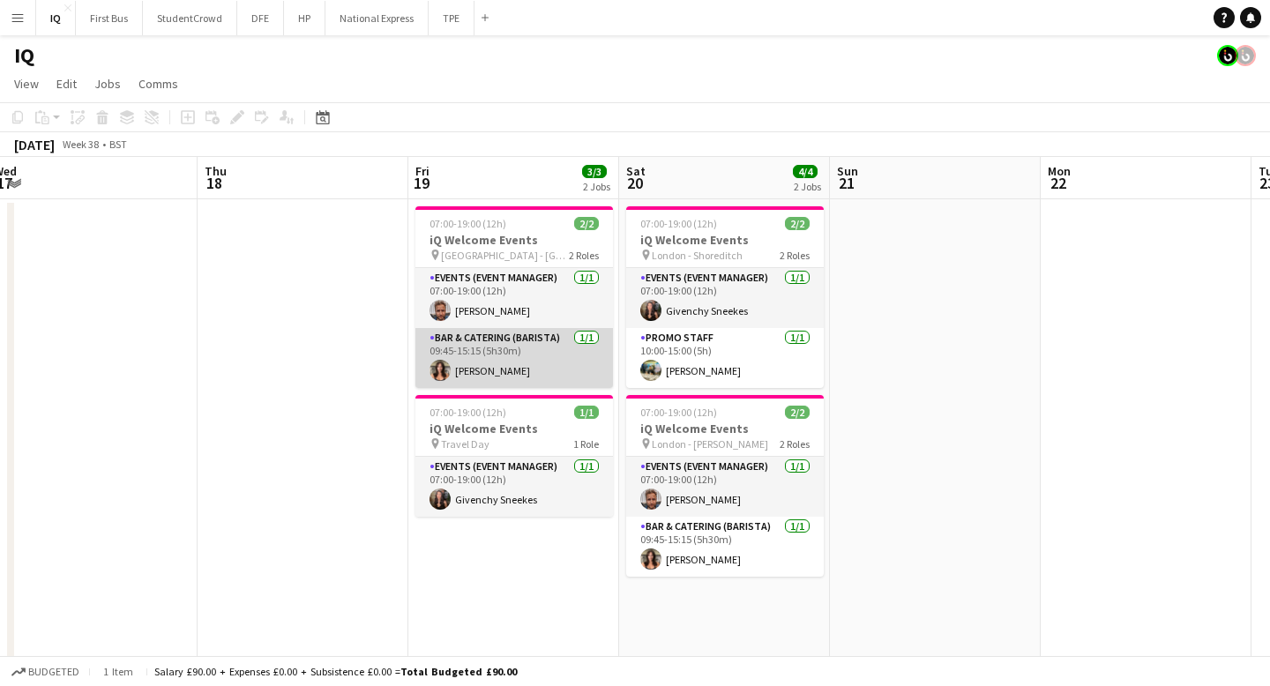
click at [463, 369] on app-card-role "Bar & Catering (Barista) [DATE] 09:45-15:15 (5h30m) [PERSON_NAME]" at bounding box center [514, 358] width 198 height 60
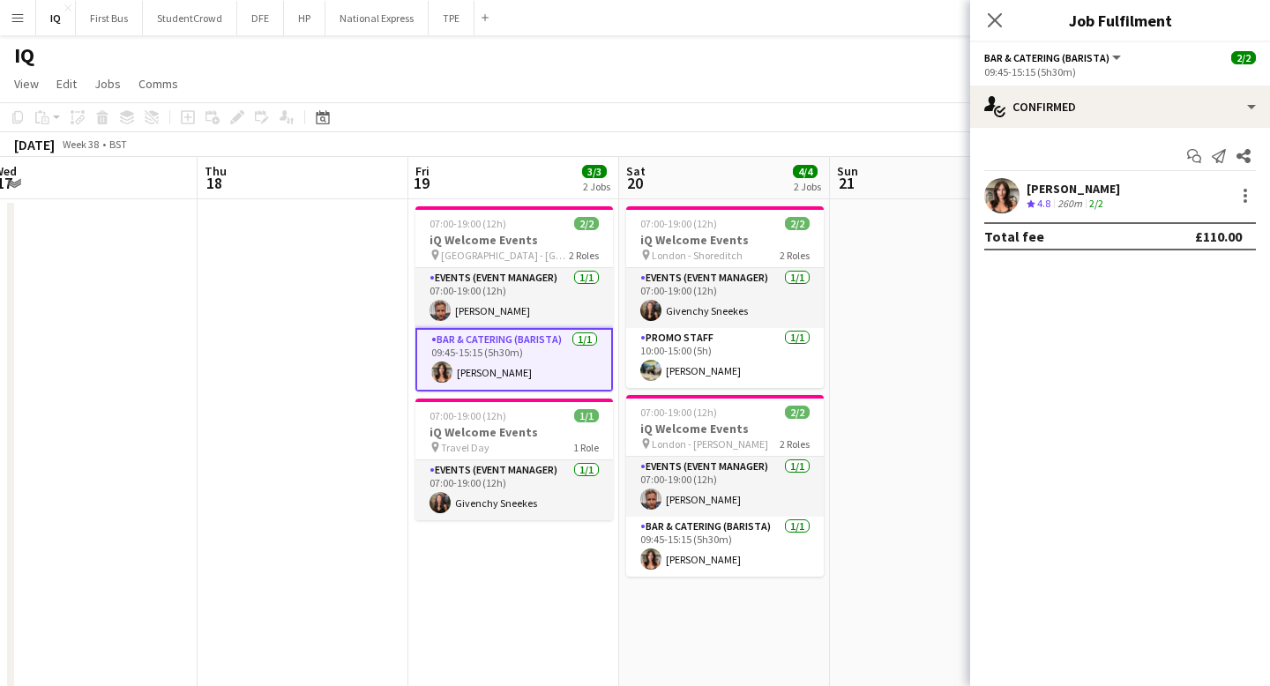
click at [1050, 189] on div "[PERSON_NAME]" at bounding box center [1073, 189] width 93 height 16
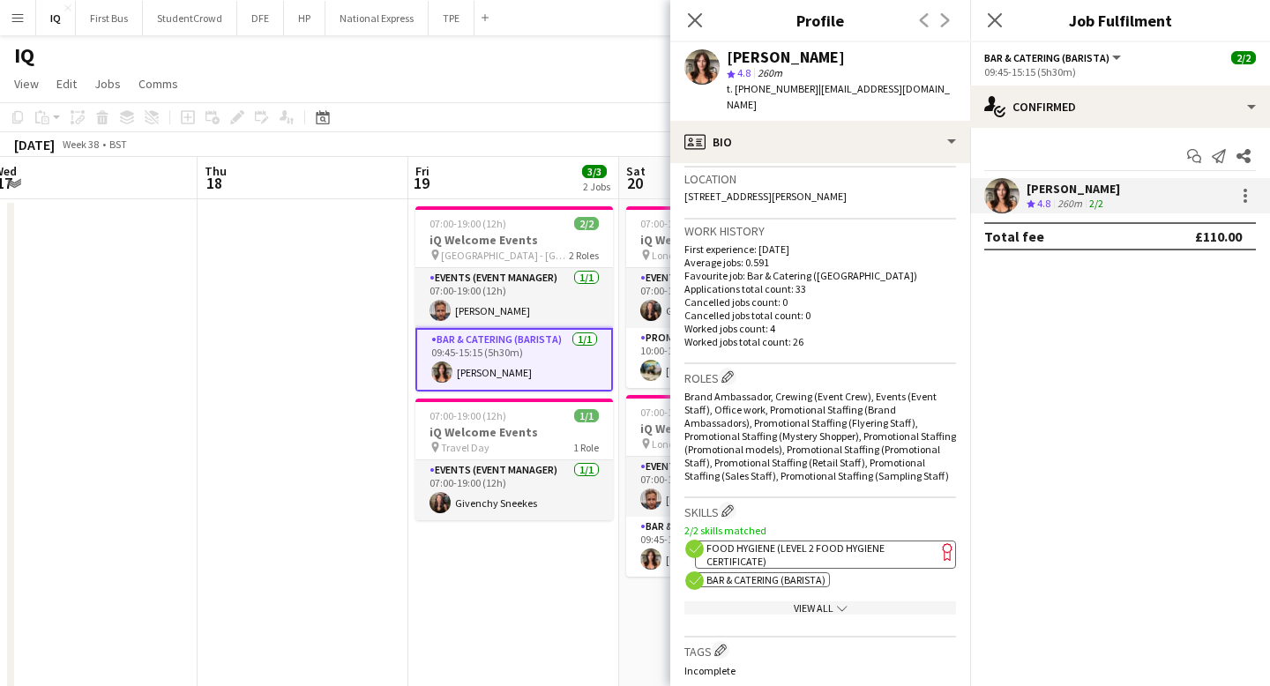
scroll to position [466, 0]
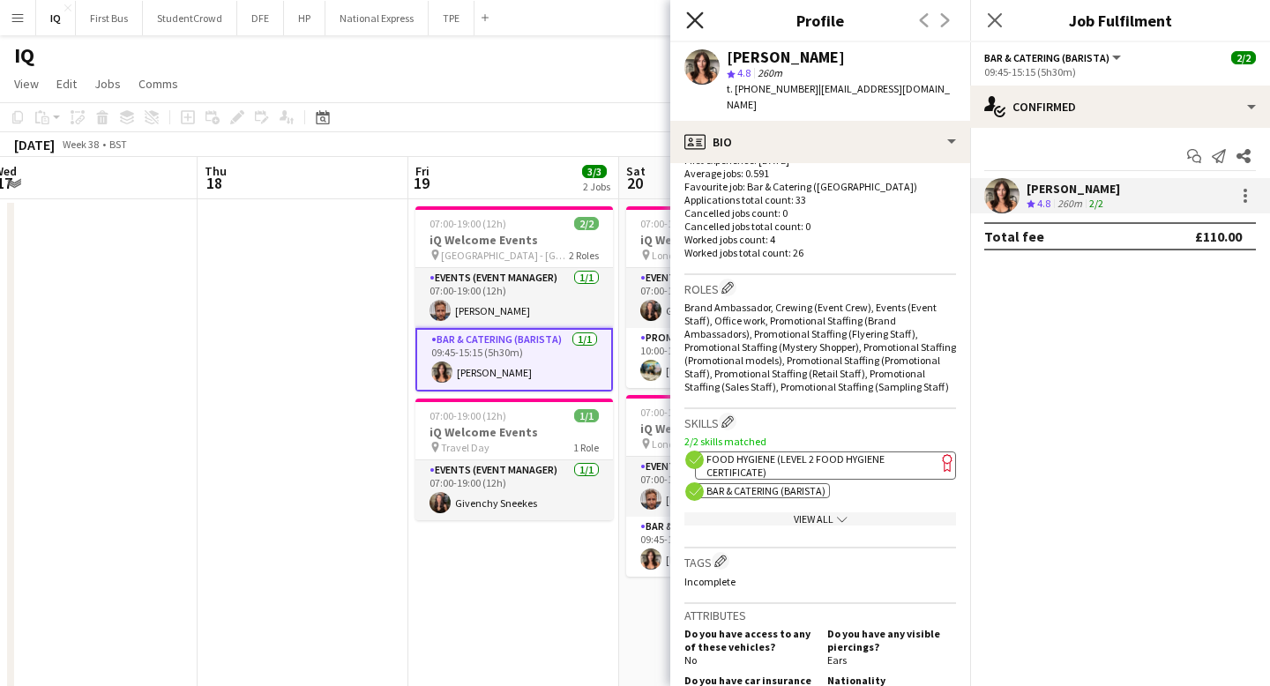
click at [691, 21] on icon "Close pop-in" at bounding box center [694, 19] width 17 height 17
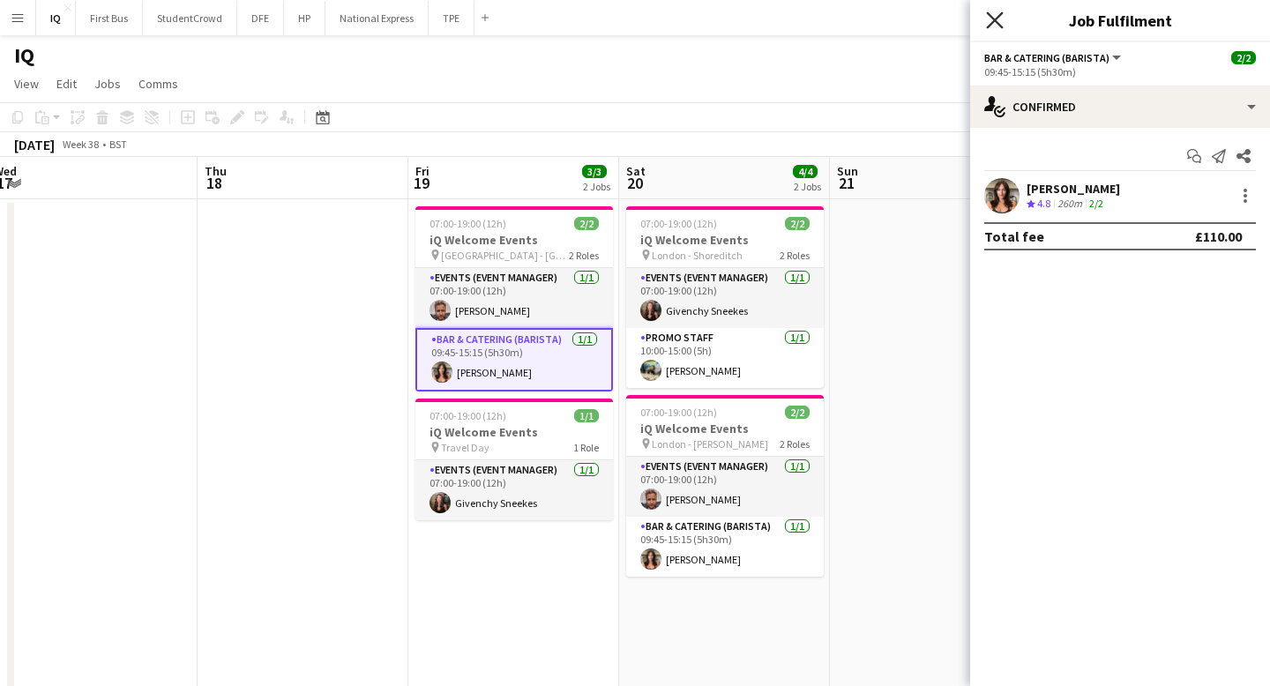
click at [993, 20] on icon at bounding box center [994, 19] width 17 height 17
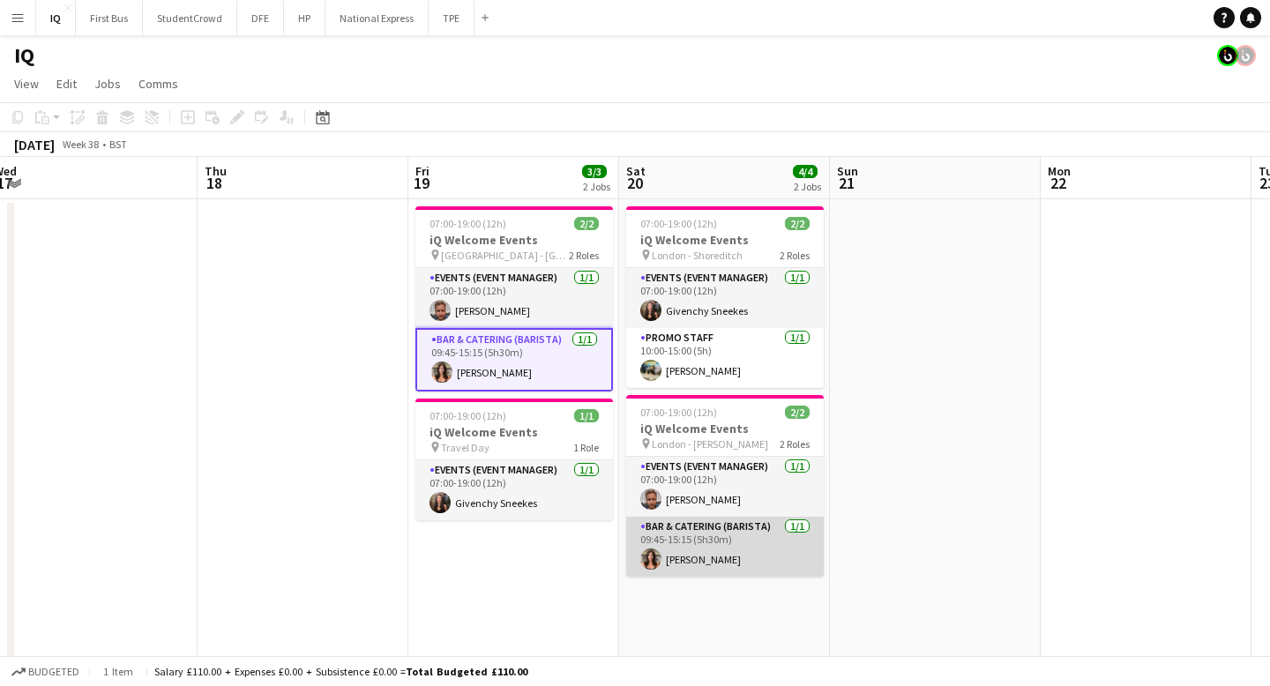
click at [698, 558] on app-card-role "Bar & Catering (Barista) [DATE] 09:45-15:15 (5h30m) [PERSON_NAME]" at bounding box center [725, 547] width 198 height 60
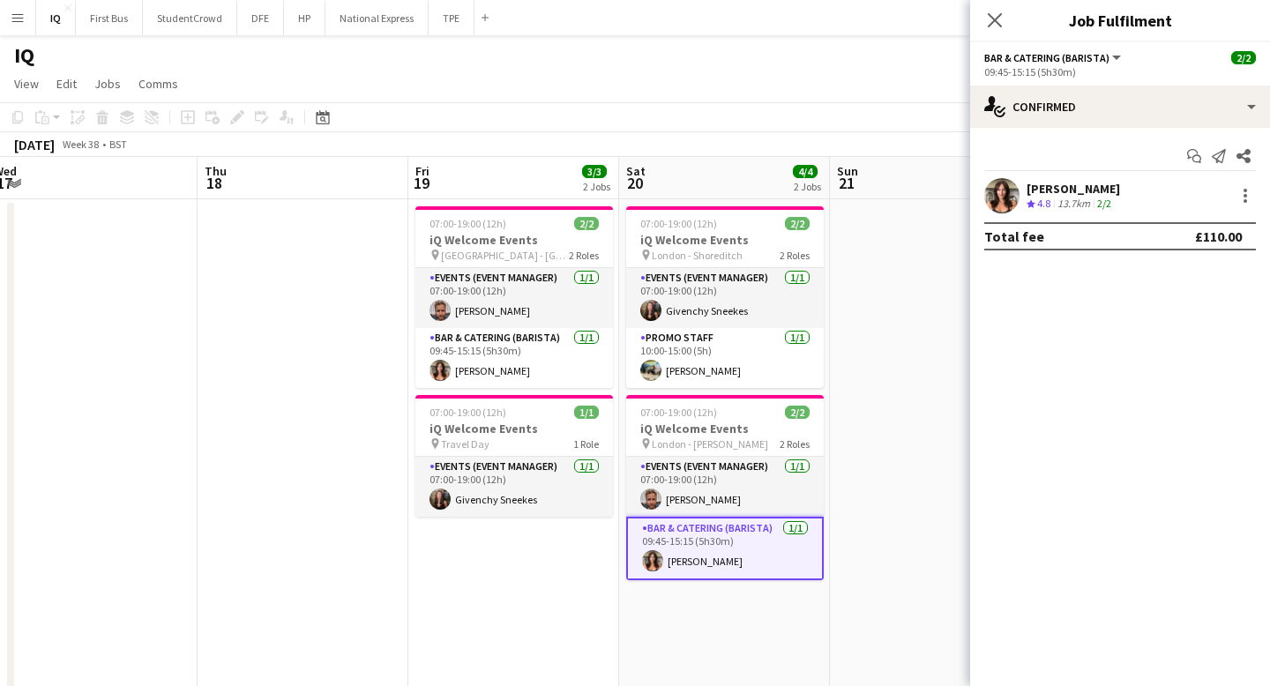
click at [1042, 189] on div "[PERSON_NAME]" at bounding box center [1073, 189] width 93 height 16
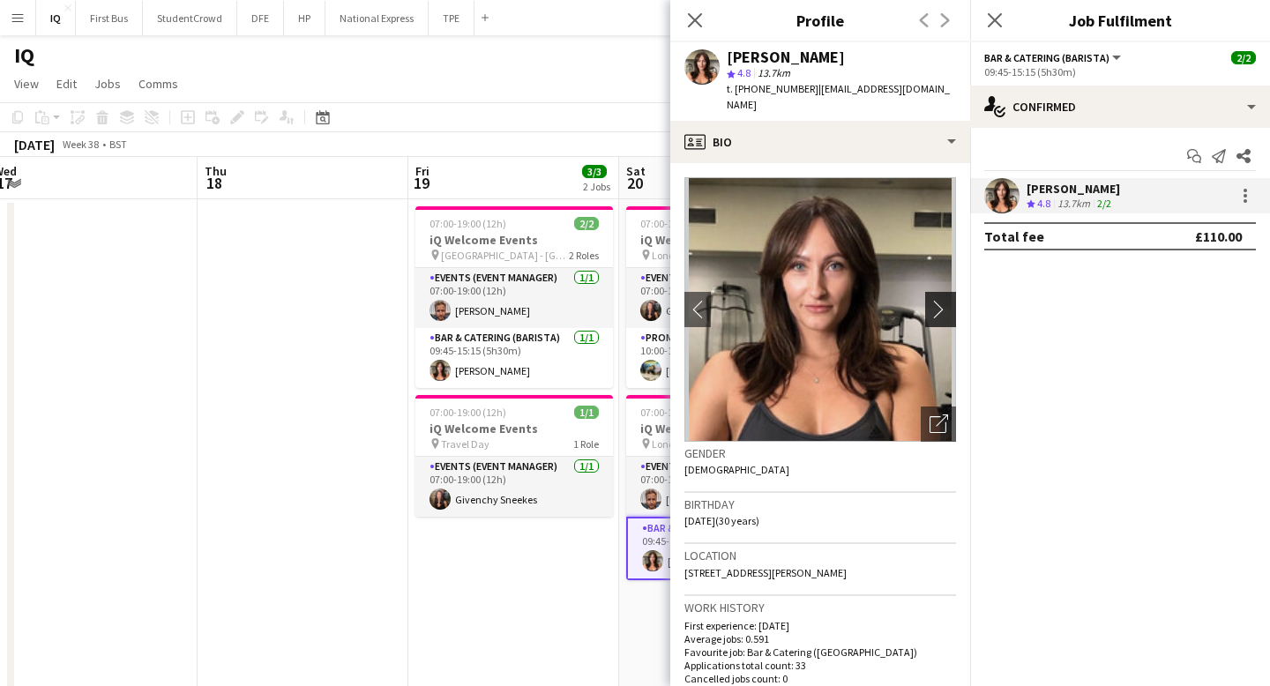
click at [934, 300] on app-icon "chevron-right" at bounding box center [943, 309] width 27 height 19
click at [938, 300] on app-icon "chevron-right" at bounding box center [943, 309] width 27 height 19
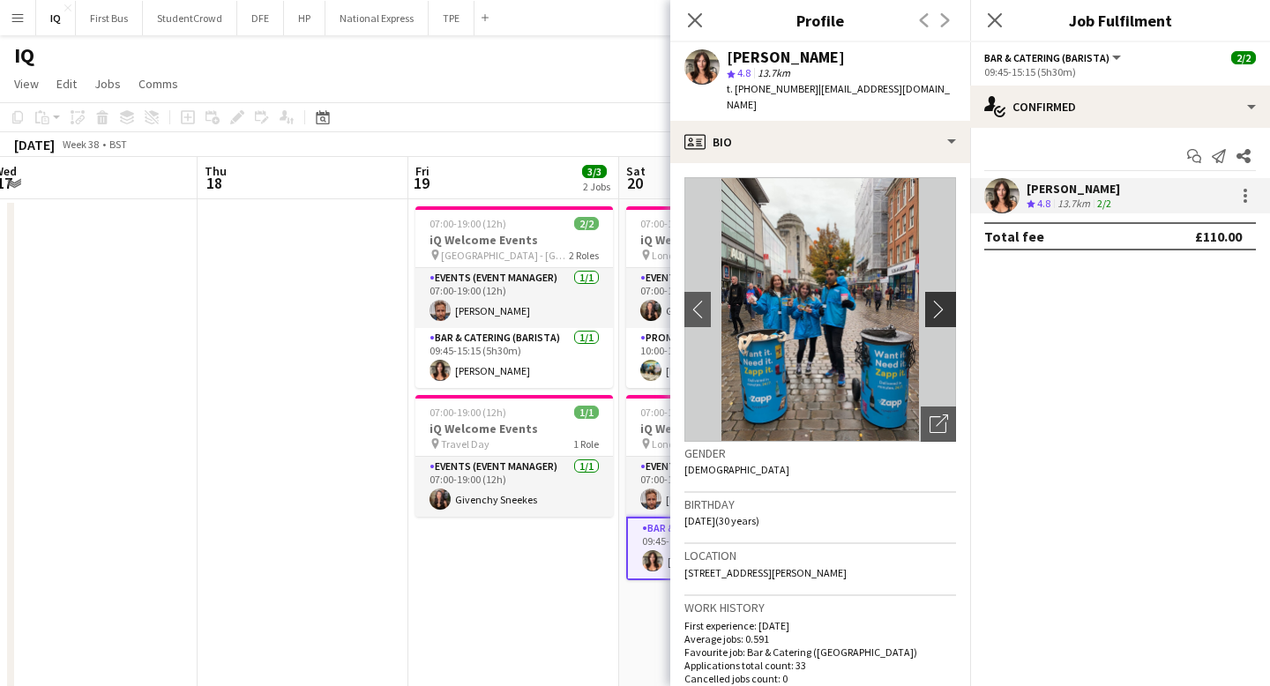
click at [938, 300] on app-icon "chevron-right" at bounding box center [943, 309] width 27 height 19
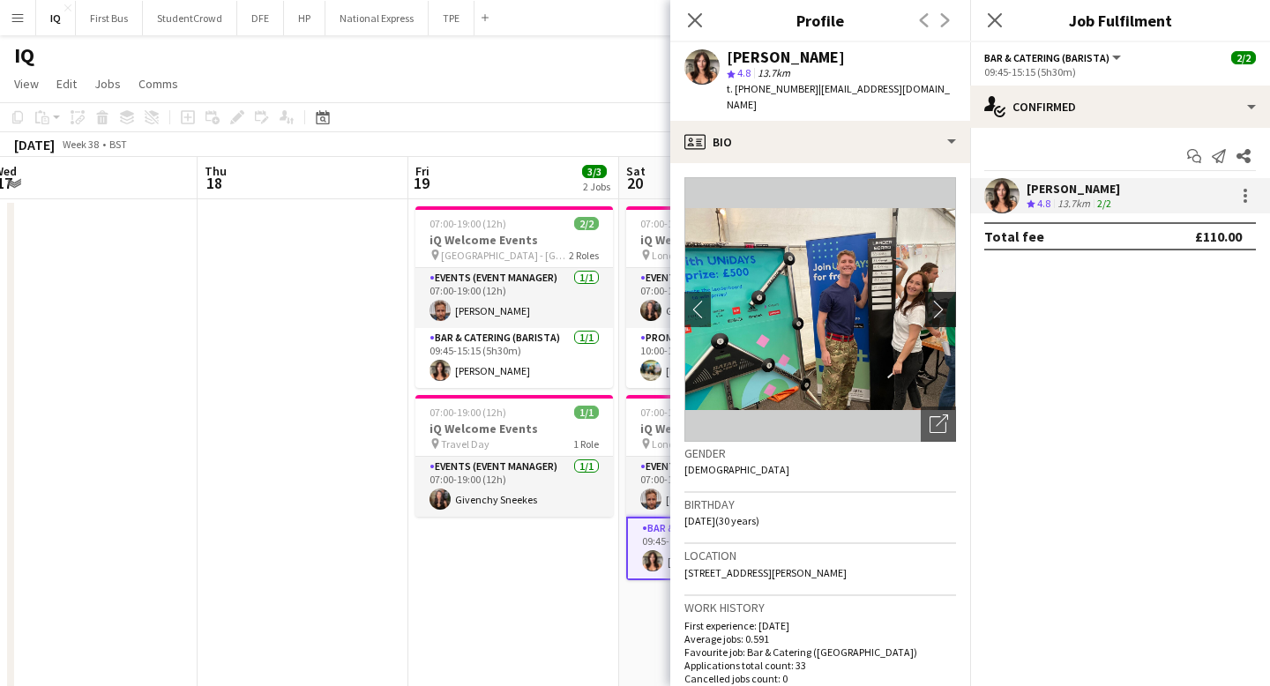
click at [938, 300] on app-icon "chevron-right" at bounding box center [943, 309] width 27 height 19
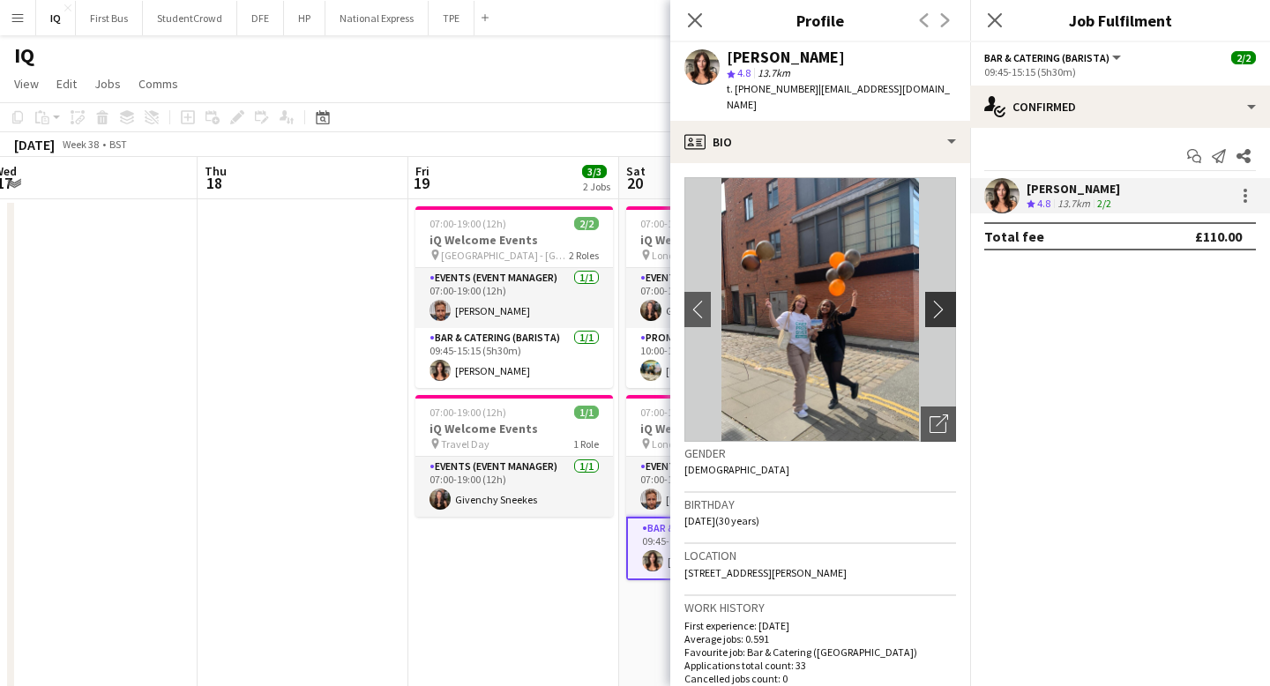
click at [938, 300] on app-icon "chevron-right" at bounding box center [943, 309] width 27 height 19
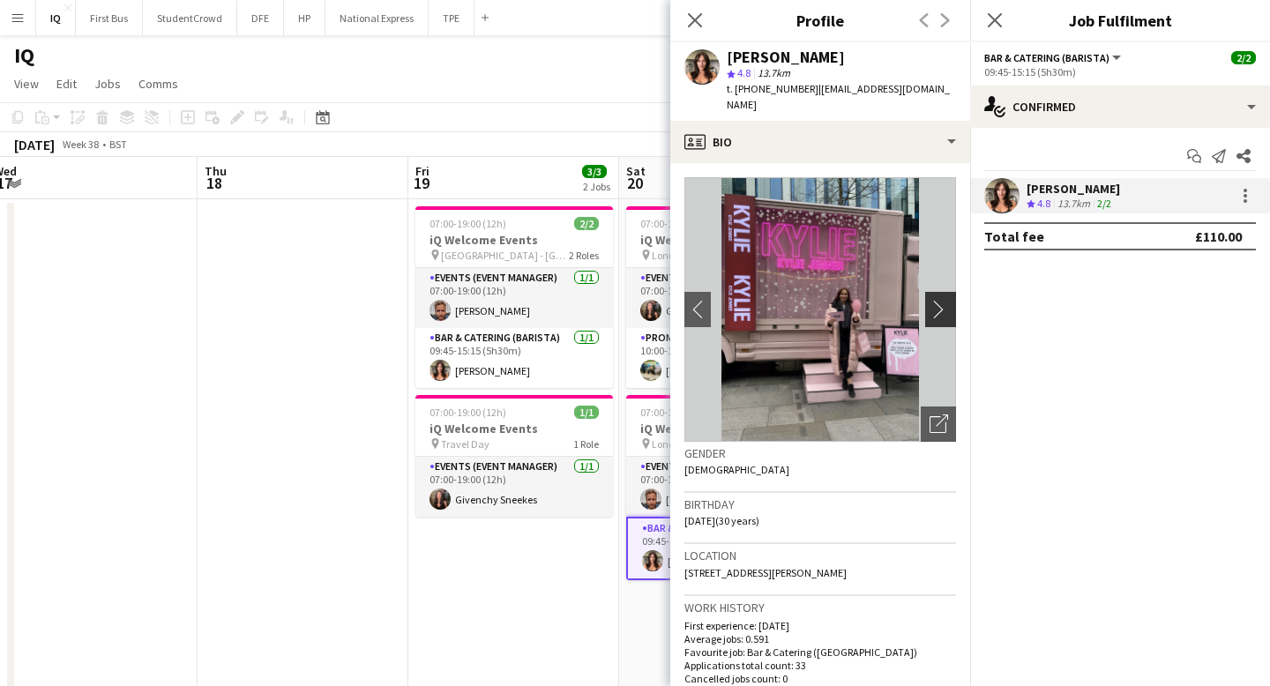
click at [938, 300] on app-icon "chevron-right" at bounding box center [943, 309] width 27 height 19
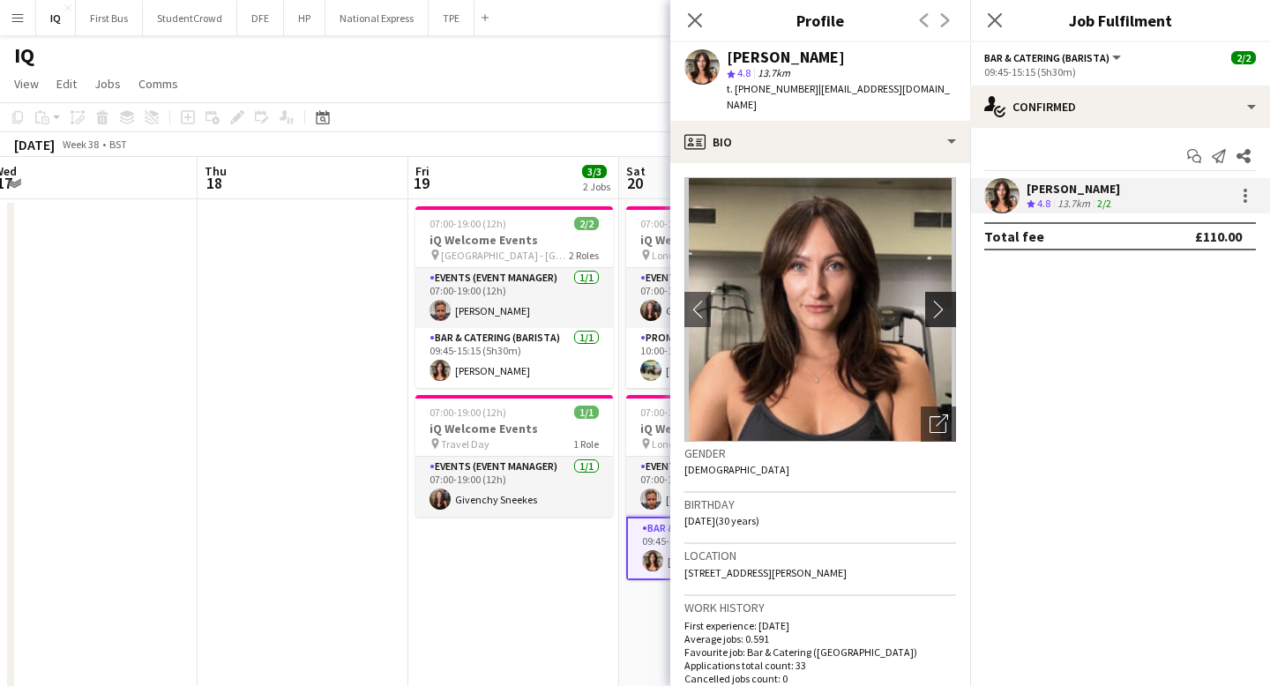
click at [938, 300] on app-icon "chevron-right" at bounding box center [943, 309] width 27 height 19
click at [698, 24] on icon at bounding box center [694, 19] width 17 height 17
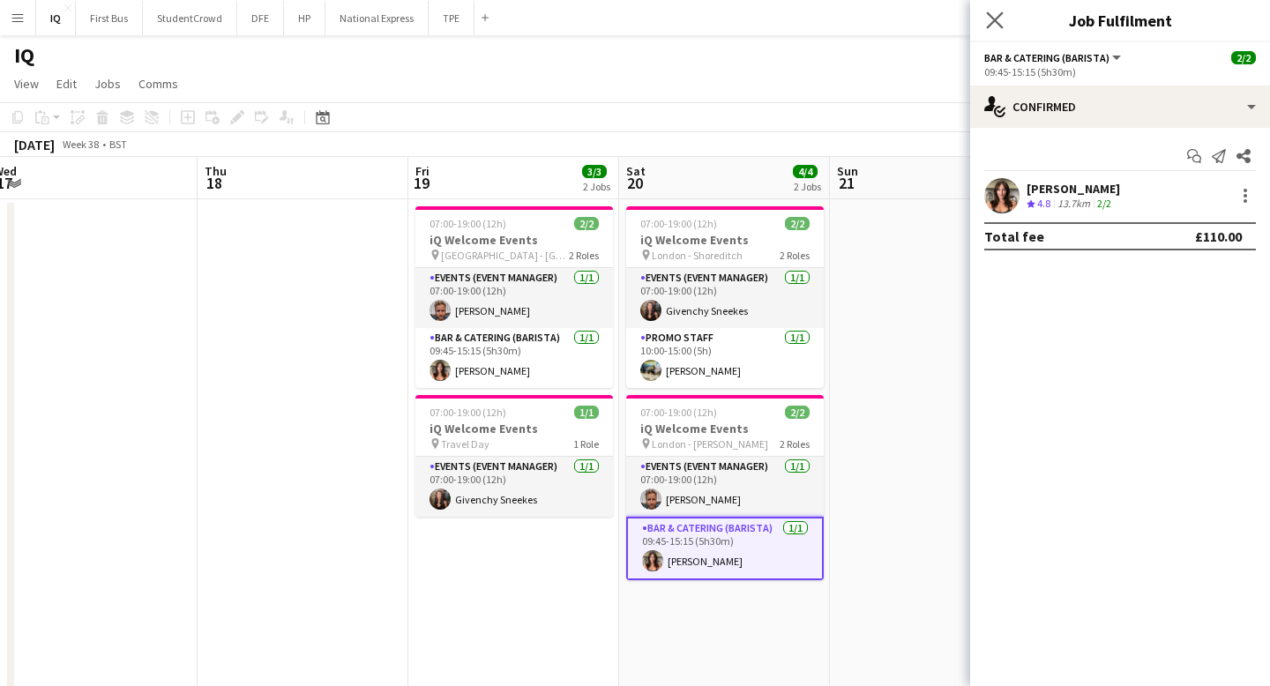
click at [990, 28] on app-icon "Close pop-in" at bounding box center [995, 21] width 26 height 26
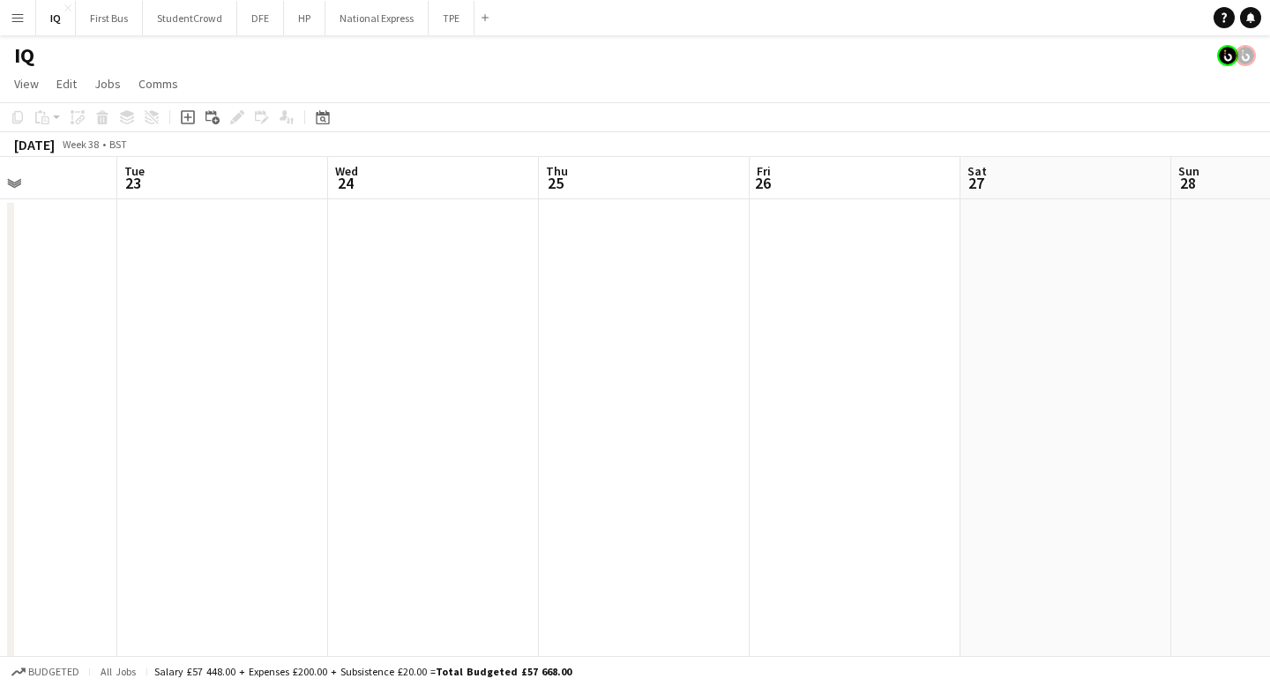
scroll to position [0, 595]
